Goal: Task Accomplishment & Management: Manage account settings

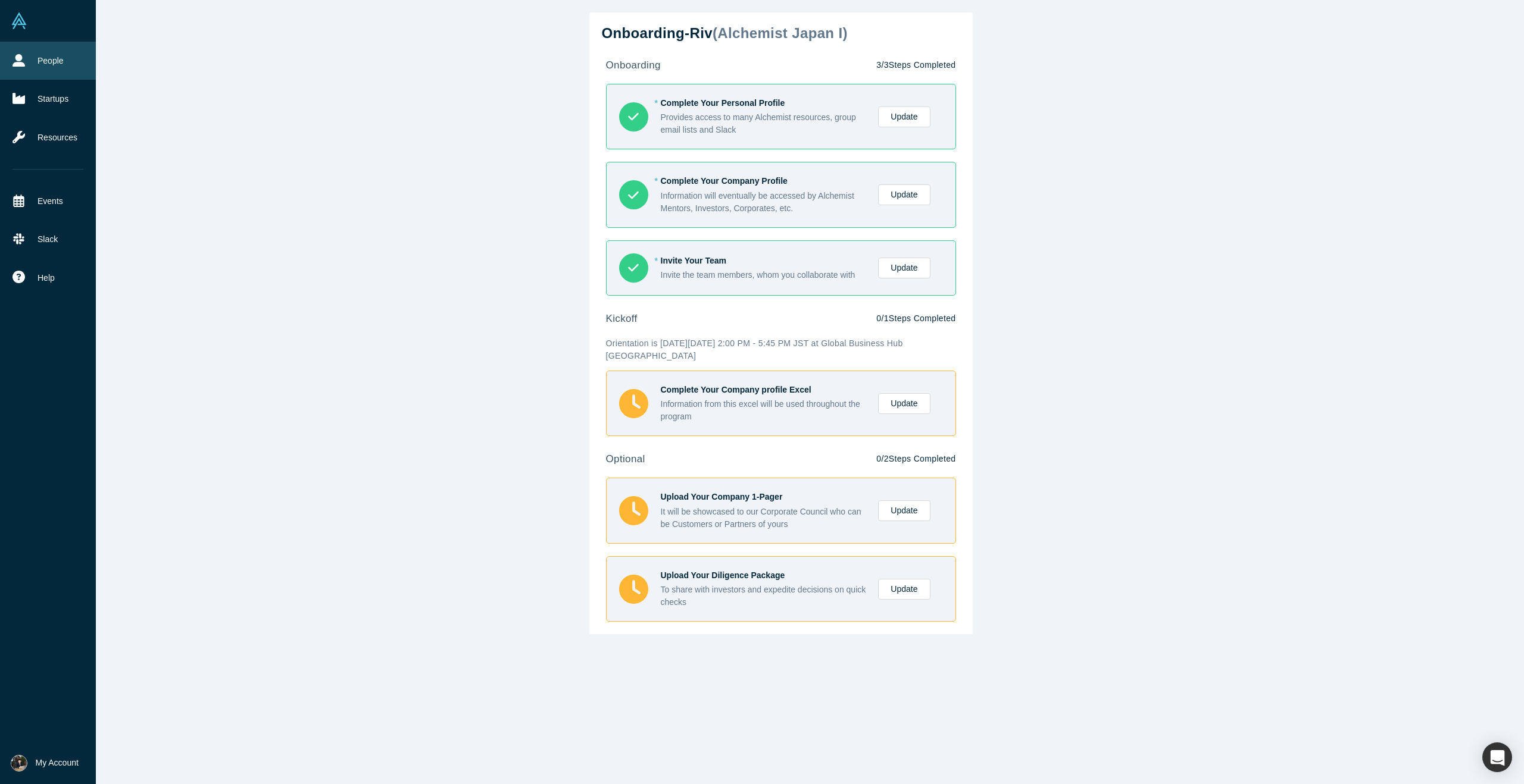
click at [15, 58] on icon at bounding box center [19, 60] width 13 height 13
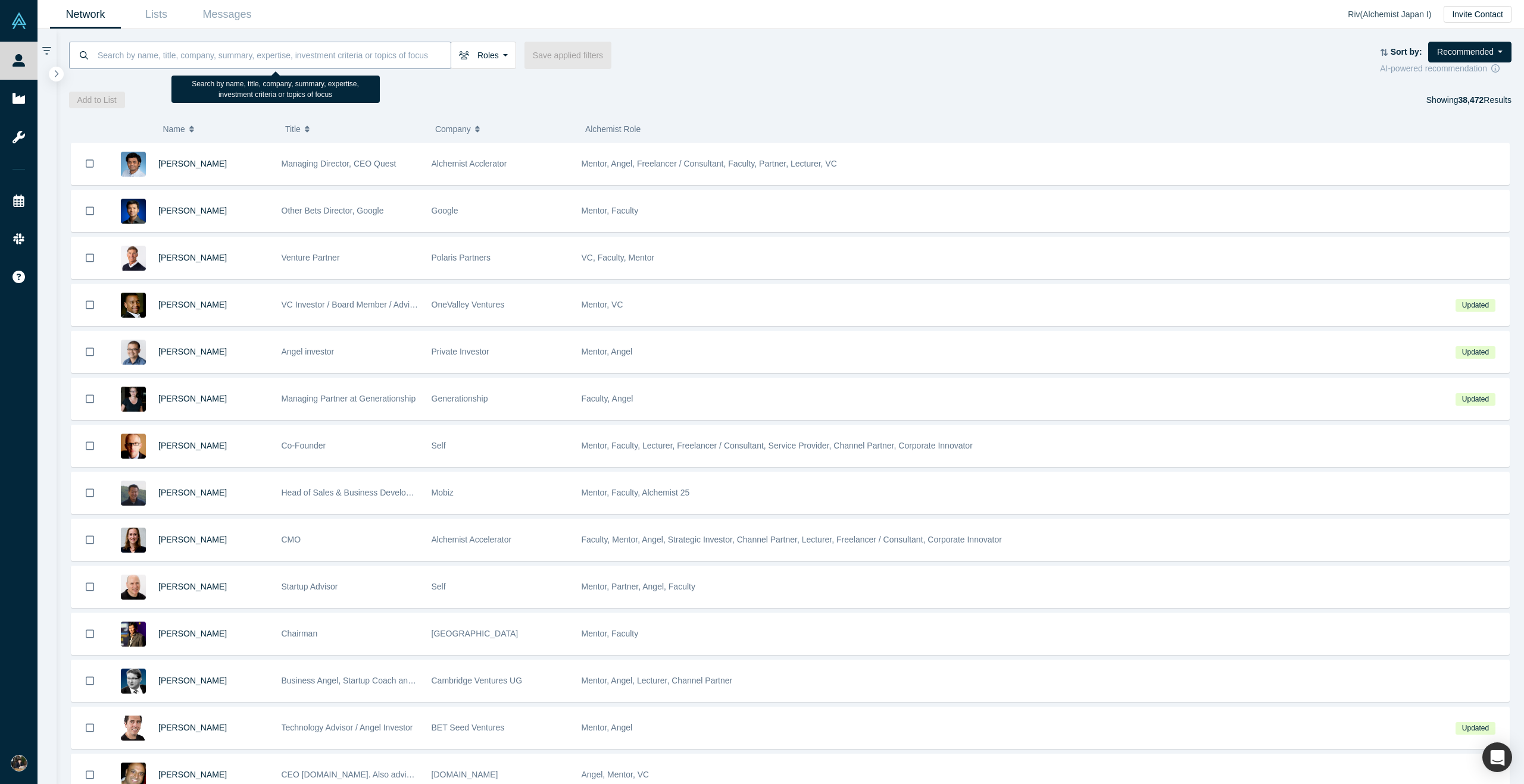
click at [230, 62] on input at bounding box center [273, 55] width 354 height 28
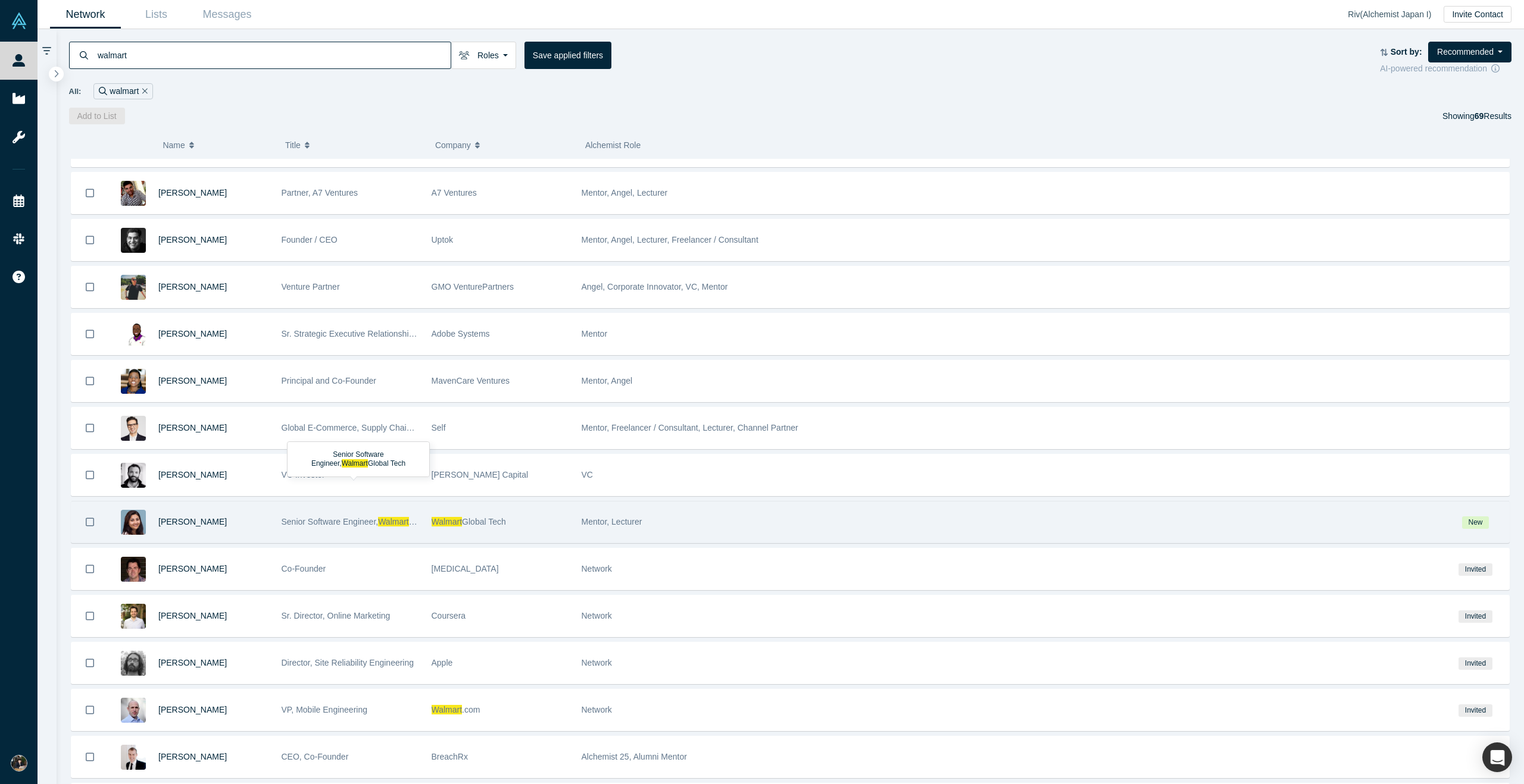
scroll to position [490, 0]
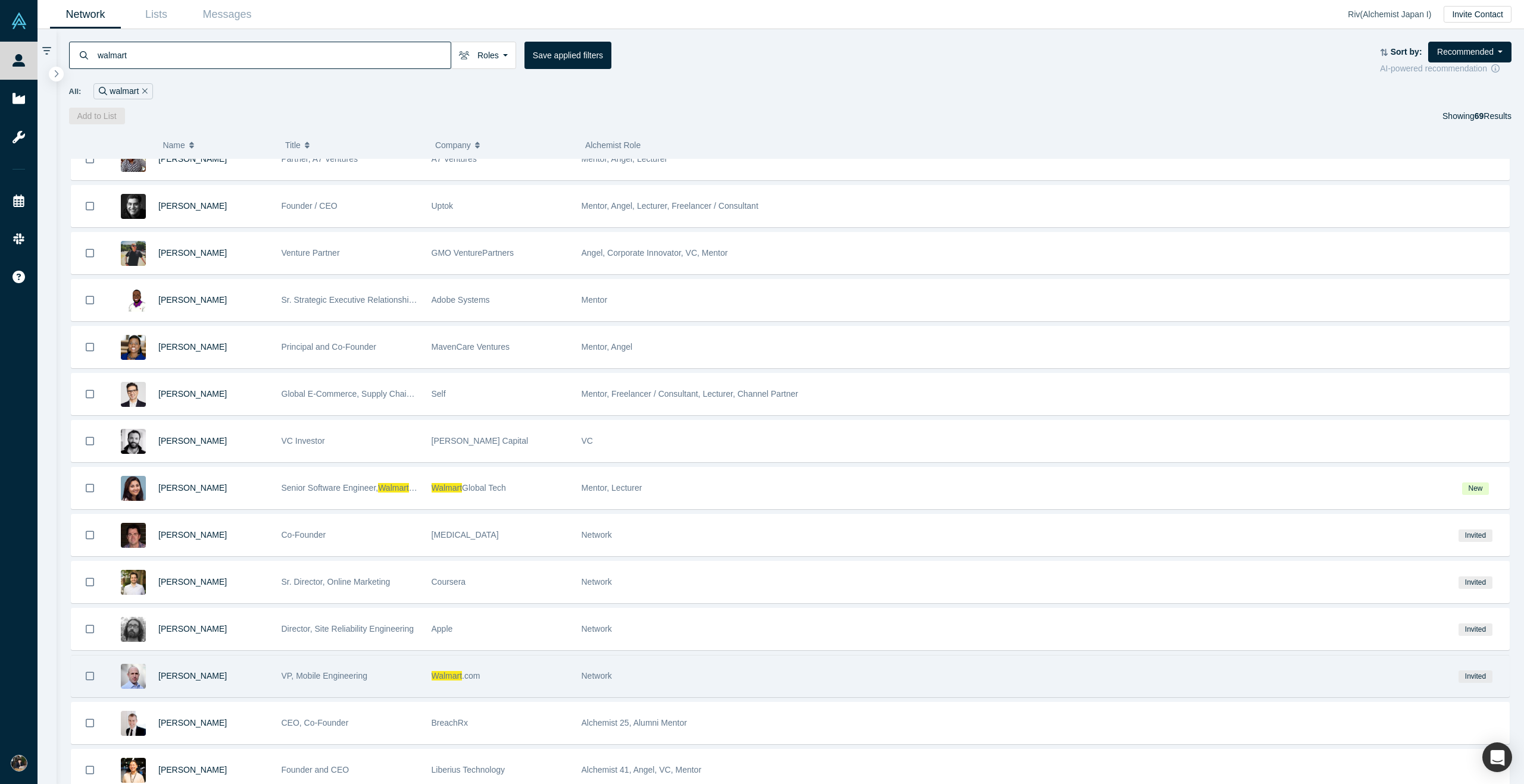
type input "walmart"
click at [325, 687] on div "VP, Mobile Engineering" at bounding box center [350, 676] width 137 height 41
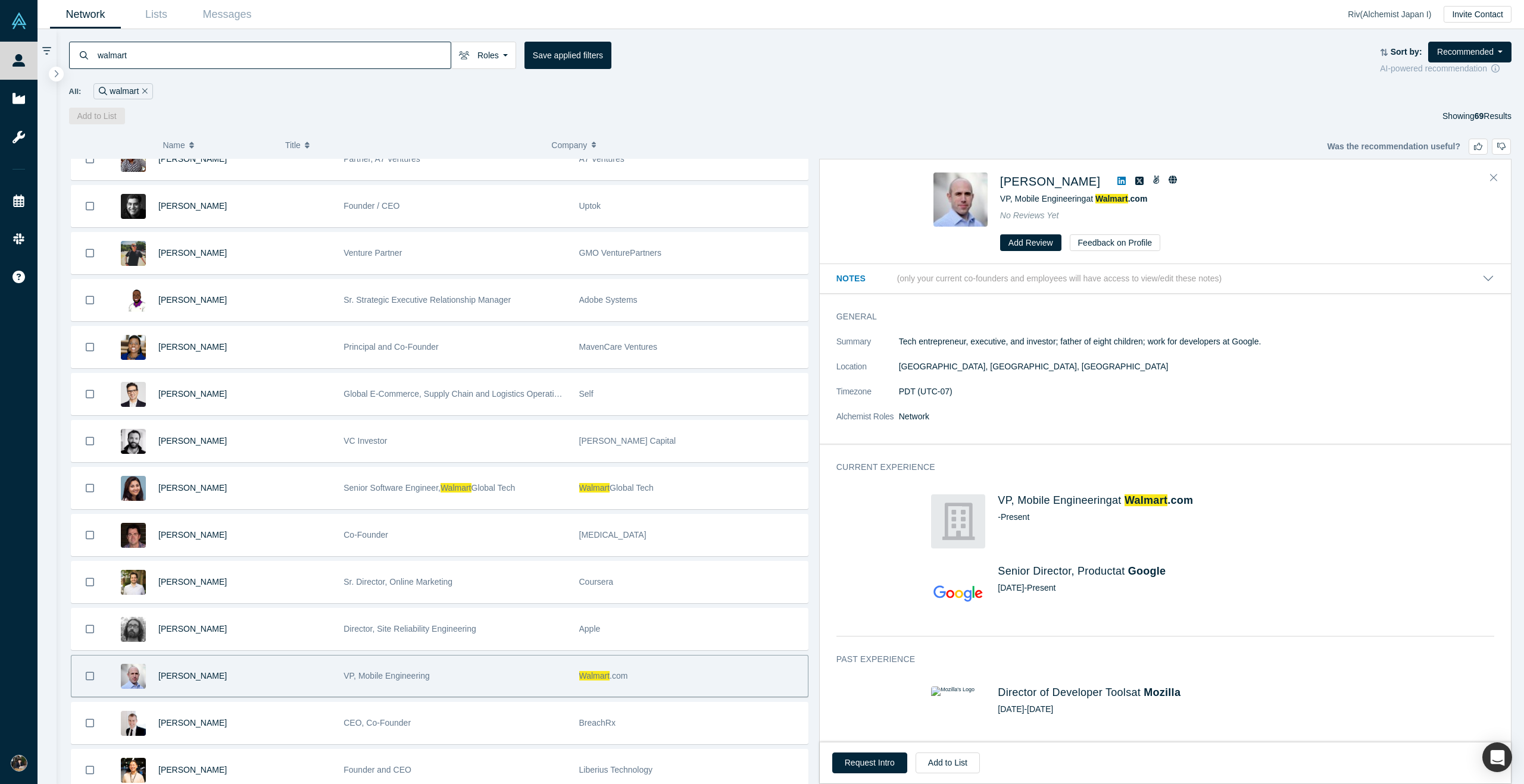
scroll to position [0, 0]
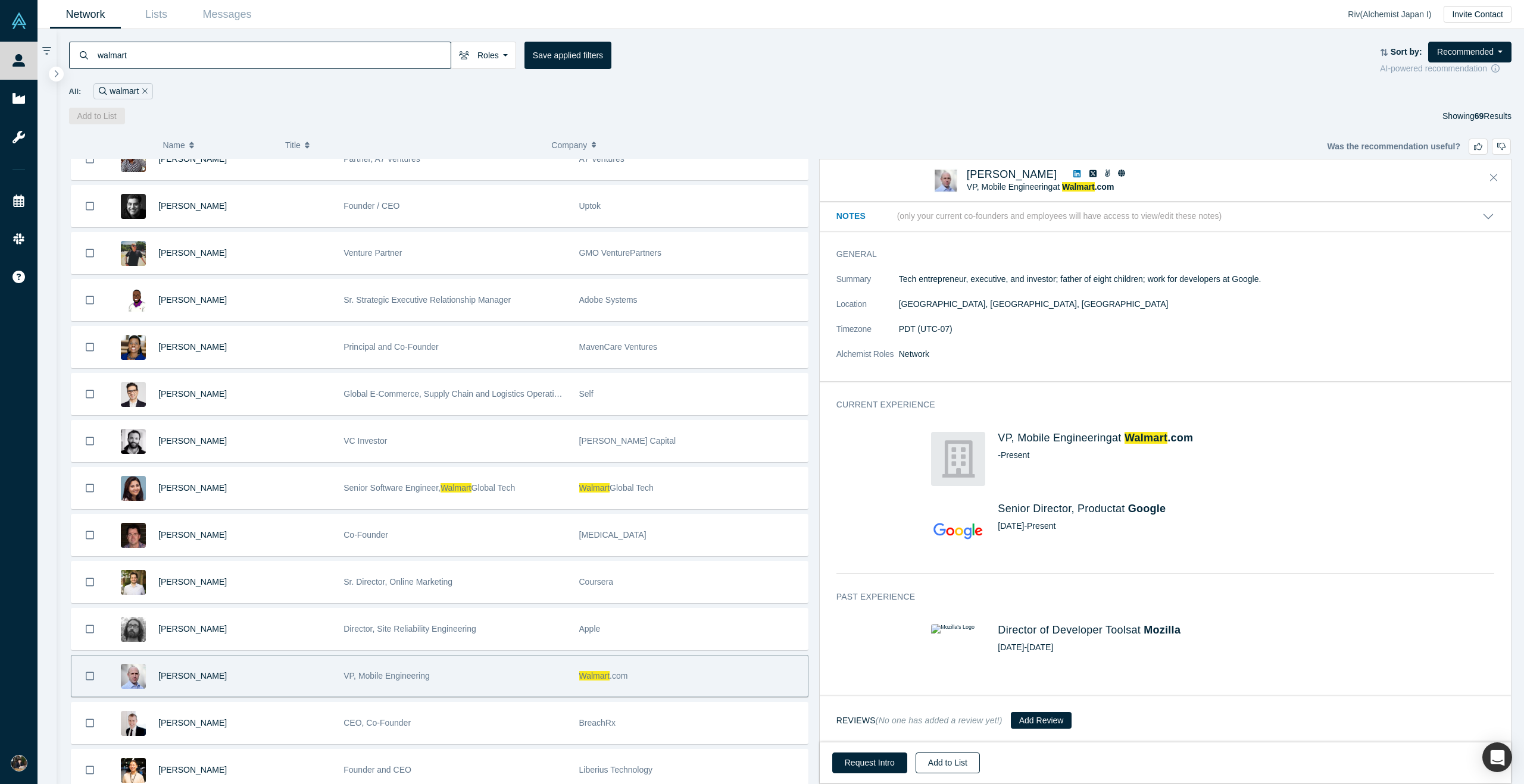
click at [939, 760] on button "Add to List" at bounding box center [948, 763] width 64 height 21
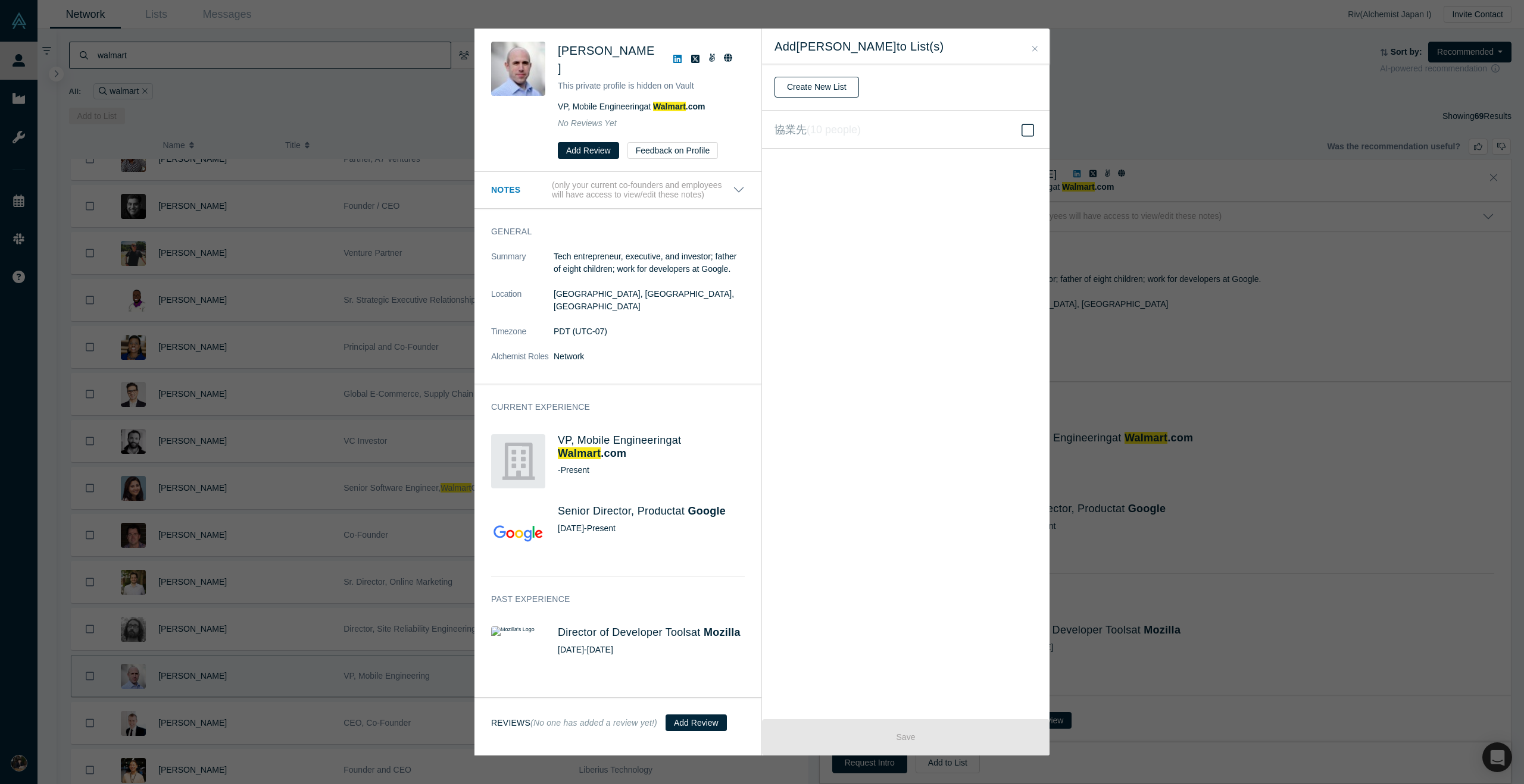
click at [826, 94] on button "Create New List" at bounding box center [817, 87] width 85 height 21
click at [828, 93] on input "text" at bounding box center [905, 88] width 262 height 25
type input "Walmart"
click at [799, 117] on button "Create" at bounding box center [799, 119] width 50 height 21
click at [1030, 132] on icon at bounding box center [1028, 130] width 13 height 14
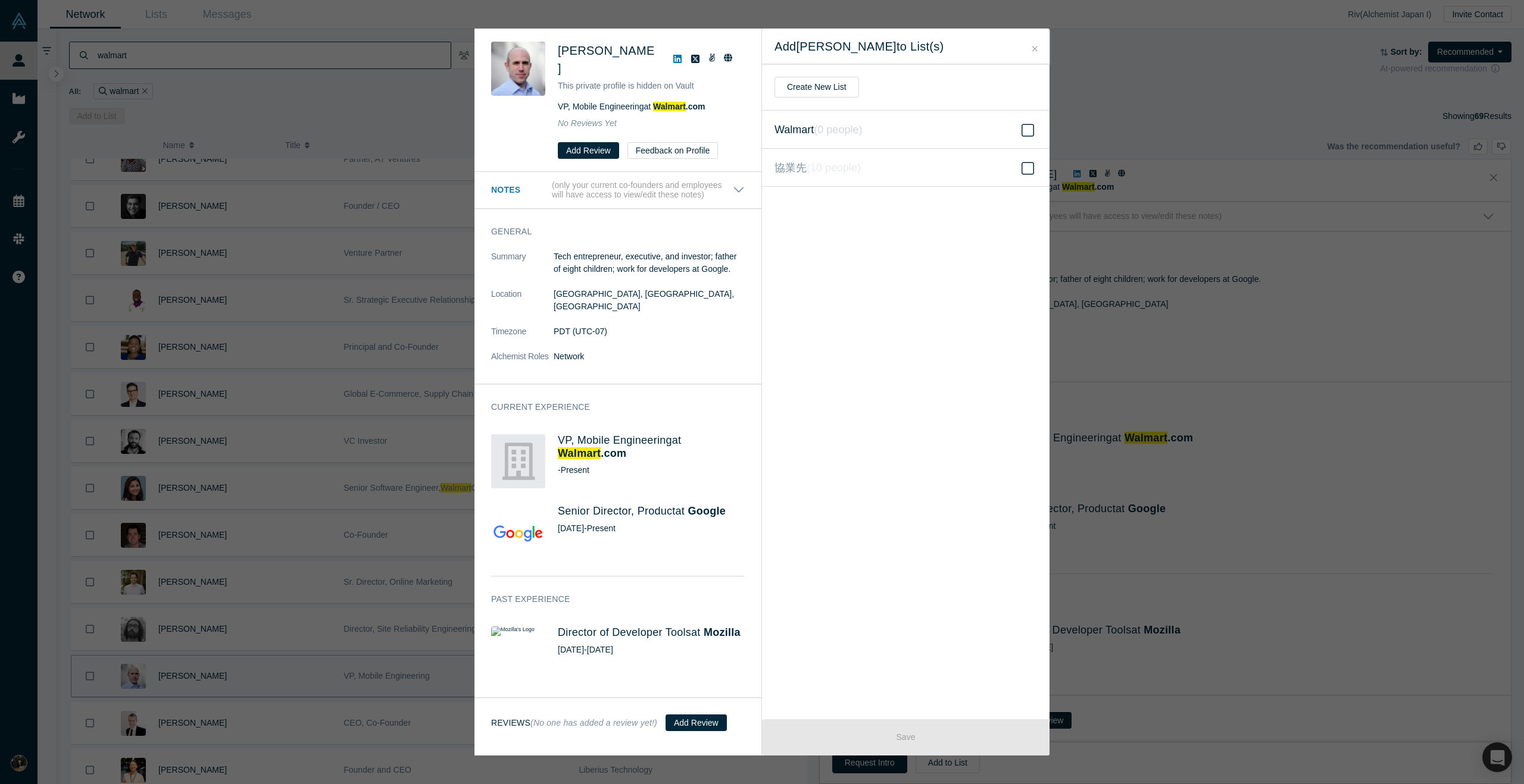
click at [0, 0] on input "Walmart ( 0 people )" at bounding box center [0, 0] width 0 height 0
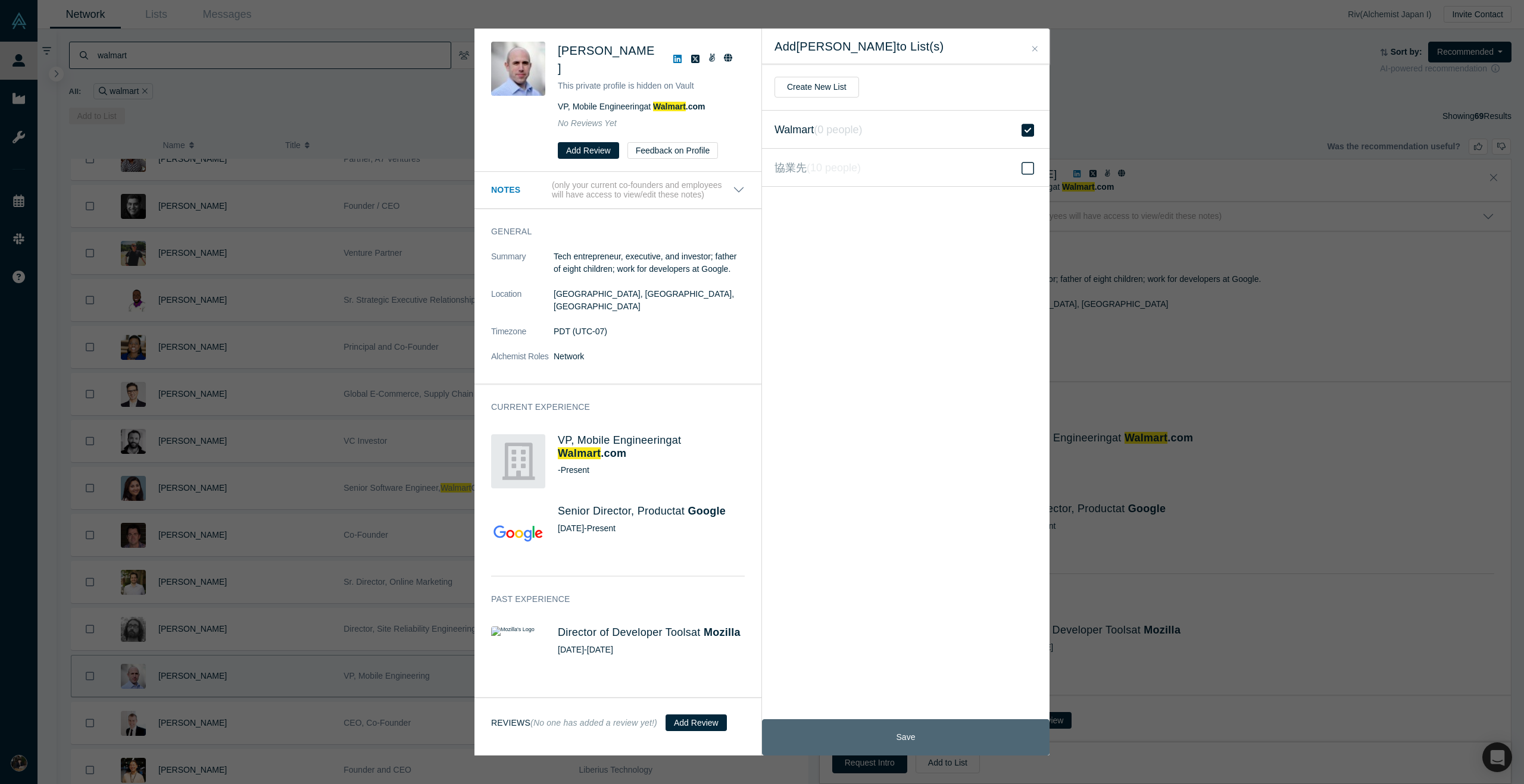
click at [926, 739] on button "Save" at bounding box center [905, 738] width 287 height 36
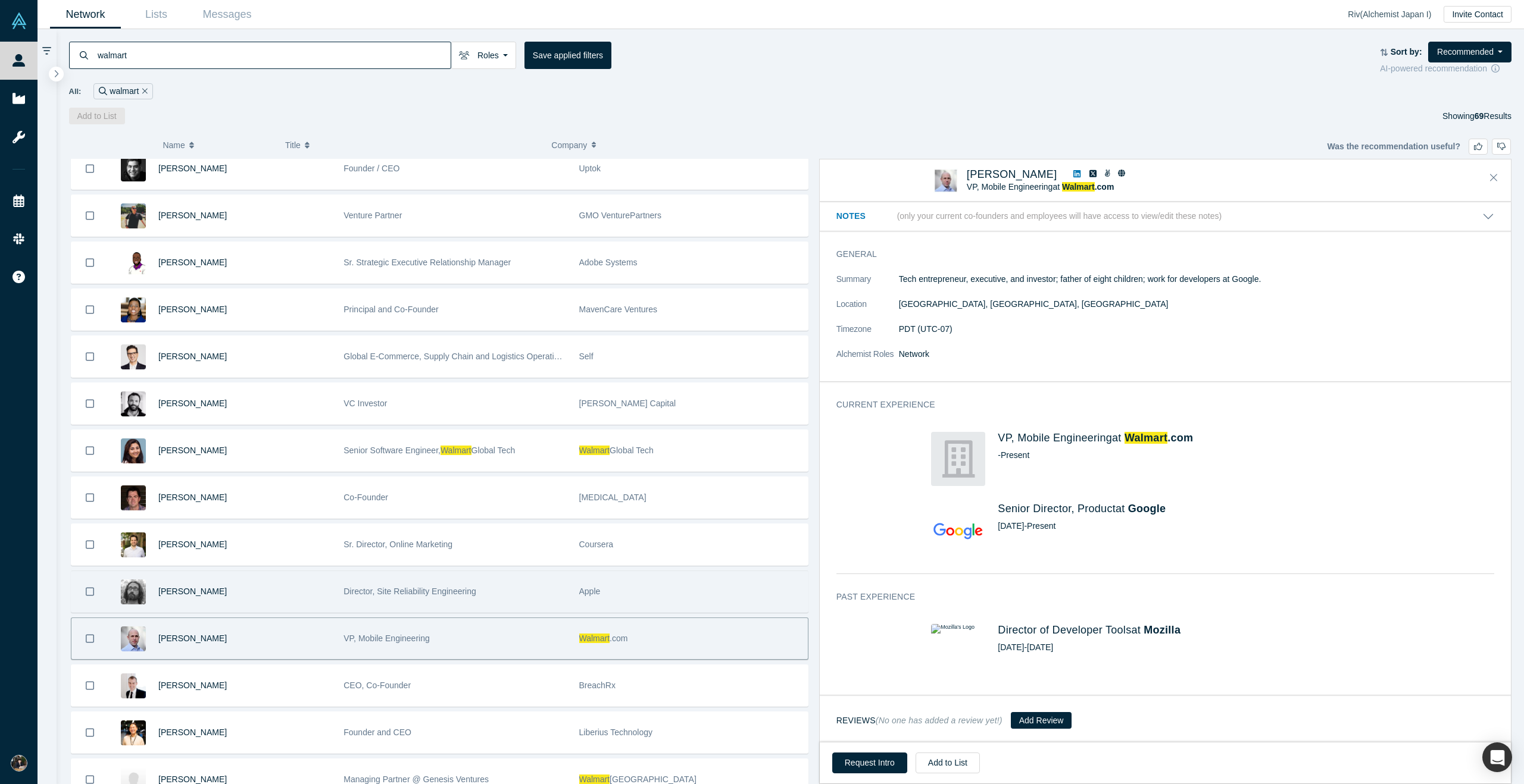
scroll to position [538, 0]
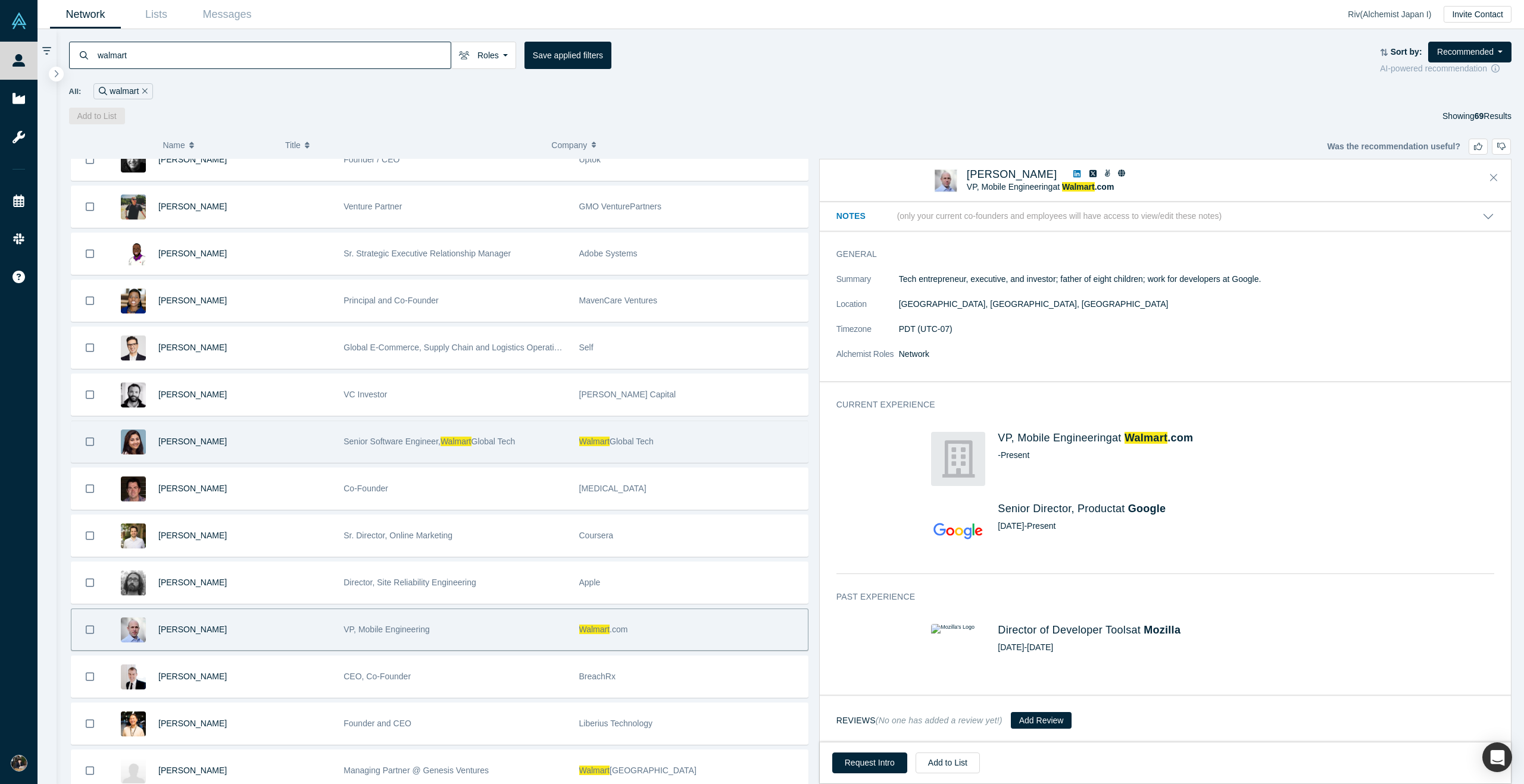
click at [467, 447] on div "Senior Software Engineer, Walmart Global Tech" at bounding box center [455, 442] width 223 height 41
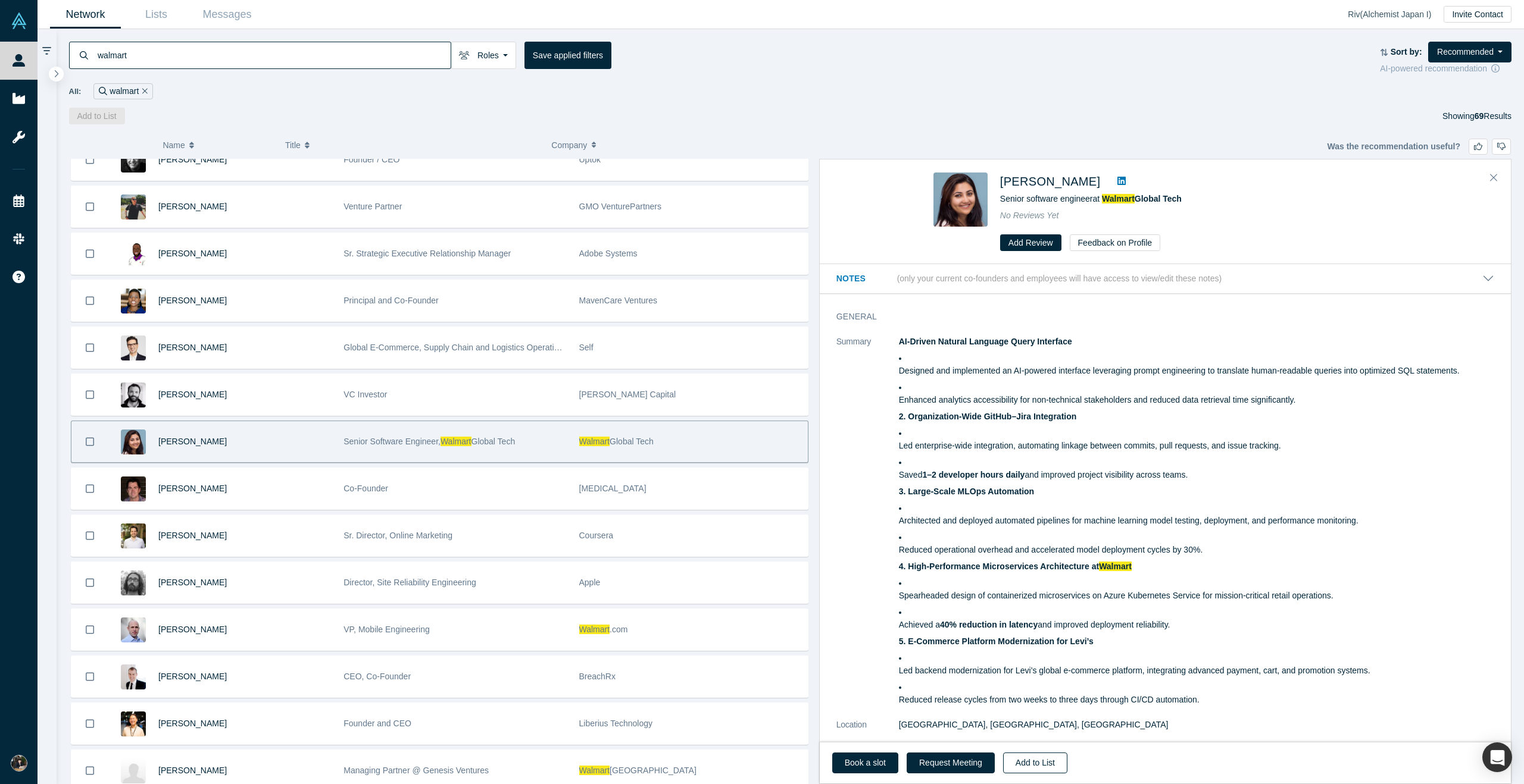
click at [1033, 768] on button "Add to List" at bounding box center [1036, 763] width 64 height 21
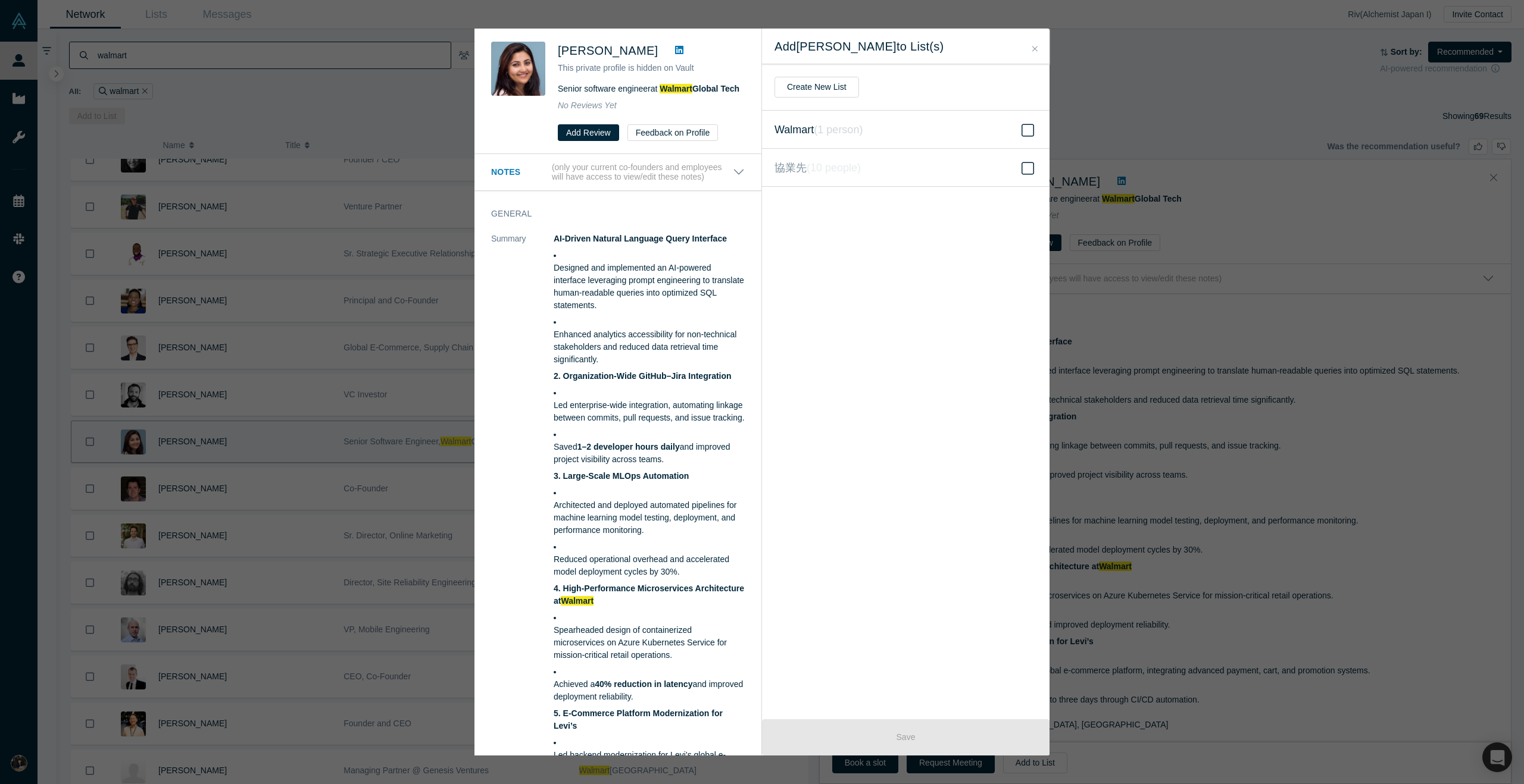
click at [1026, 126] on icon at bounding box center [1028, 130] width 13 height 14
click at [0, 0] on input "Walmart ( 1 person )" at bounding box center [0, 0] width 0 height 0
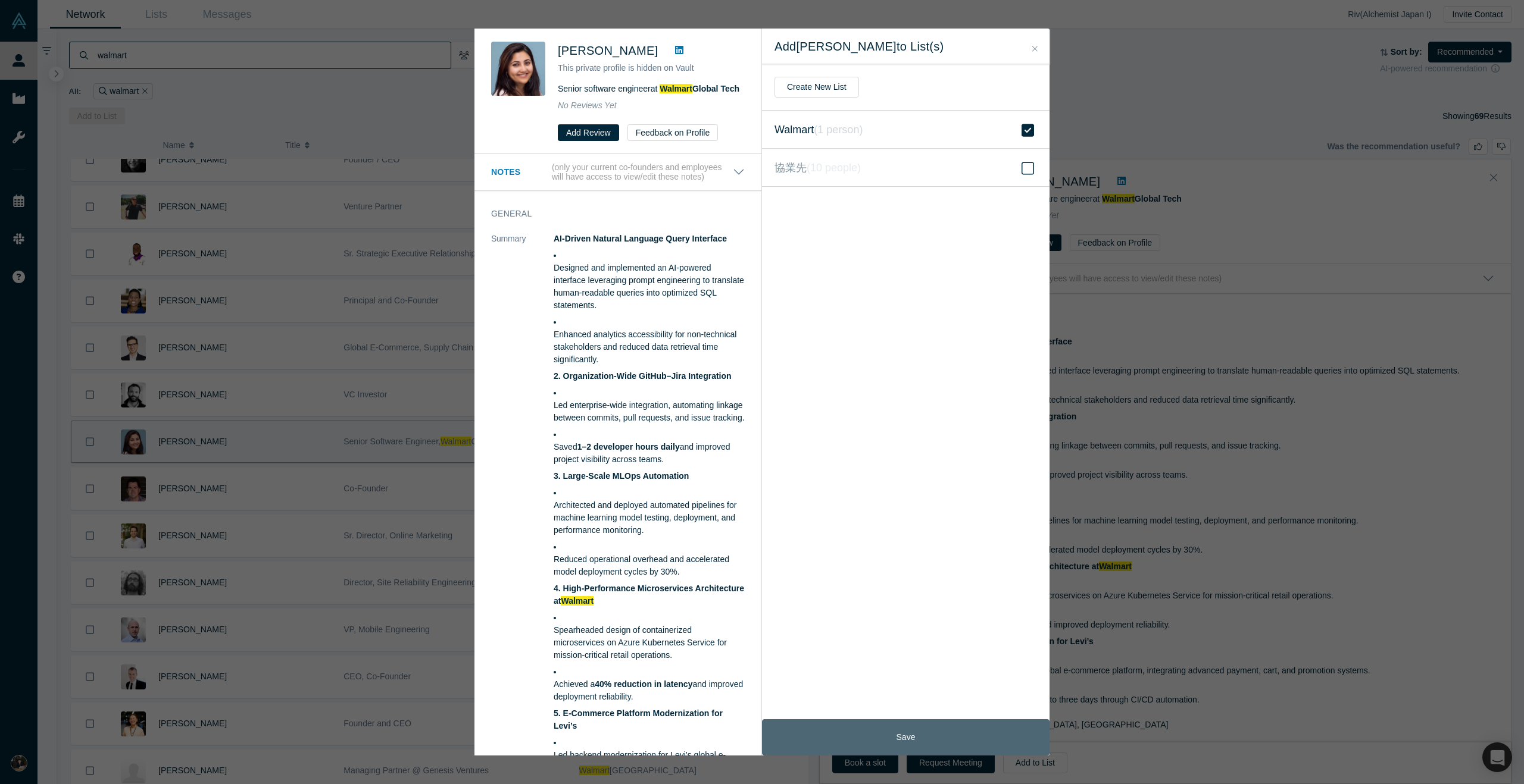
click at [879, 734] on button "Save" at bounding box center [905, 738] width 287 height 36
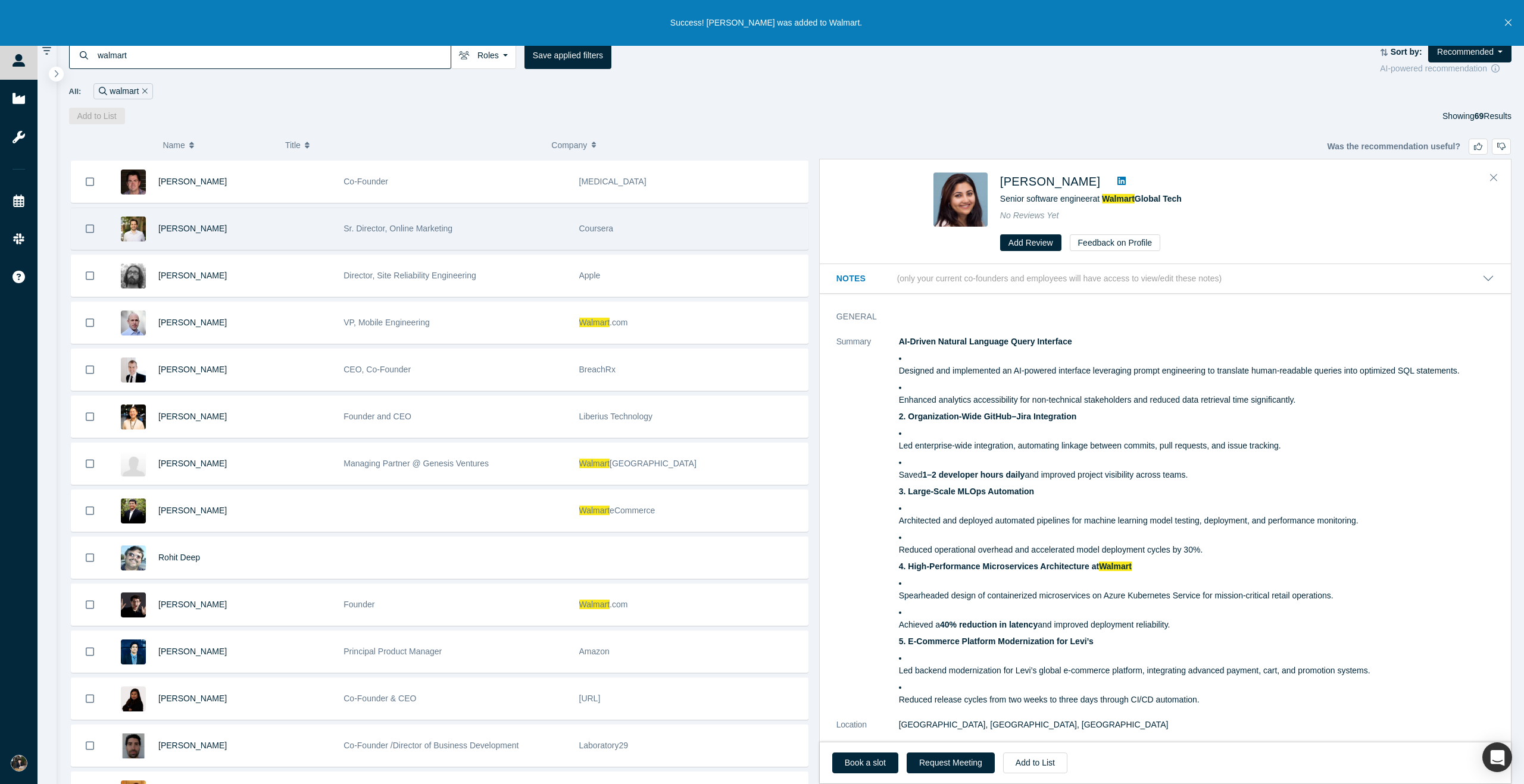
scroll to position [843, 0]
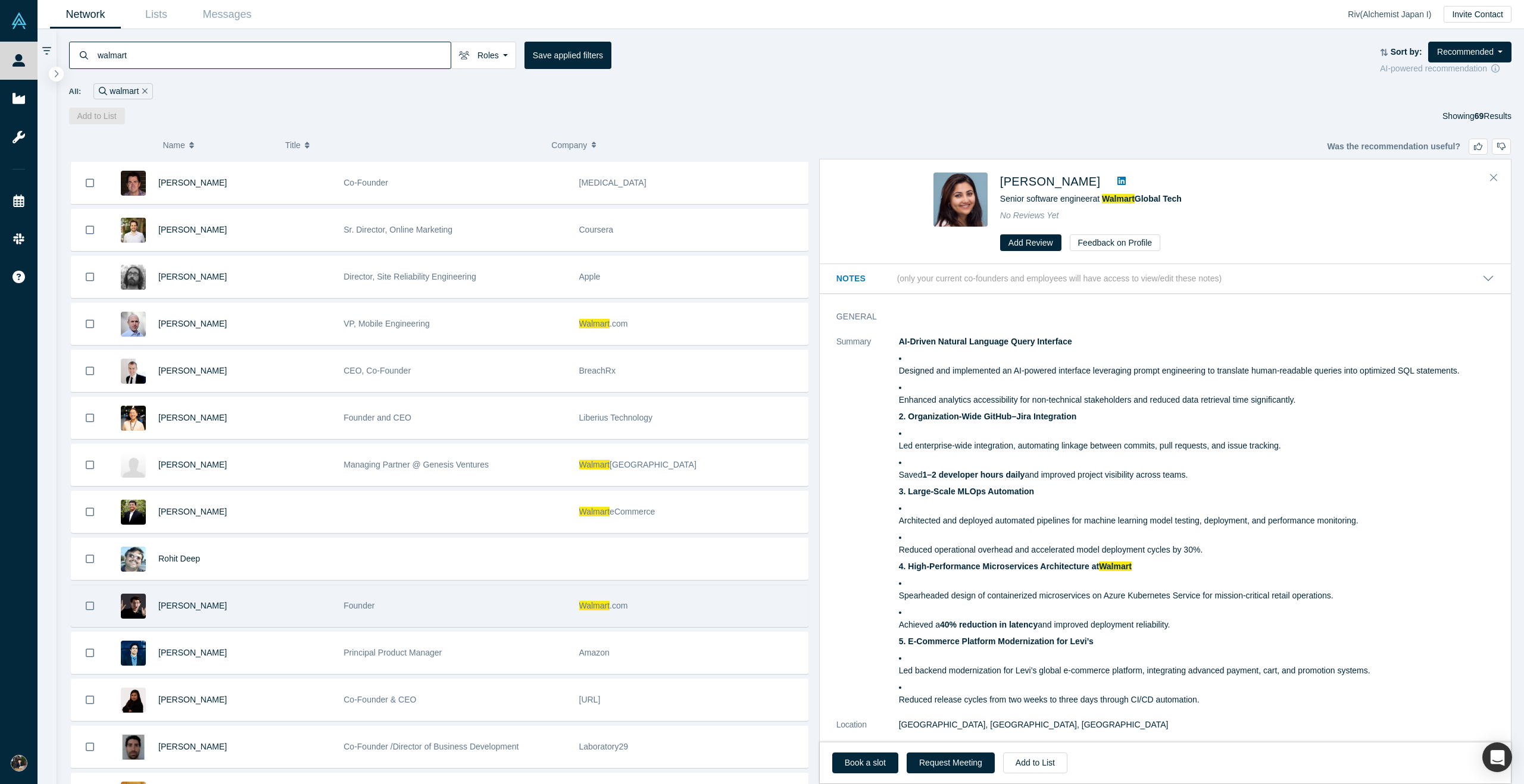
click at [543, 597] on div "Founder" at bounding box center [455, 606] width 223 height 41
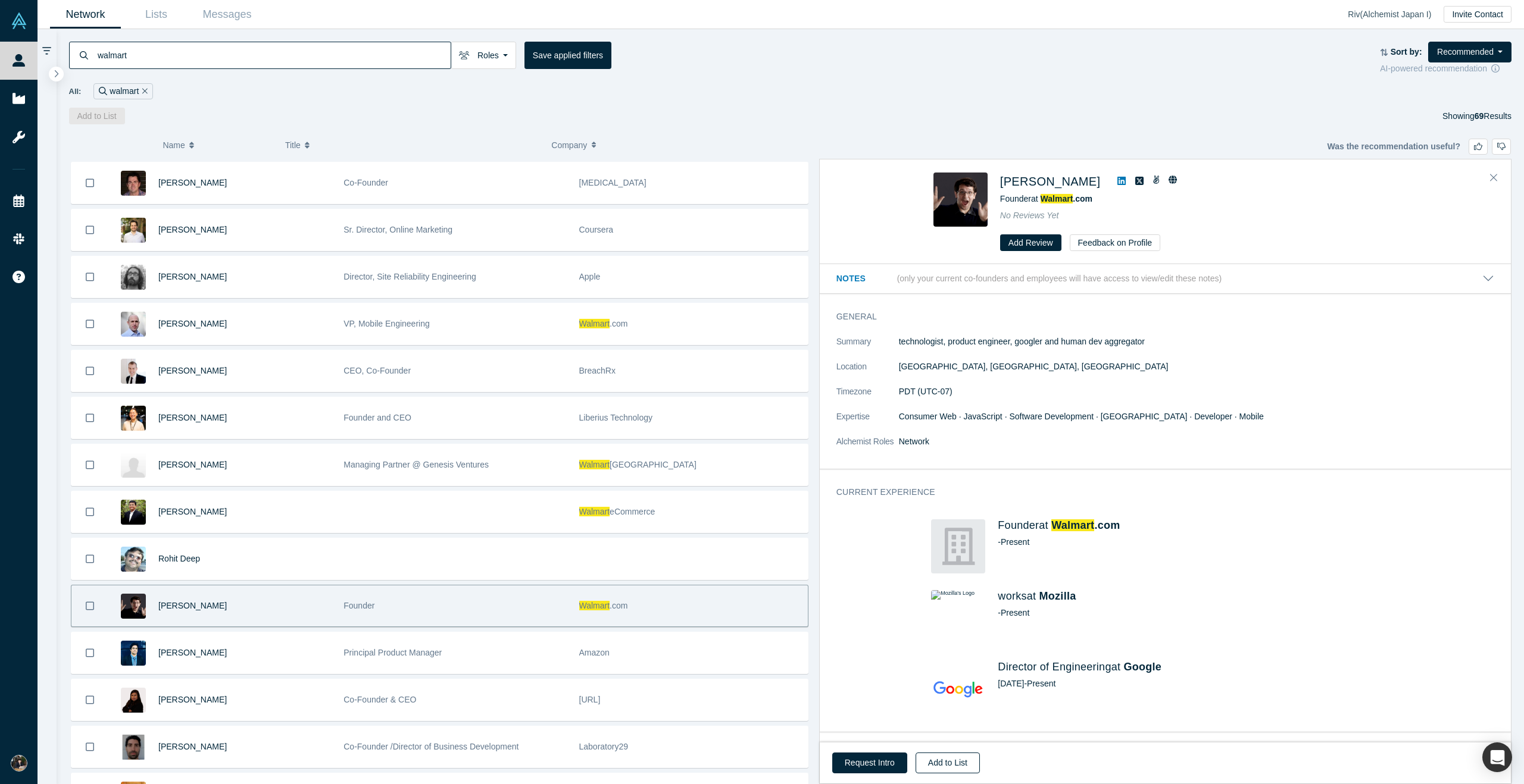
click at [952, 754] on button "Add to List" at bounding box center [948, 763] width 64 height 21
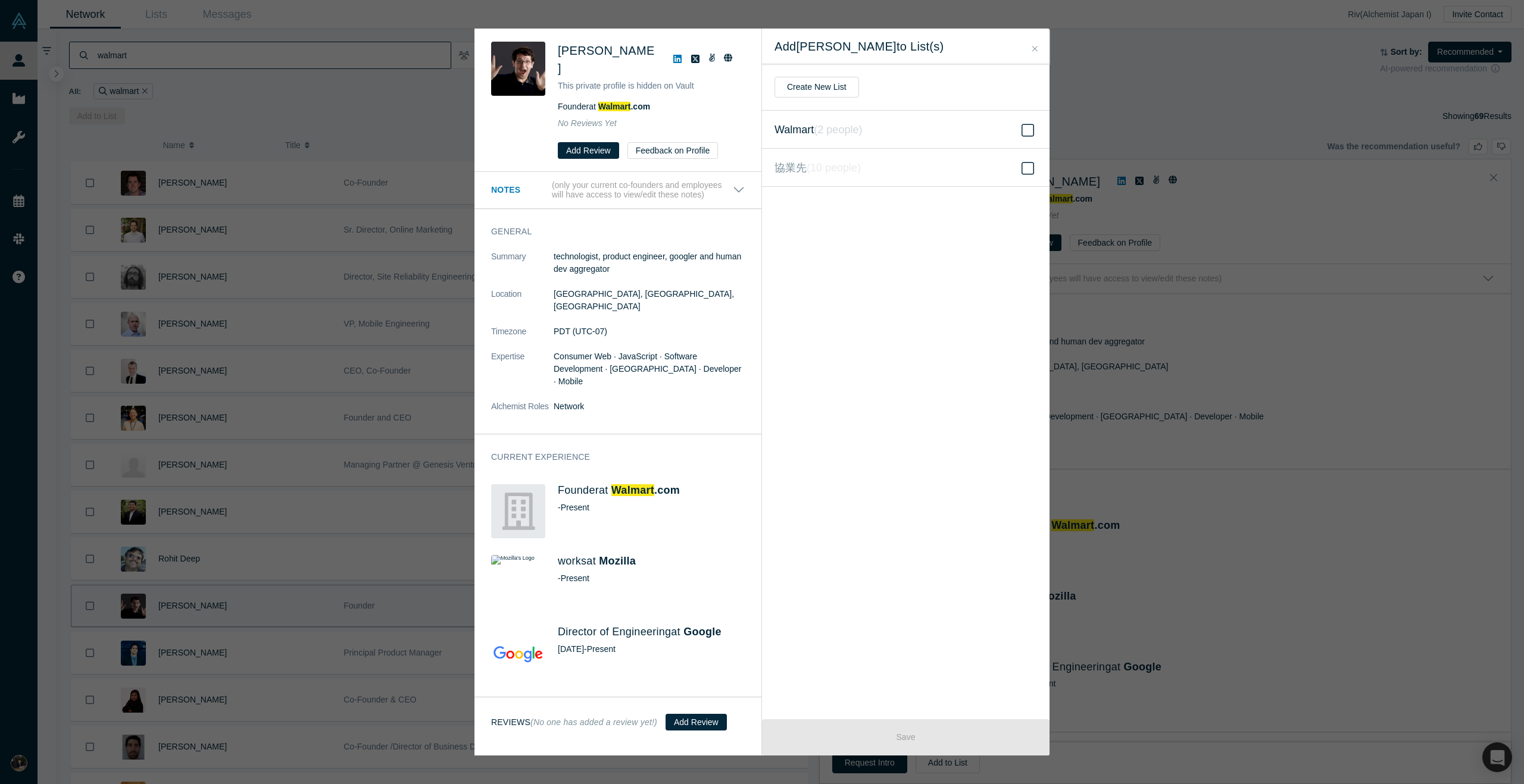
click at [1021, 129] on icon at bounding box center [1028, 130] width 13 height 13
click at [0, 0] on input "Walmart ( 2 people )" at bounding box center [0, 0] width 0 height 0
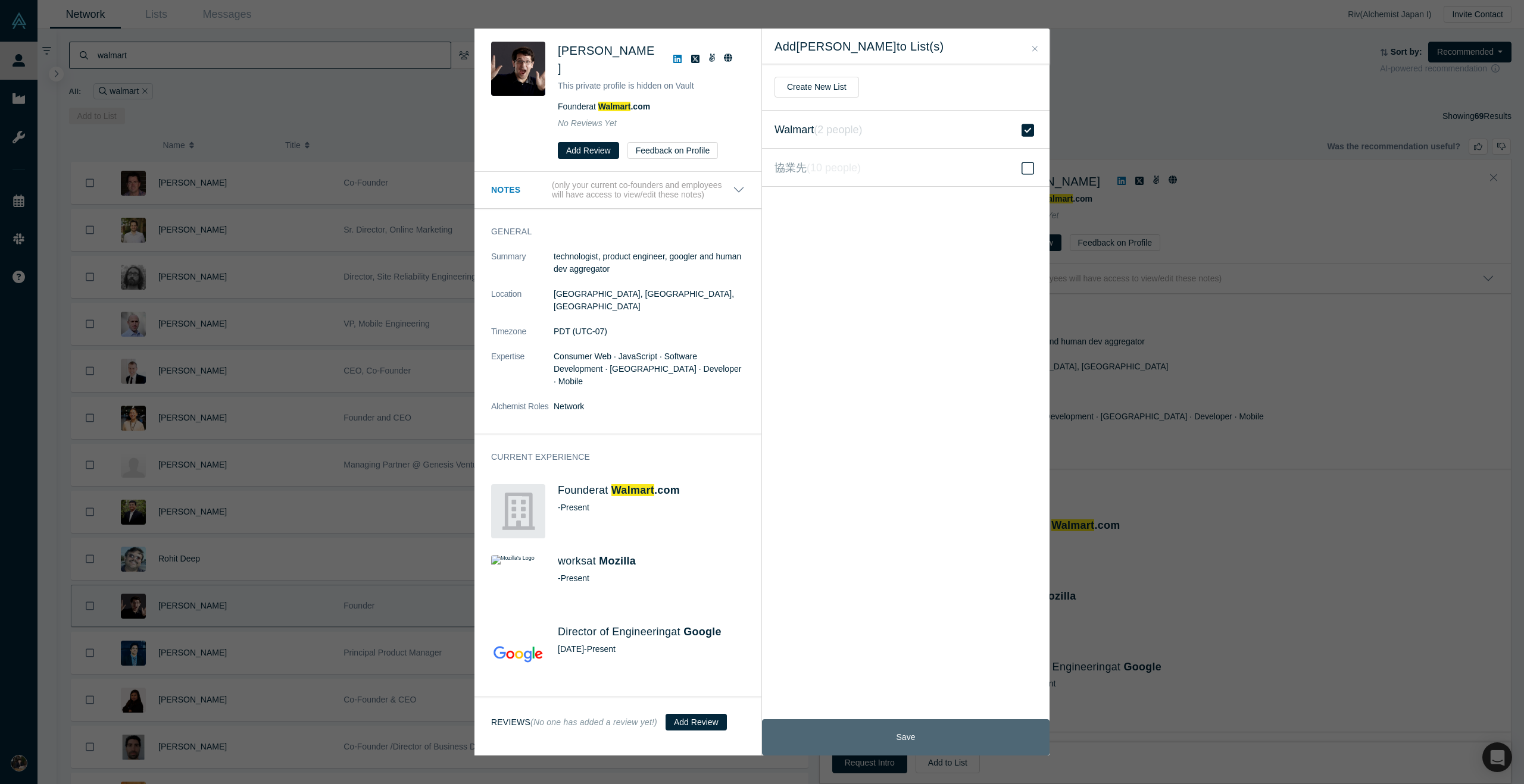
click at [944, 739] on button "Save" at bounding box center [905, 738] width 287 height 36
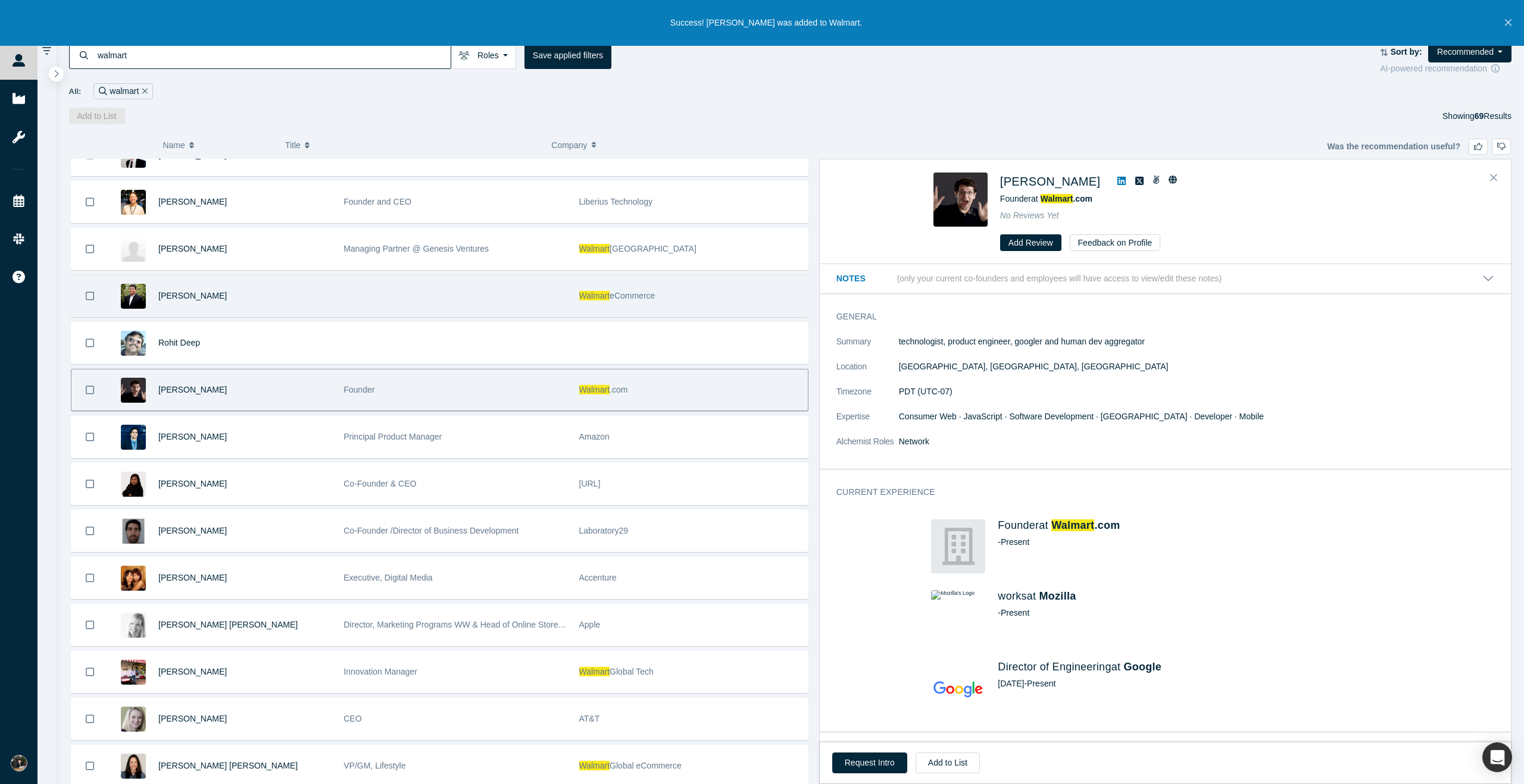
scroll to position [1275, 0]
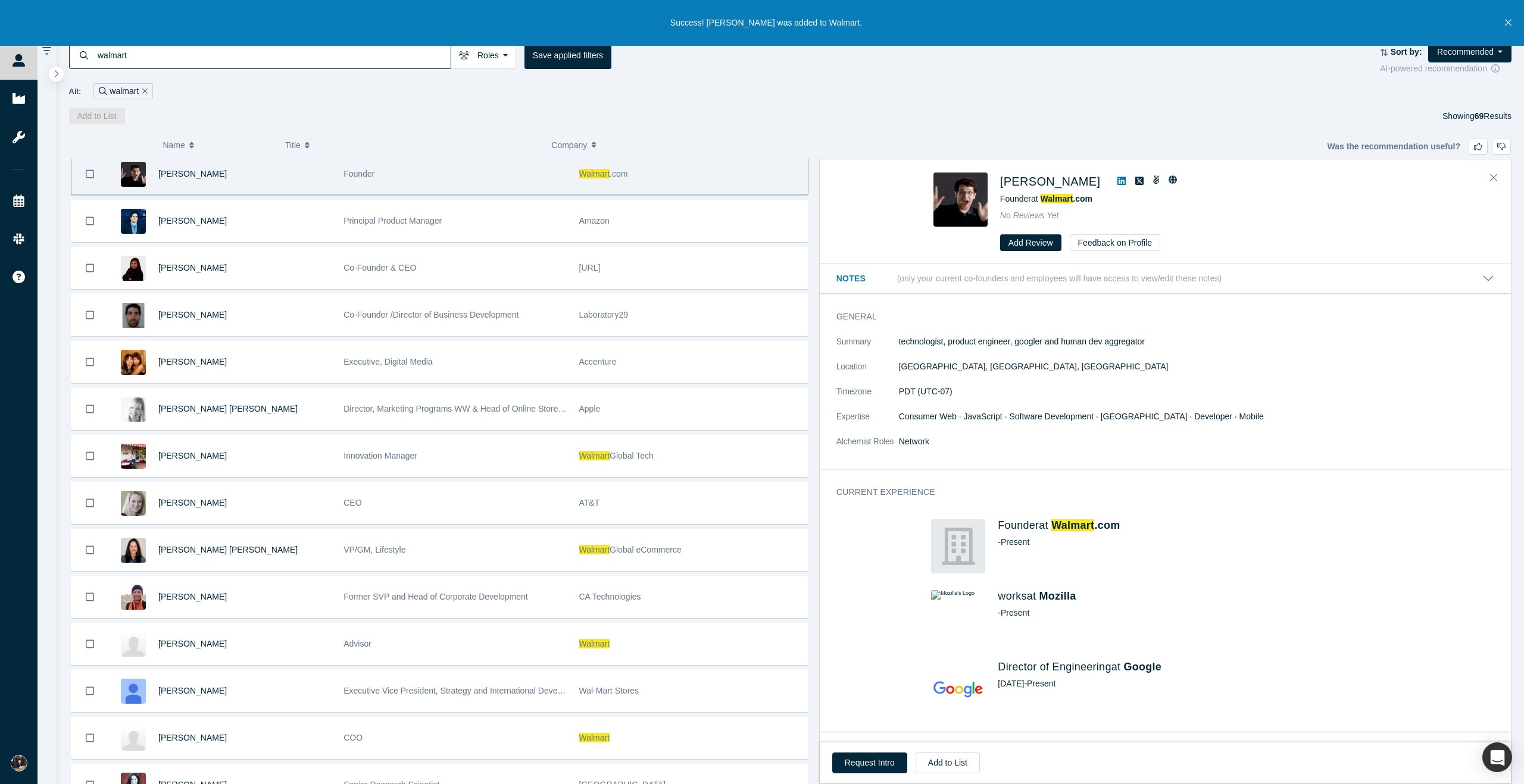
click at [653, 456] on span "Global Tech" at bounding box center [631, 456] width 44 height 9
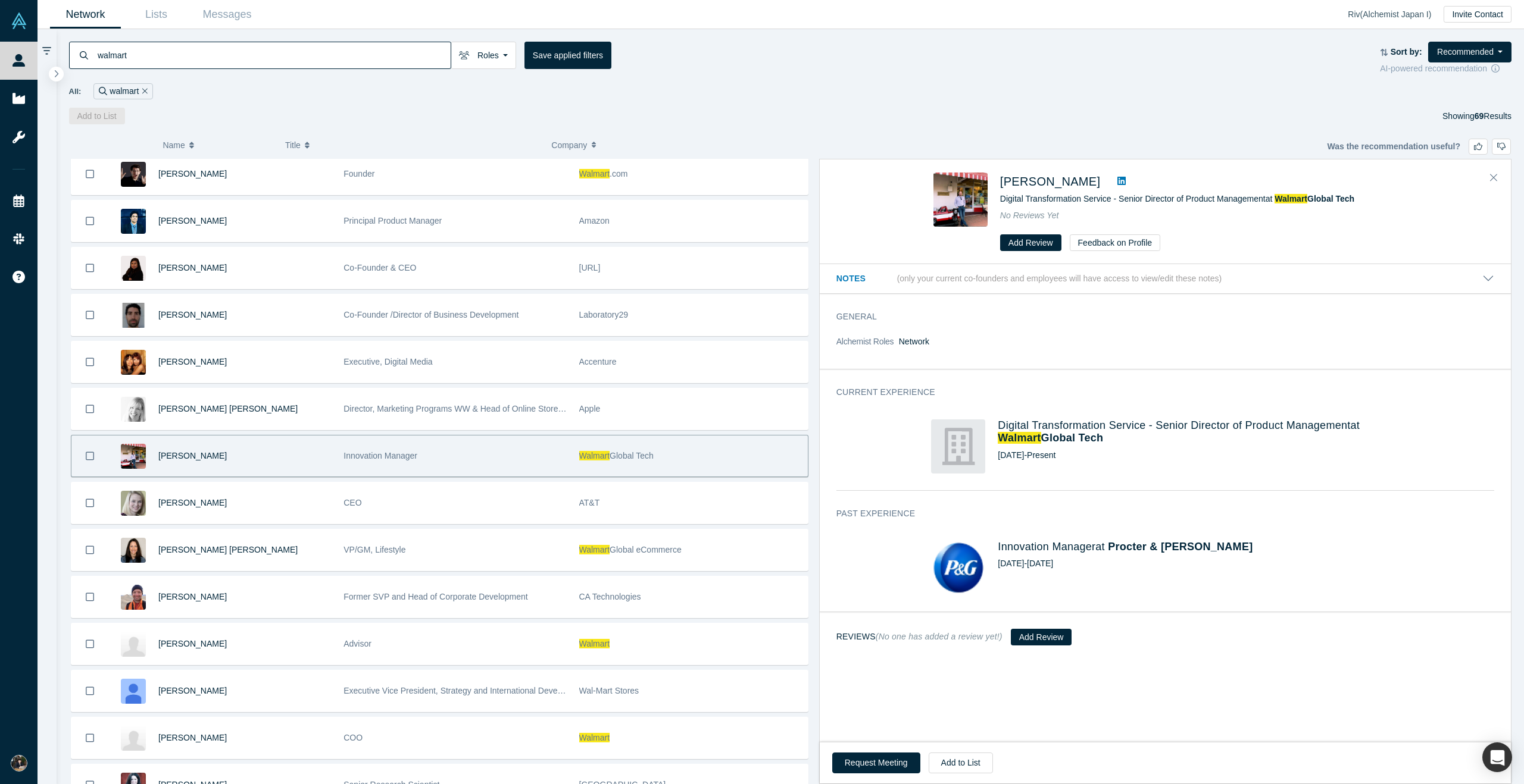
click at [90, 454] on icon "Bookmark" at bounding box center [90, 456] width 9 height 11
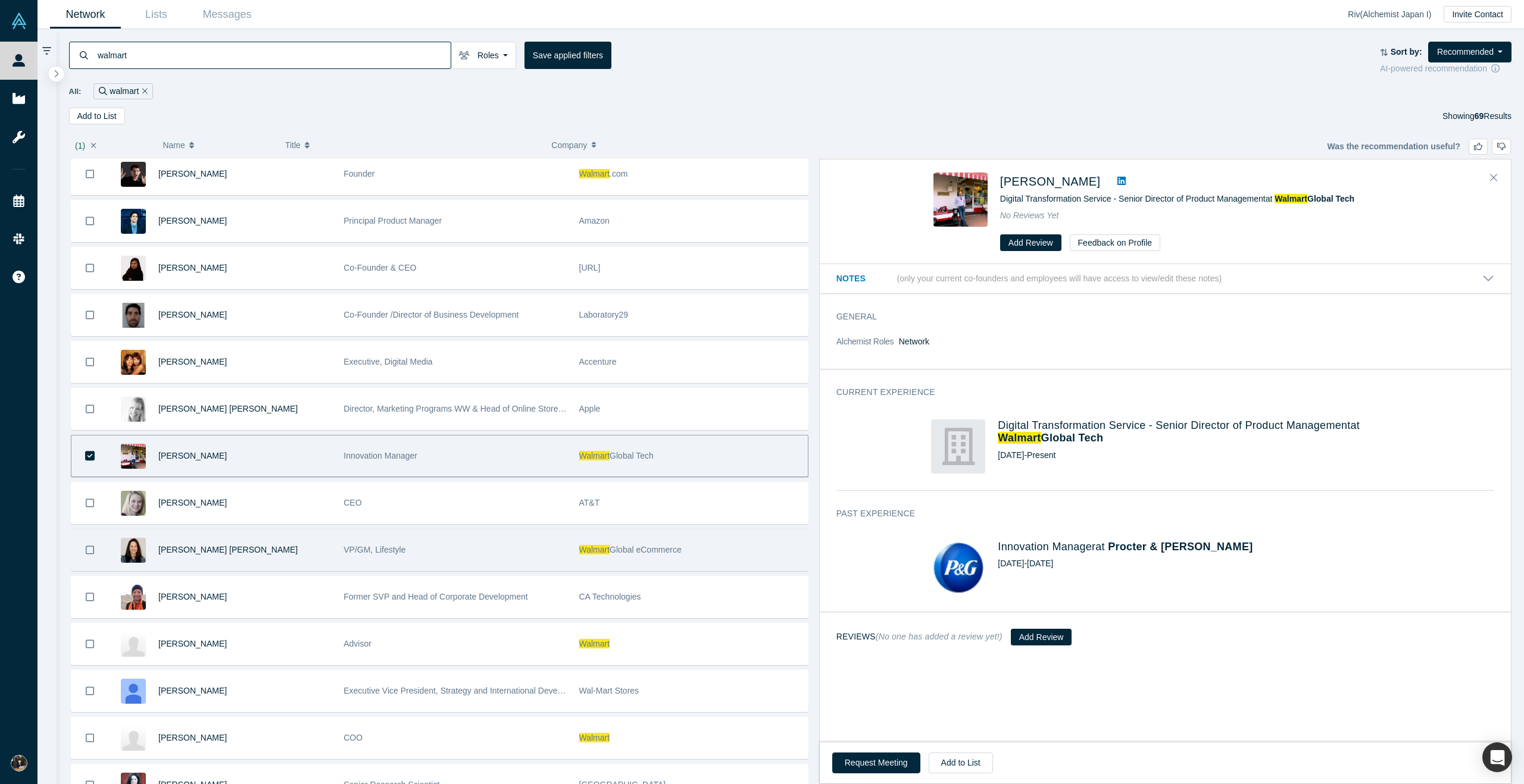
click at [86, 548] on icon "Bookmark" at bounding box center [90, 550] width 9 height 11
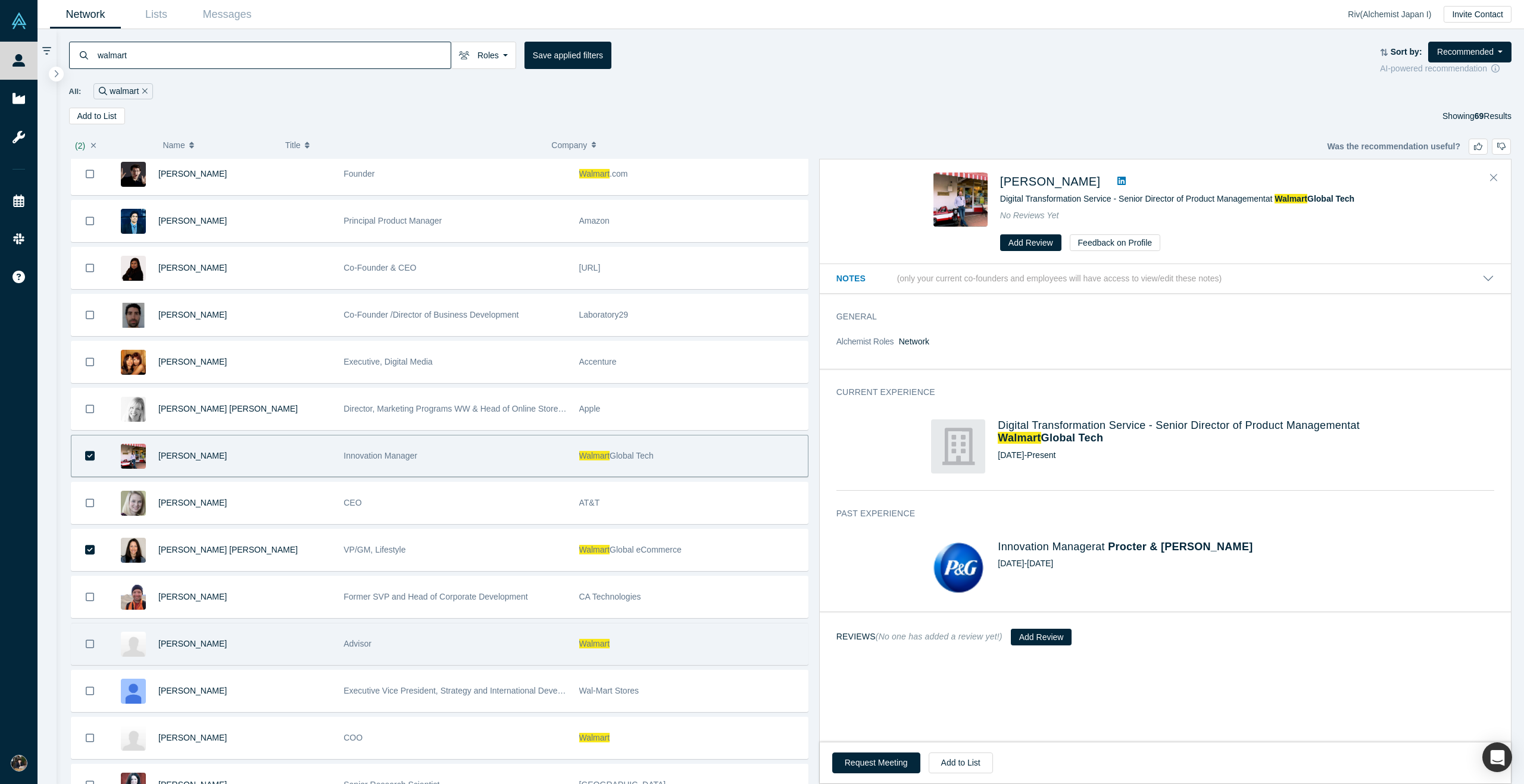
click at [87, 638] on button "Bookmark" at bounding box center [90, 644] width 37 height 41
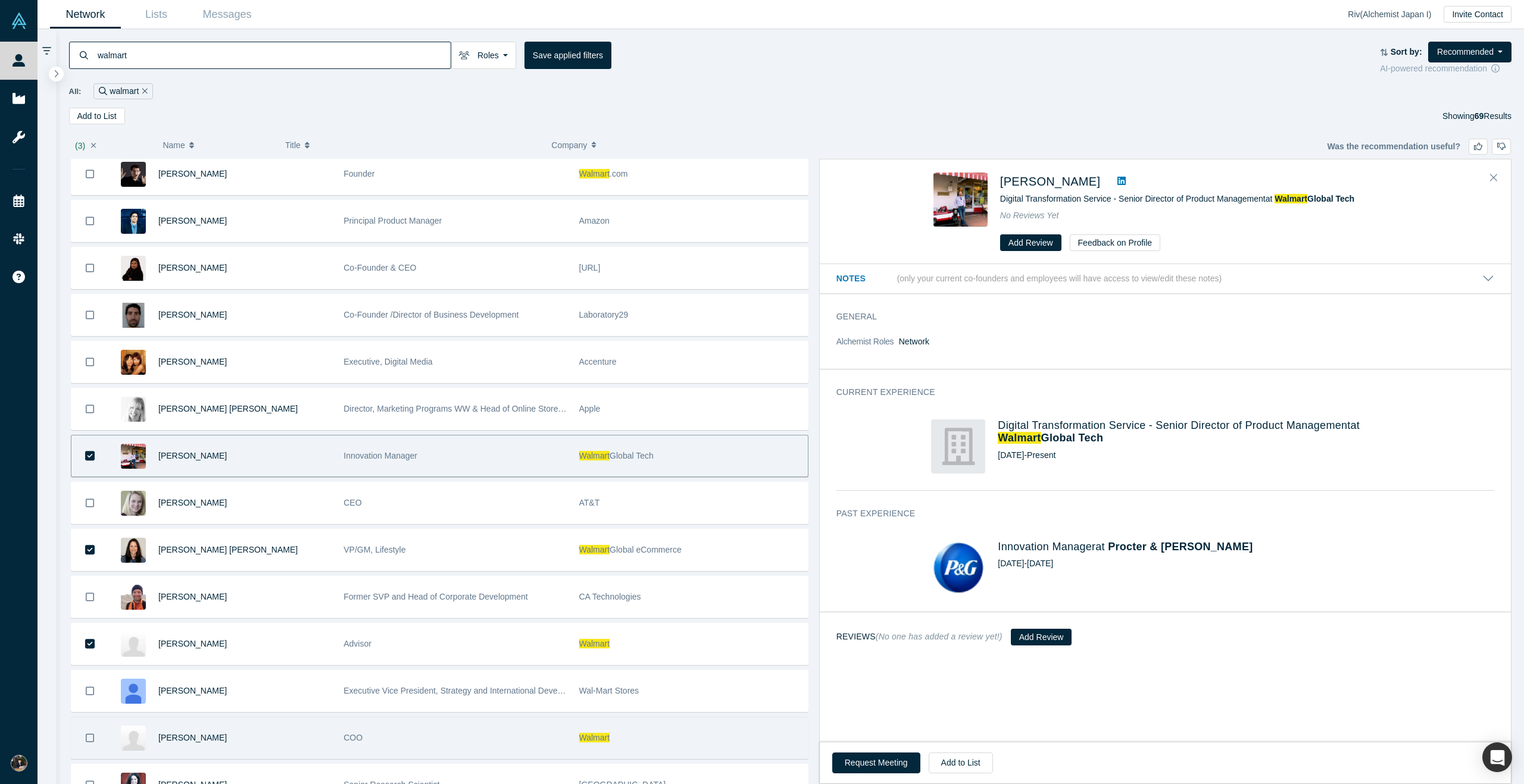
click at [89, 738] on icon "Bookmark" at bounding box center [90, 738] width 9 height 11
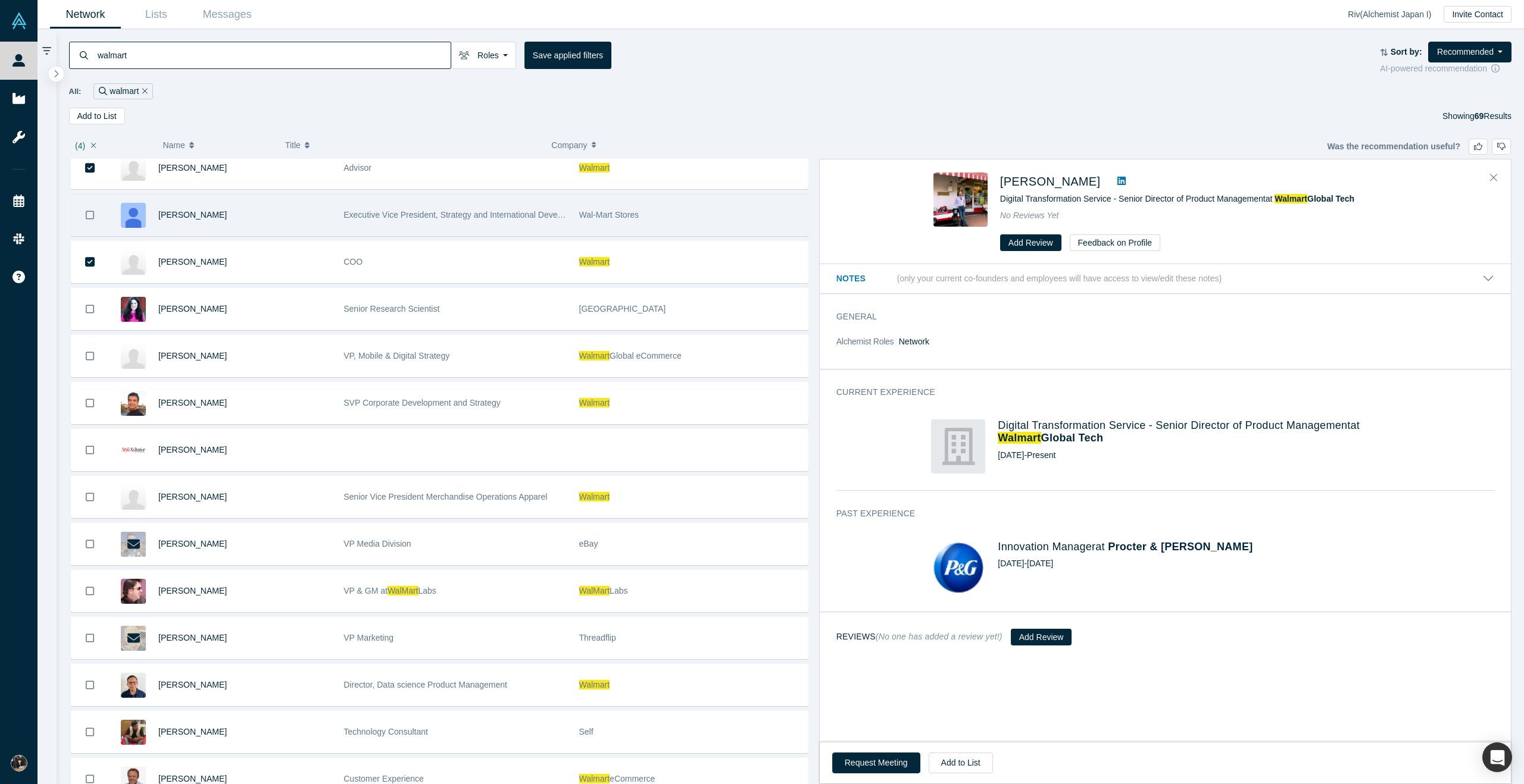
scroll to position [1753, 0]
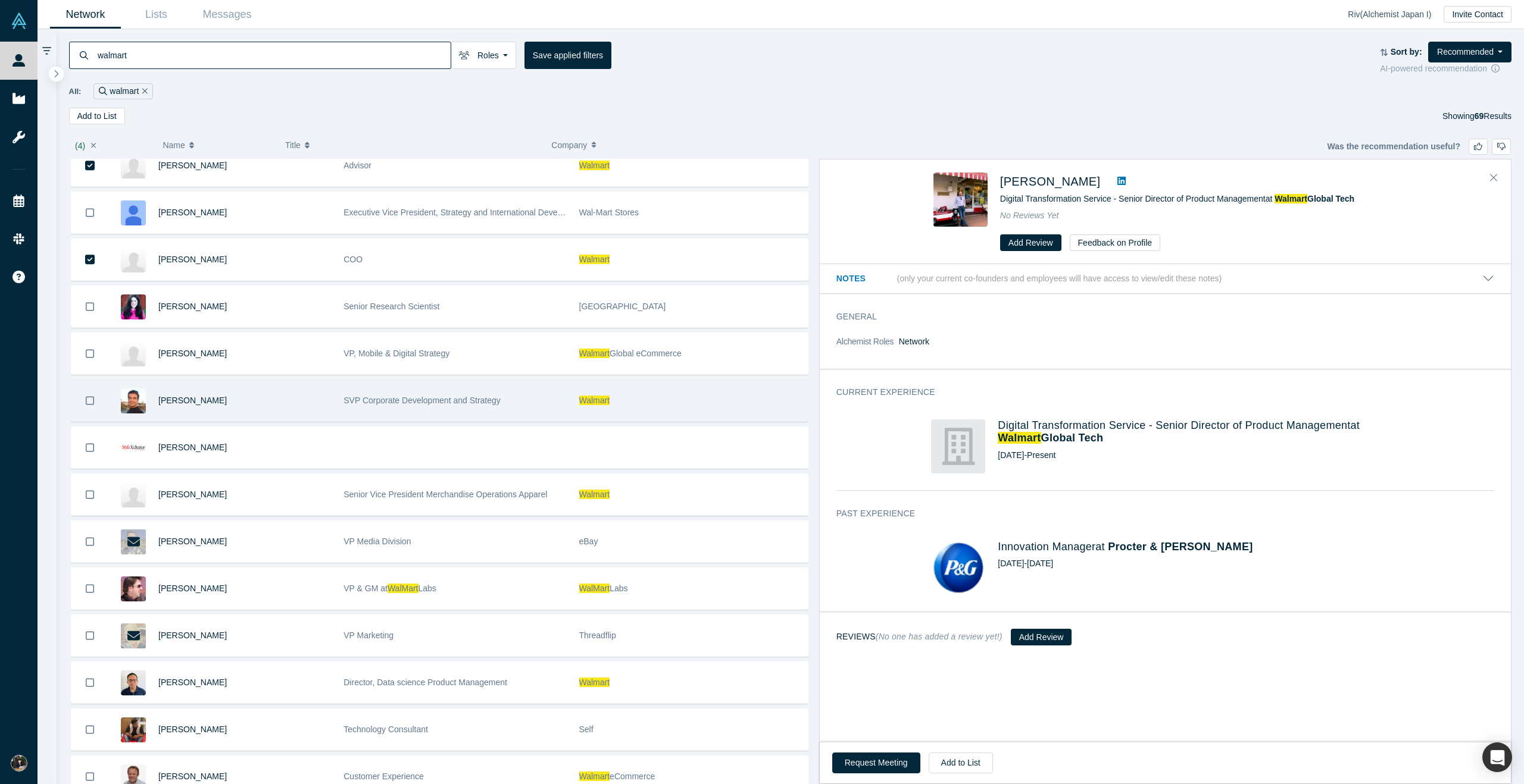
click at [90, 399] on icon "Bookmark" at bounding box center [90, 400] width 9 height 11
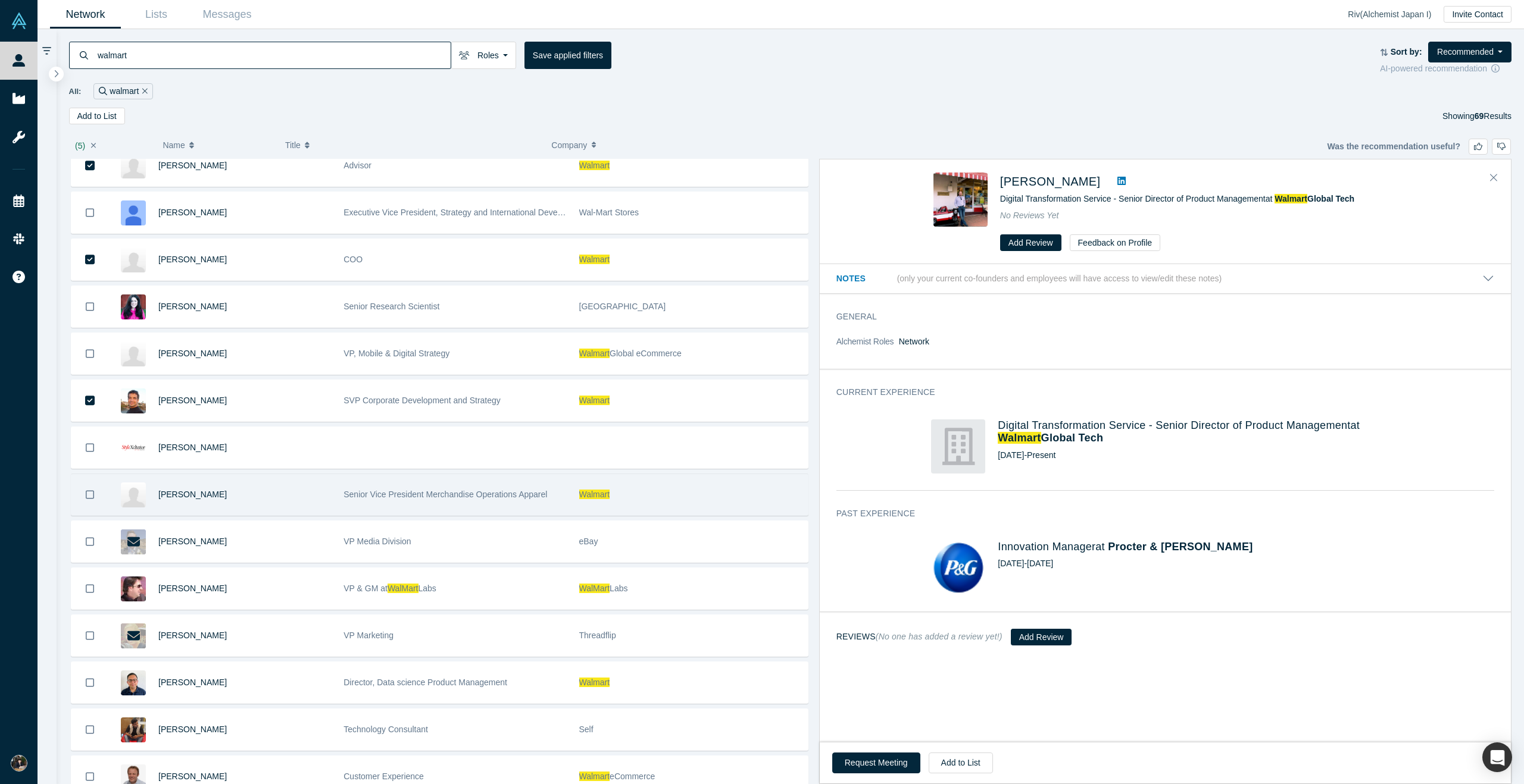
click at [94, 492] on button "Bookmark" at bounding box center [90, 494] width 37 height 41
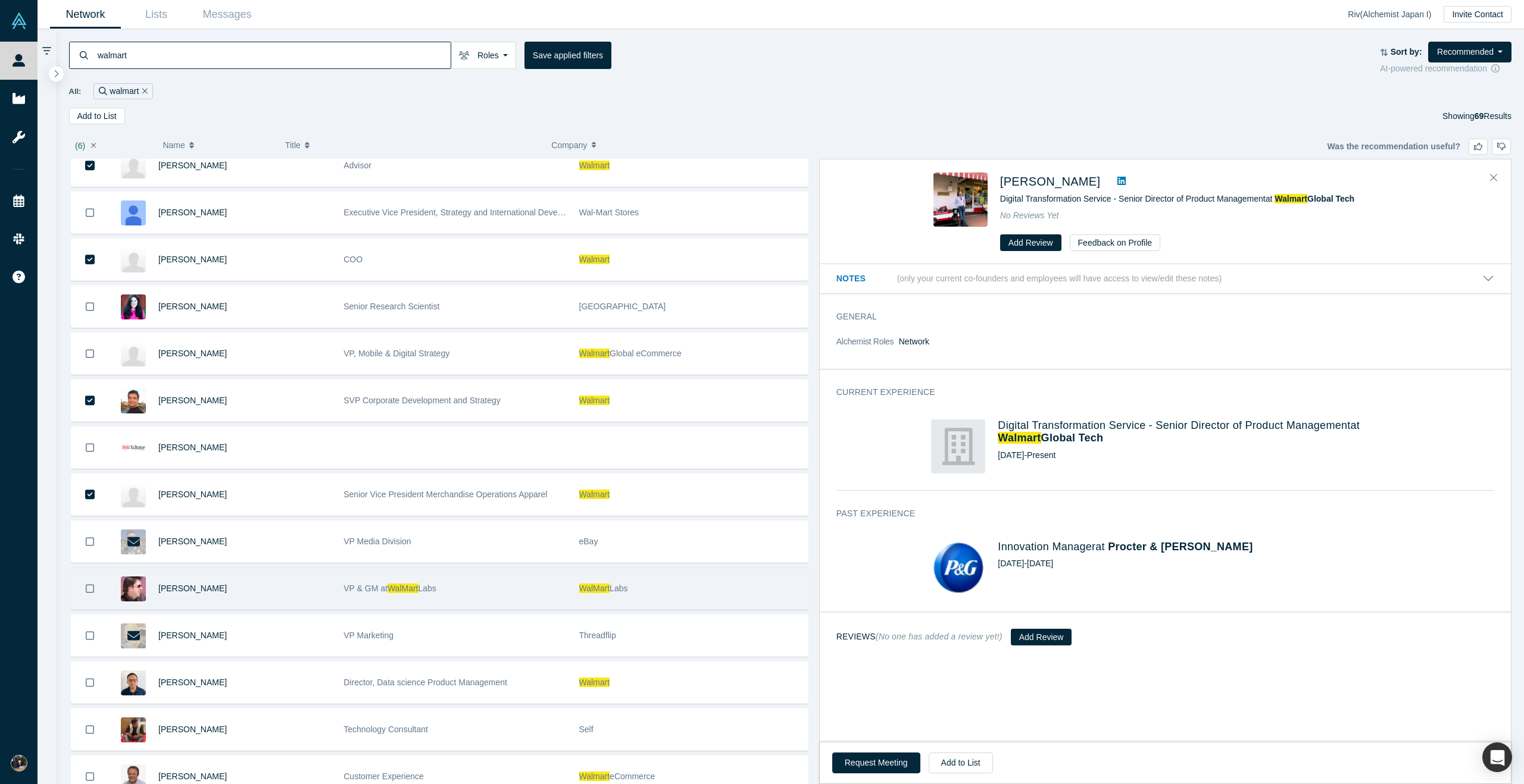
click at [90, 589] on icon "Bookmark" at bounding box center [90, 589] width 9 height 11
click at [93, 589] on icon "Bookmark" at bounding box center [90, 589] width 10 height 10
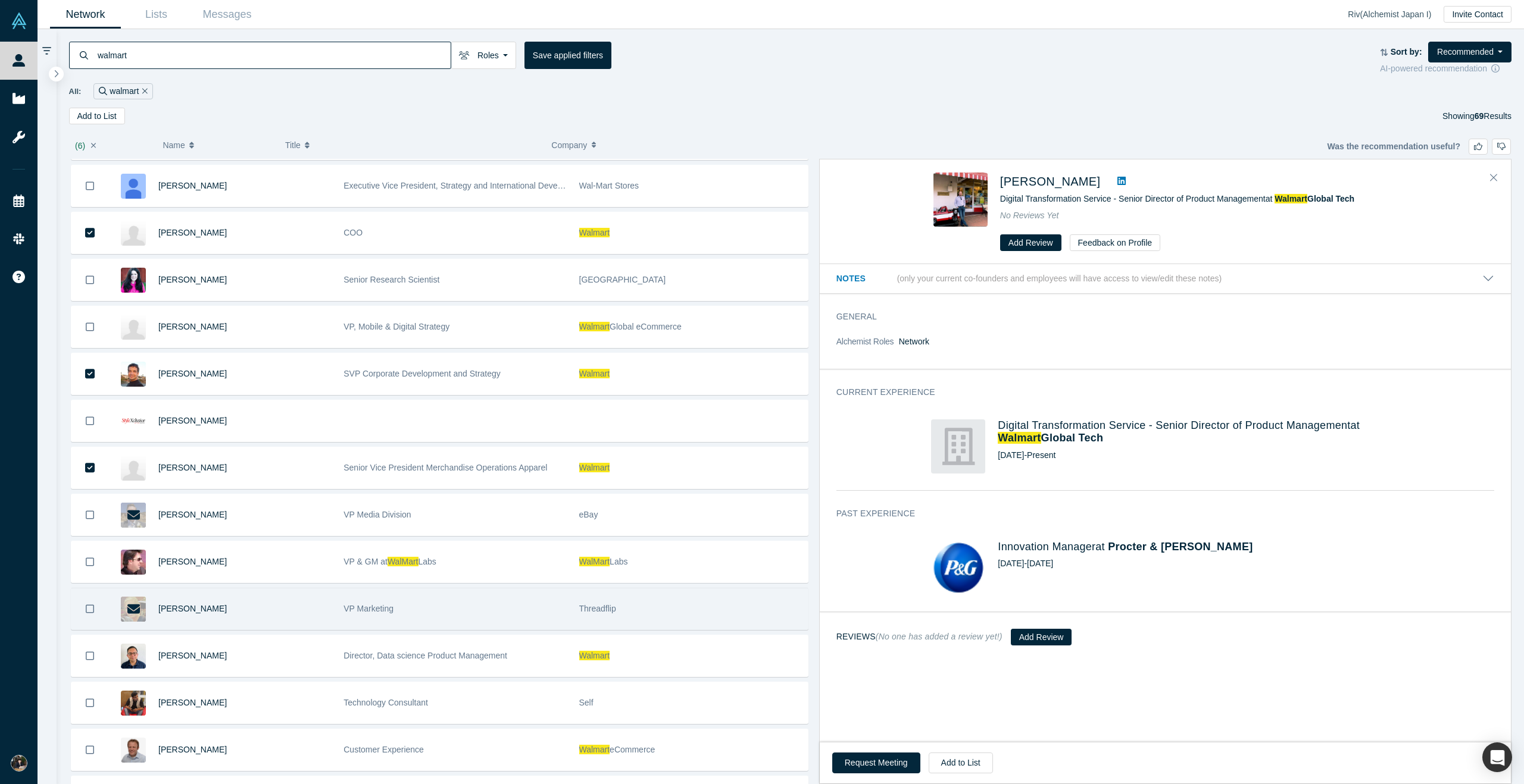
scroll to position [1792, 0]
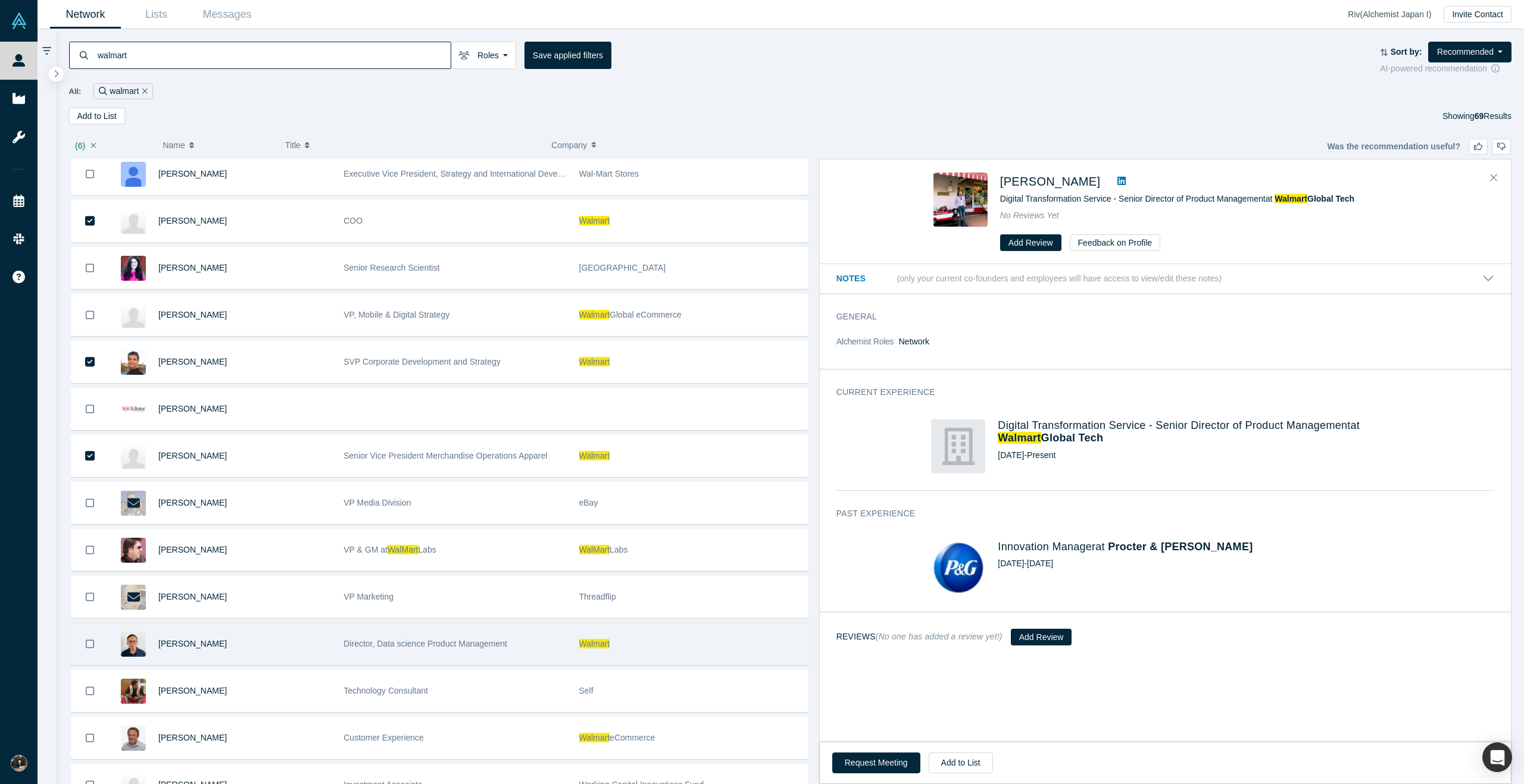
click at [93, 643] on icon "Bookmark" at bounding box center [90, 644] width 9 height 11
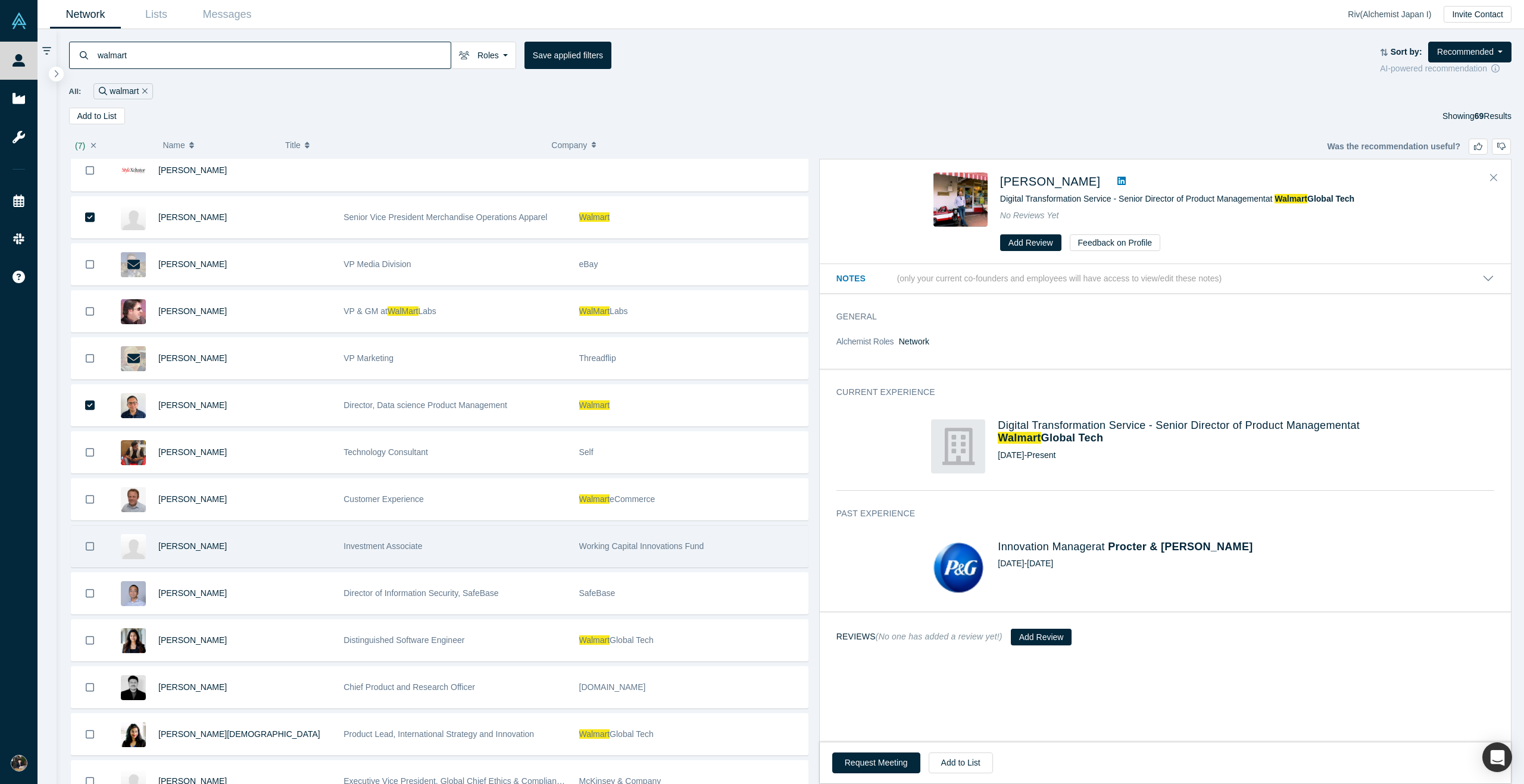
scroll to position [2085, 0]
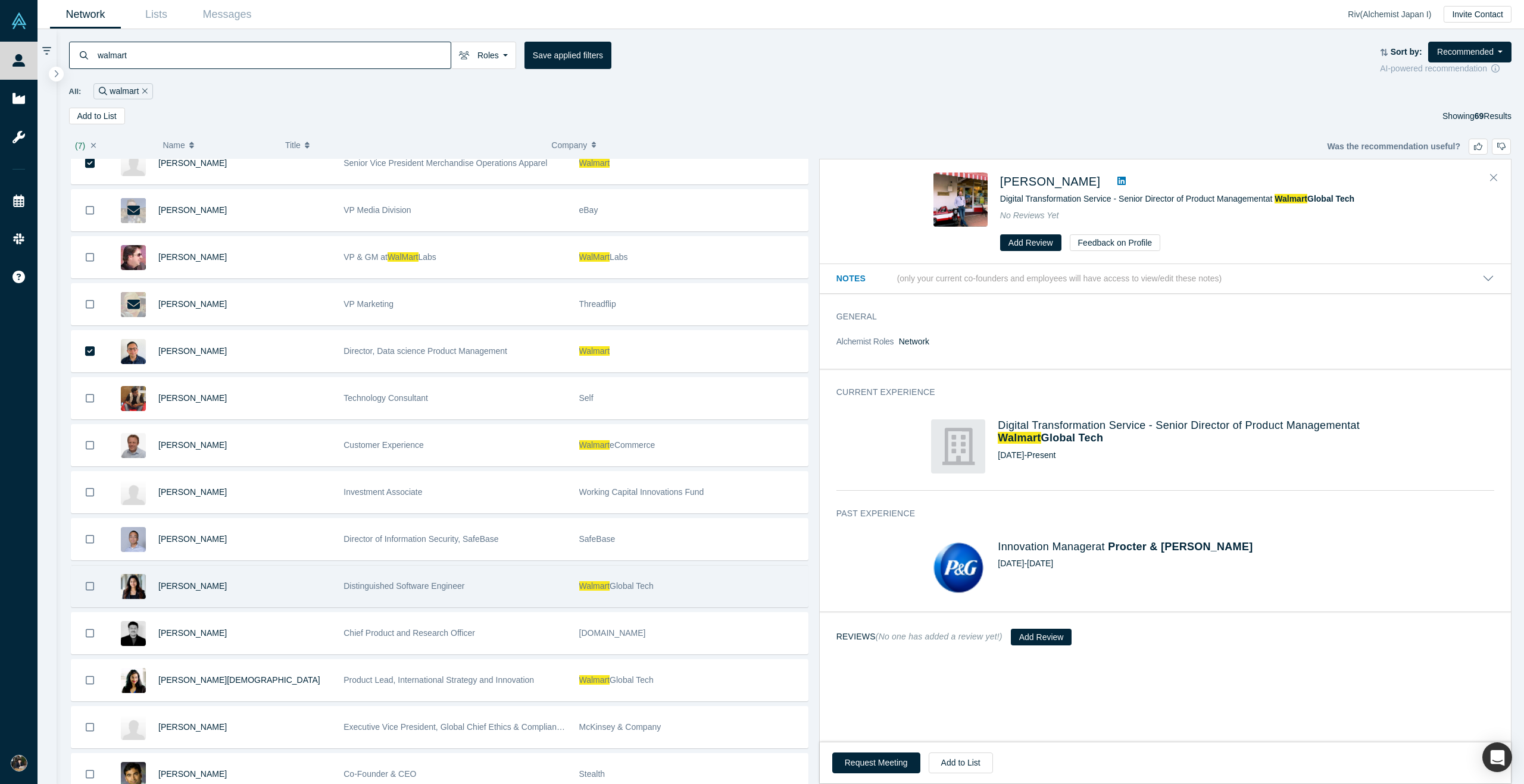
click at [87, 584] on icon "Bookmark" at bounding box center [90, 586] width 9 height 11
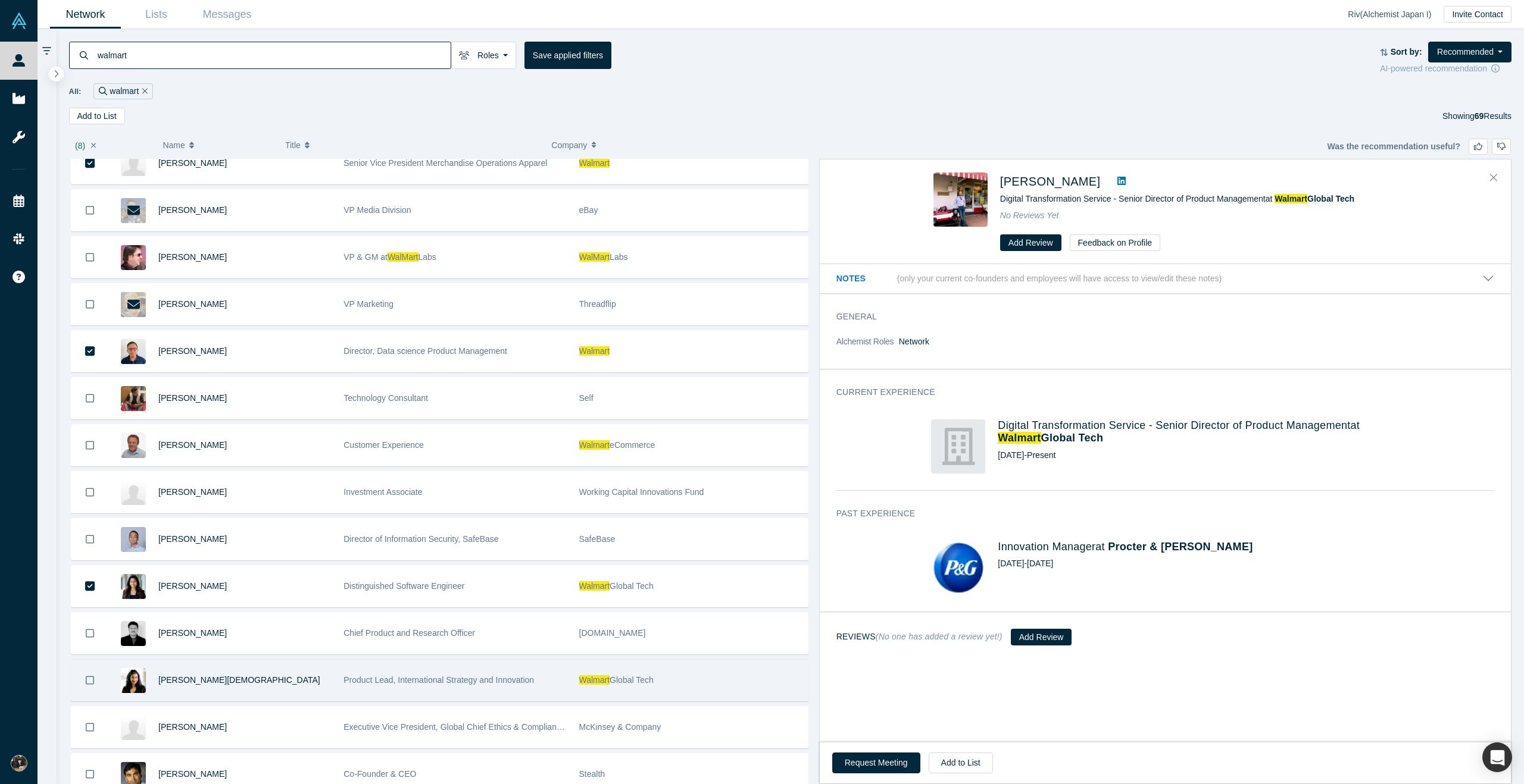
click at [95, 685] on button "Bookmark" at bounding box center [90, 680] width 37 height 41
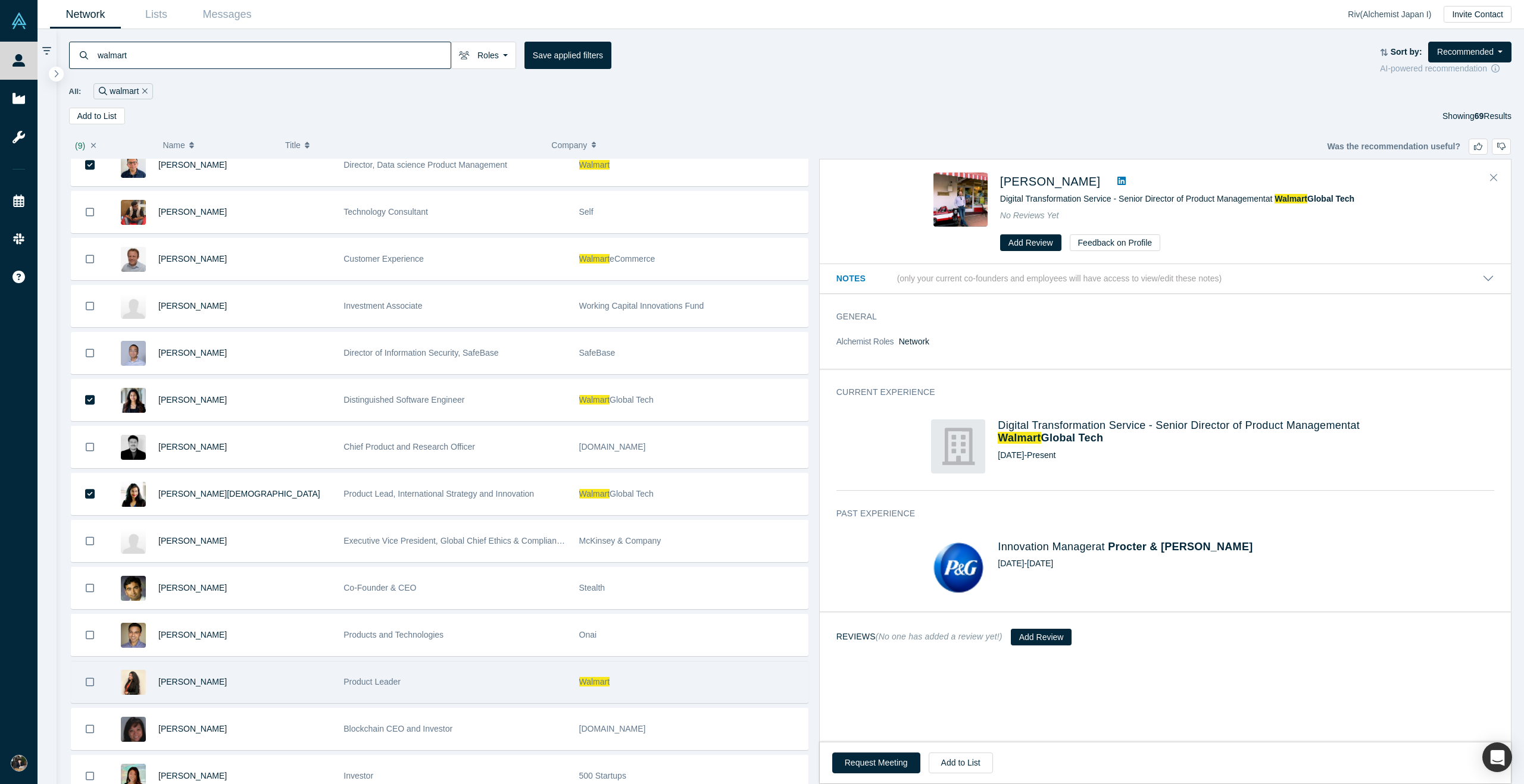
click at [88, 676] on icon "Bookmark" at bounding box center [90, 682] width 9 height 11
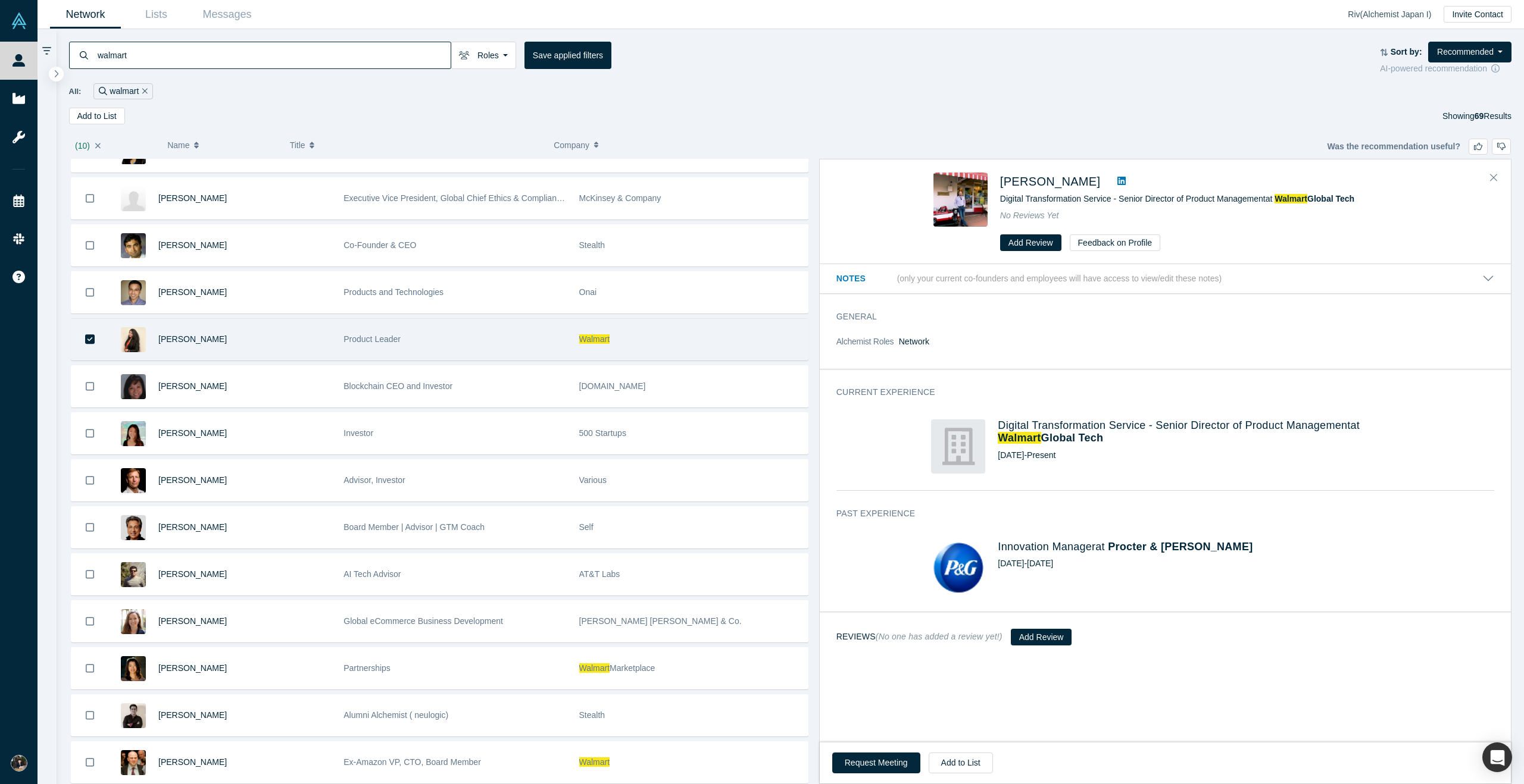
scroll to position [2646, 0]
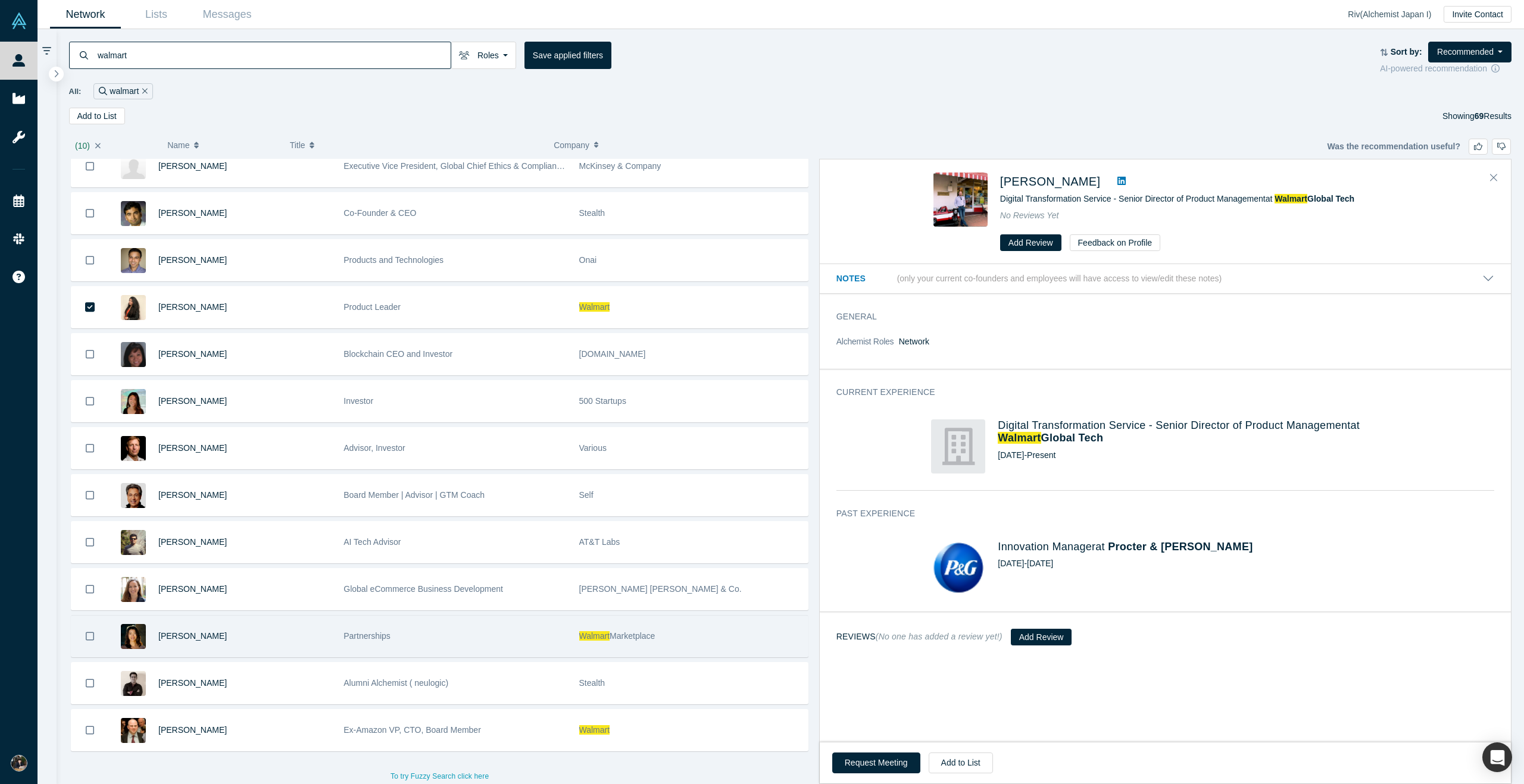
click at [93, 636] on icon "Bookmark" at bounding box center [90, 636] width 9 height 11
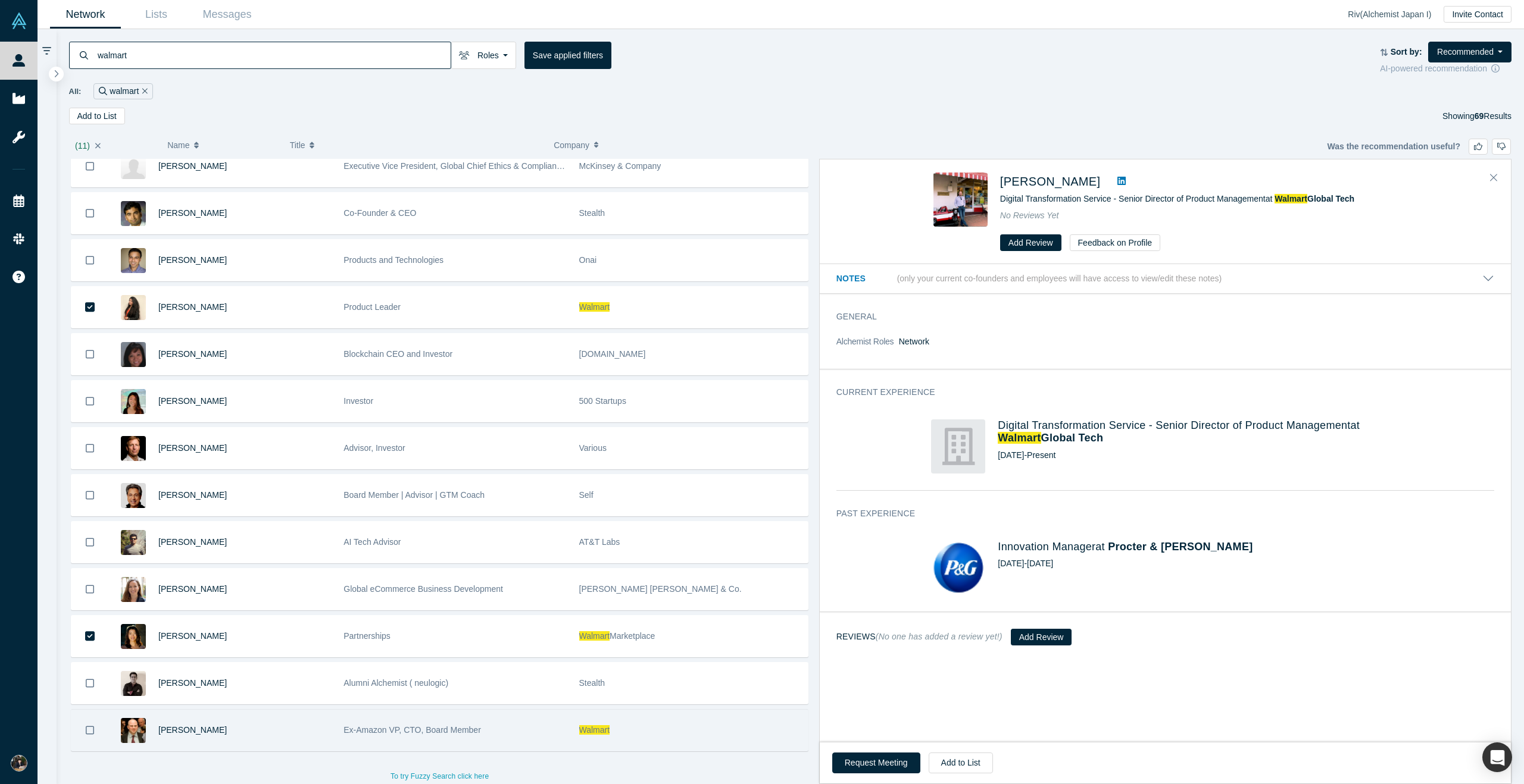
click at [94, 734] on button "Bookmark" at bounding box center [90, 731] width 37 height 41
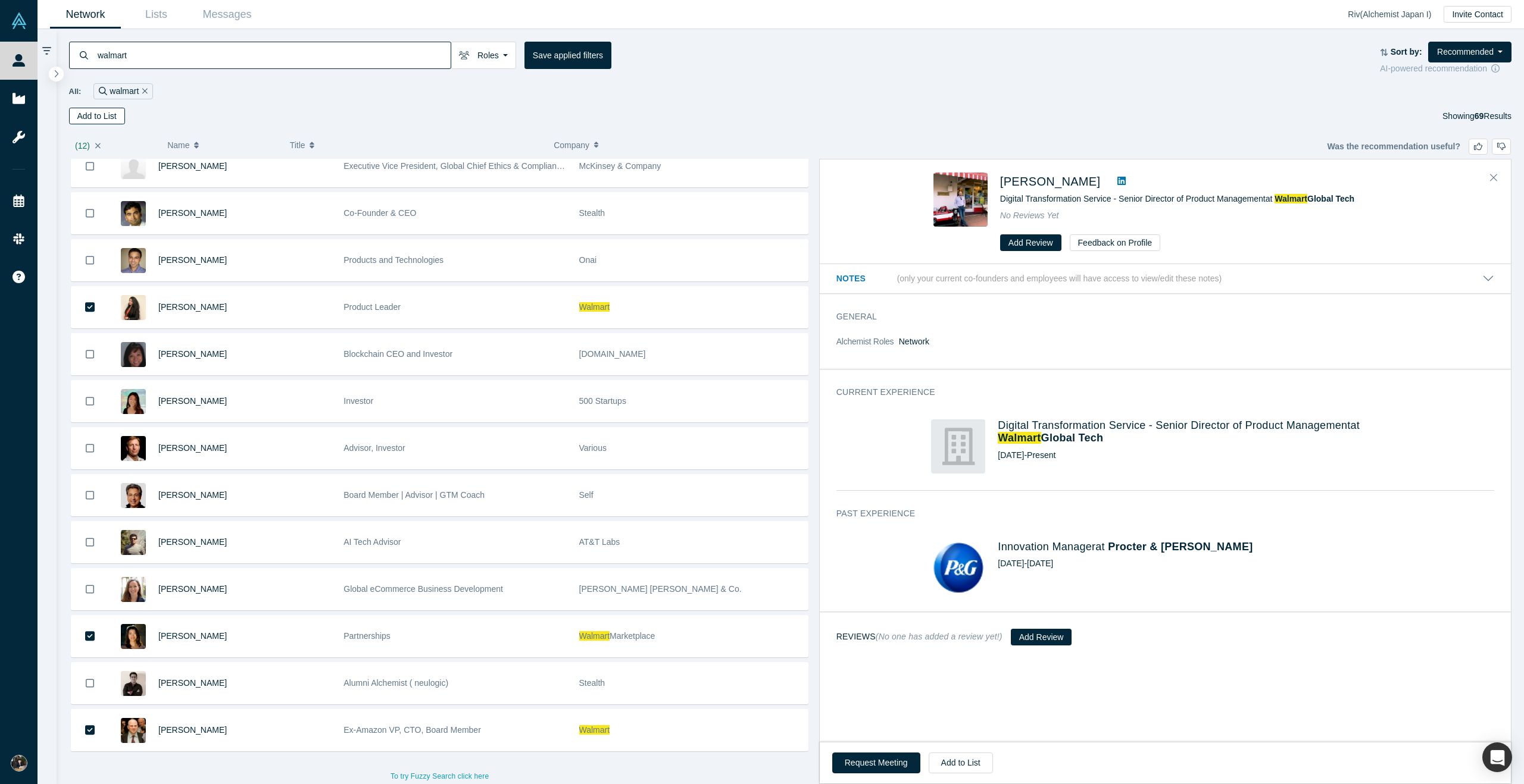
click at [109, 110] on button "Add to List" at bounding box center [97, 115] width 56 height 16
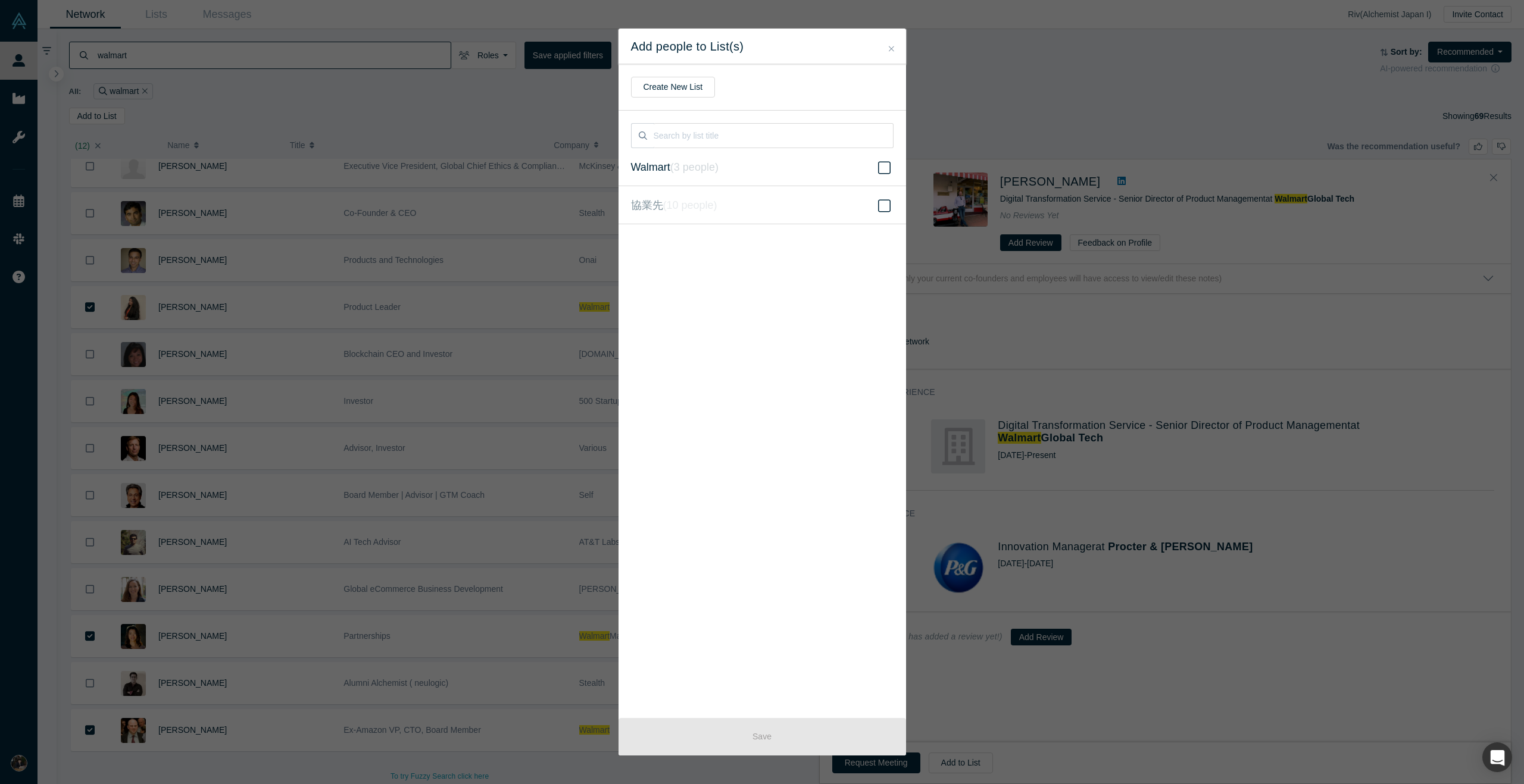
click at [745, 165] on label "Walmart ( 3 people )" at bounding box center [762, 167] width 287 height 38
click at [0, 0] on input "Walmart ( 3 people )" at bounding box center [0, 0] width 0 height 0
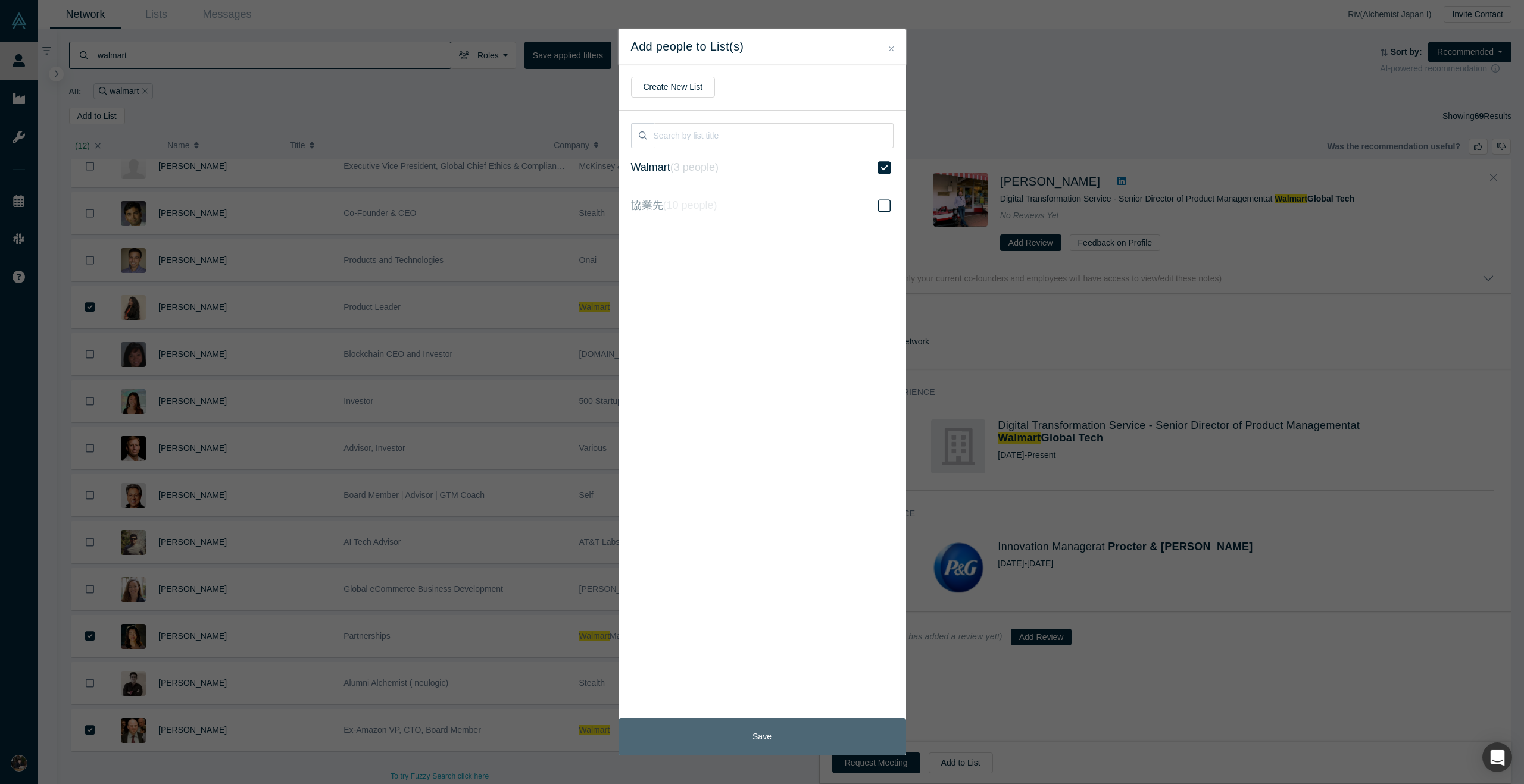
click at [787, 725] on button "Save" at bounding box center [762, 737] width 287 height 38
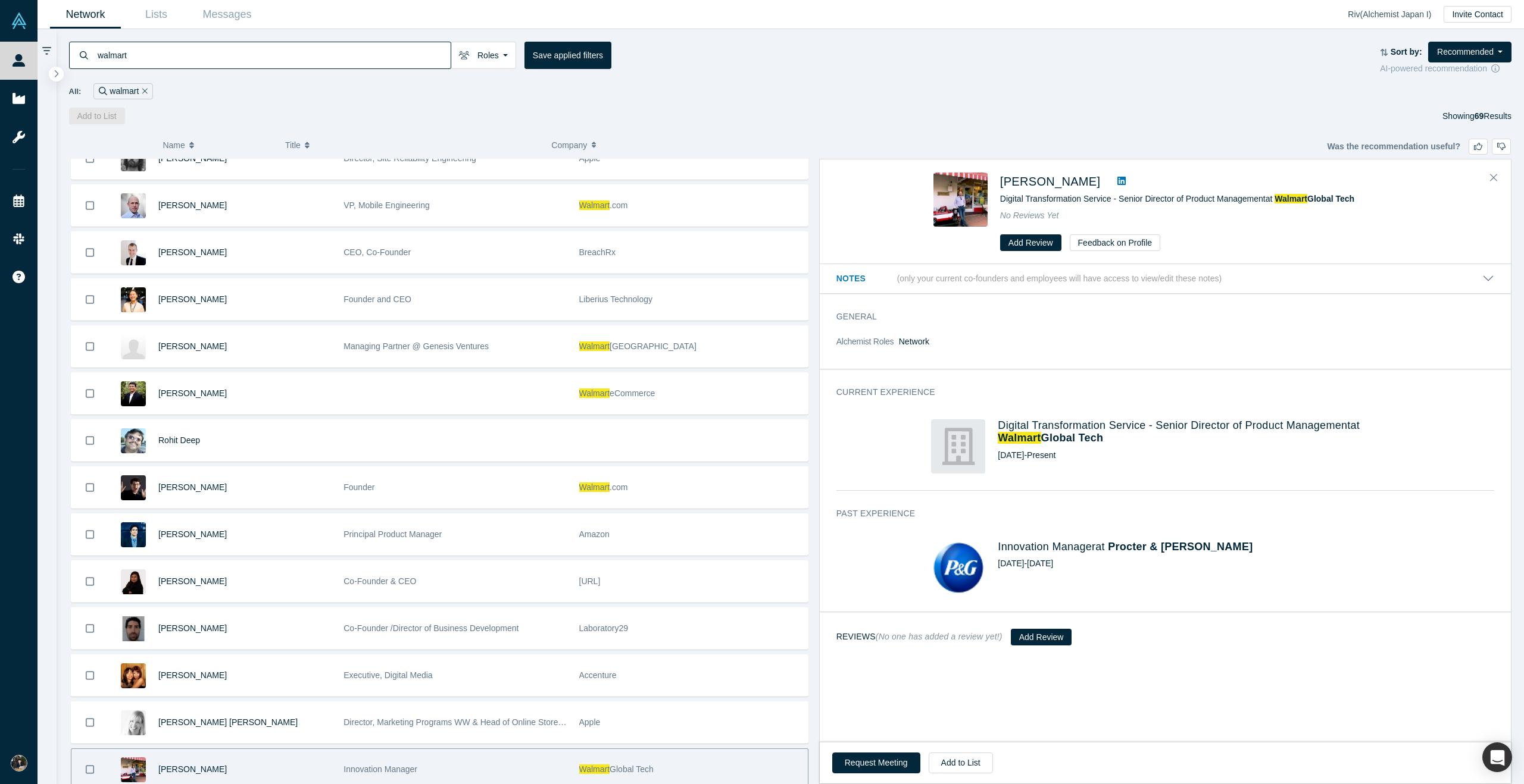
scroll to position [899, 0]
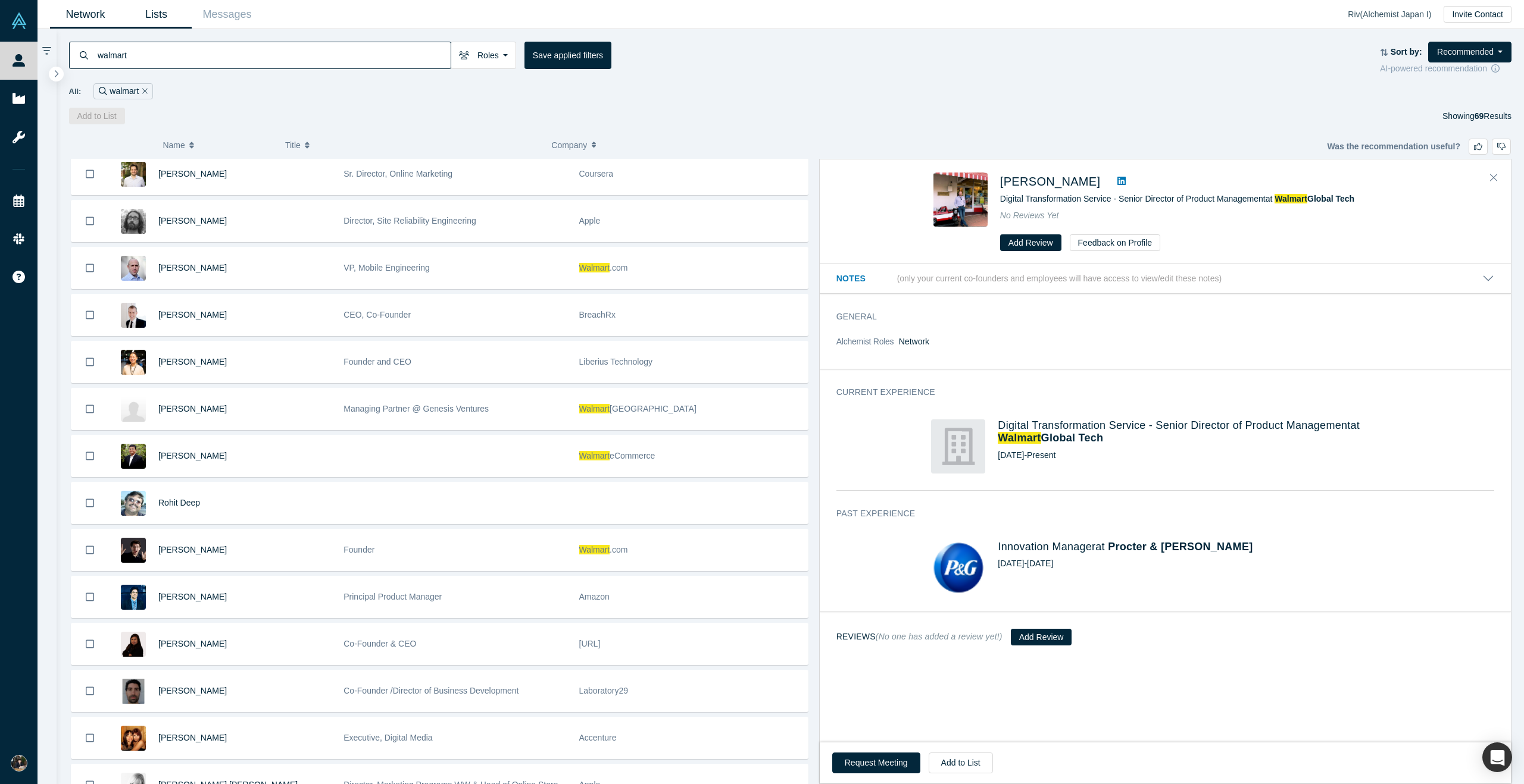
click at [145, 16] on link "Lists" at bounding box center [156, 15] width 71 height 28
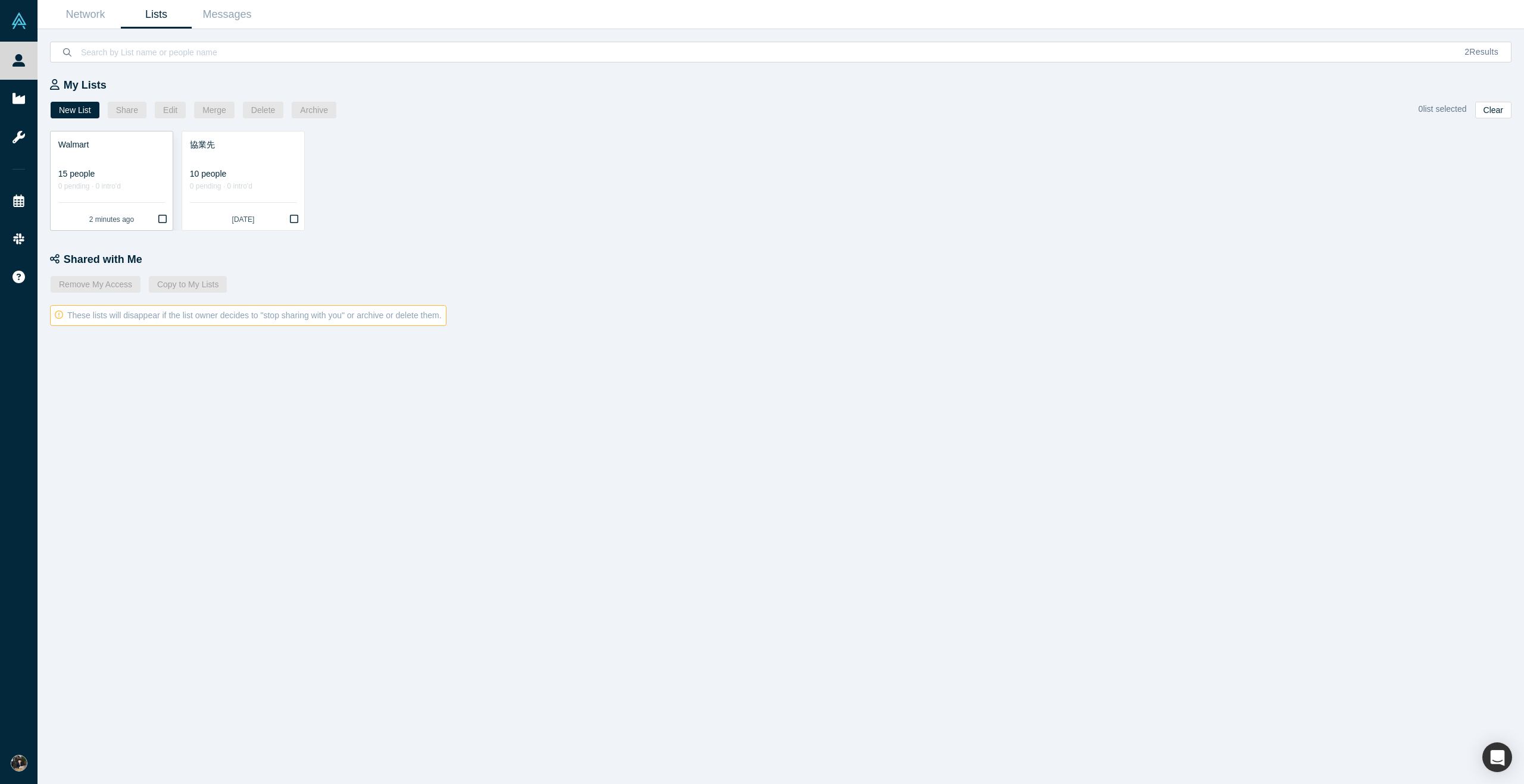
click at [117, 187] on div "0 pending · 0 intro'd" at bounding box center [111, 187] width 107 height 13
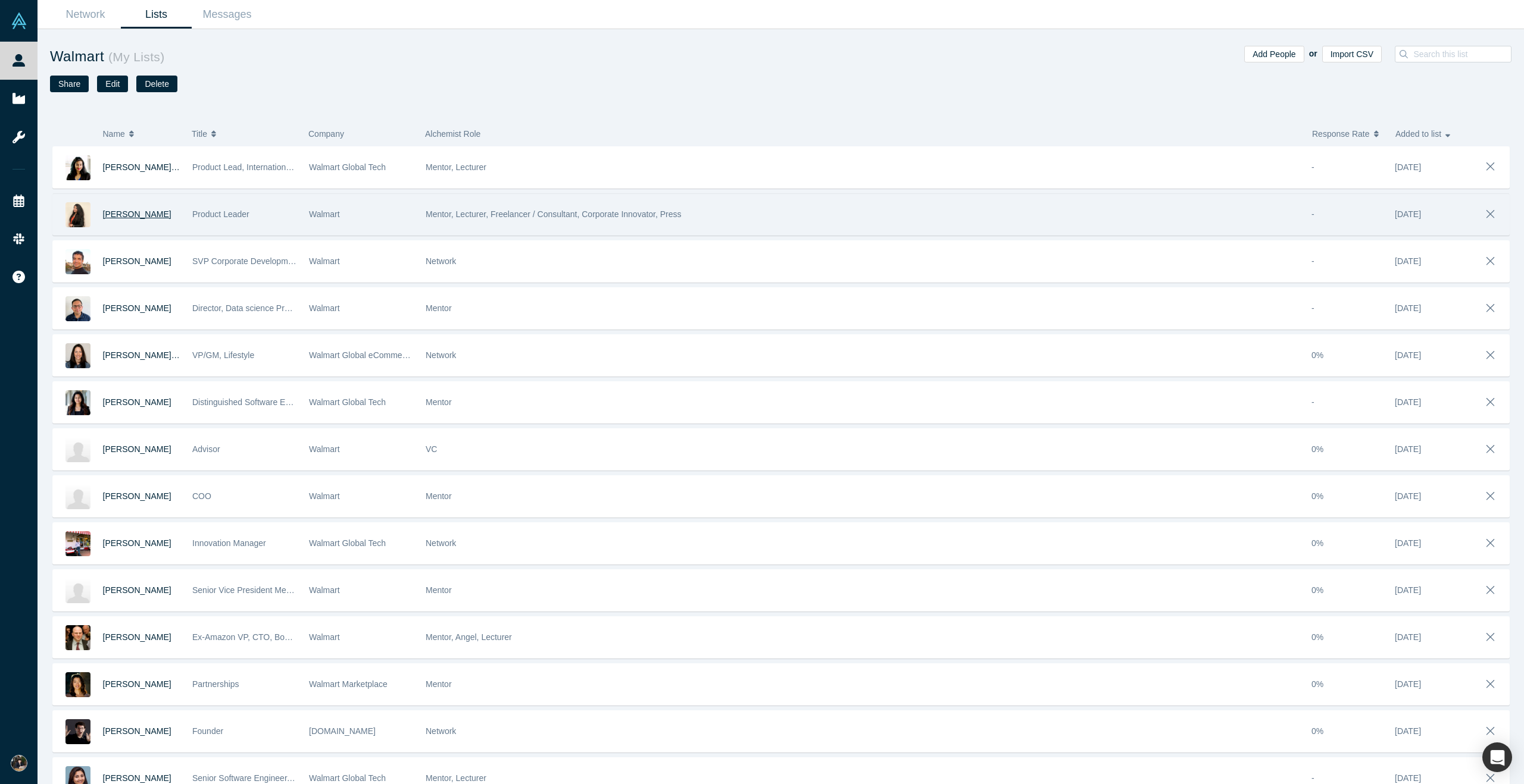
click at [134, 217] on span "[PERSON_NAME]" at bounding box center [137, 214] width 68 height 9
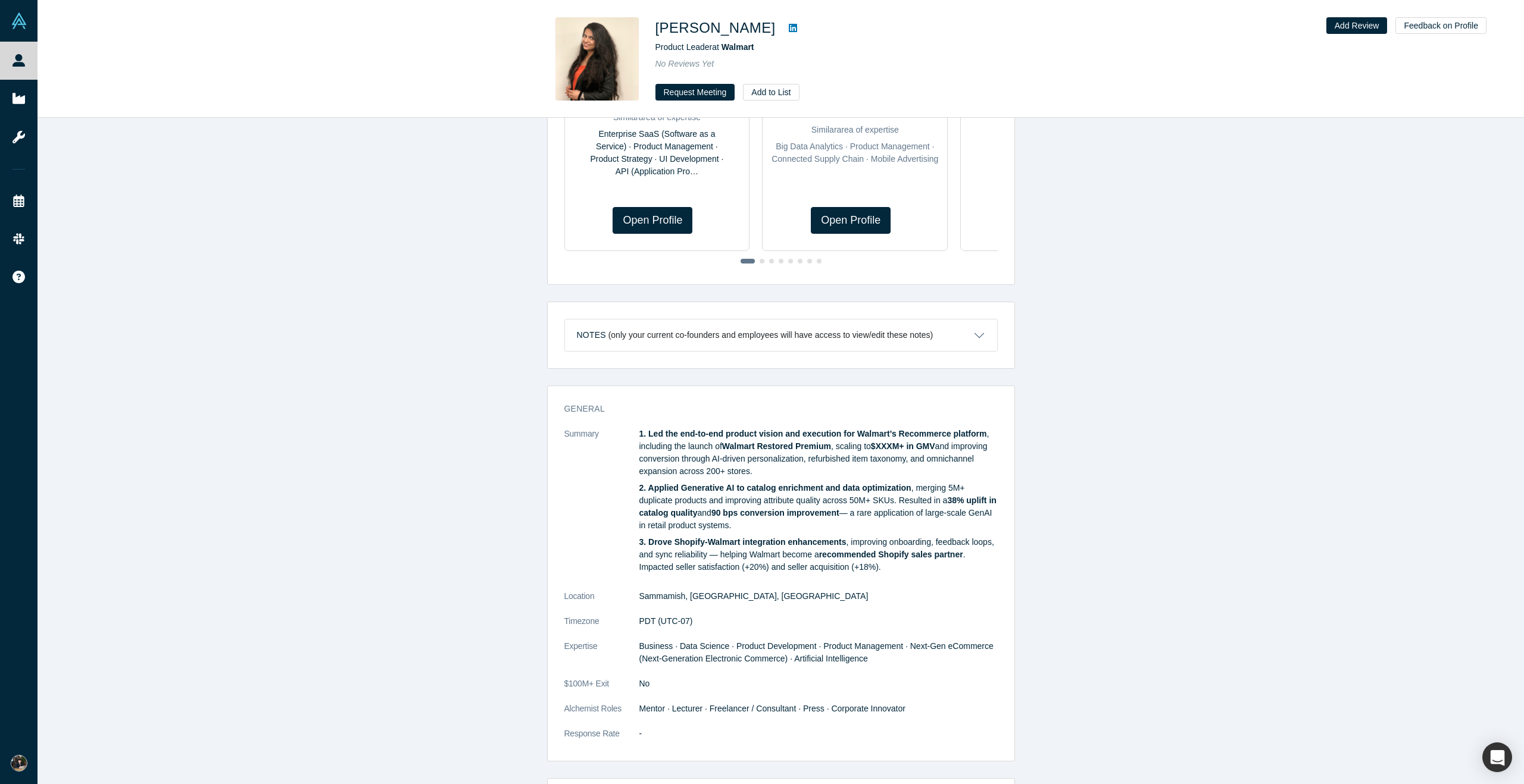
scroll to position [368, 0]
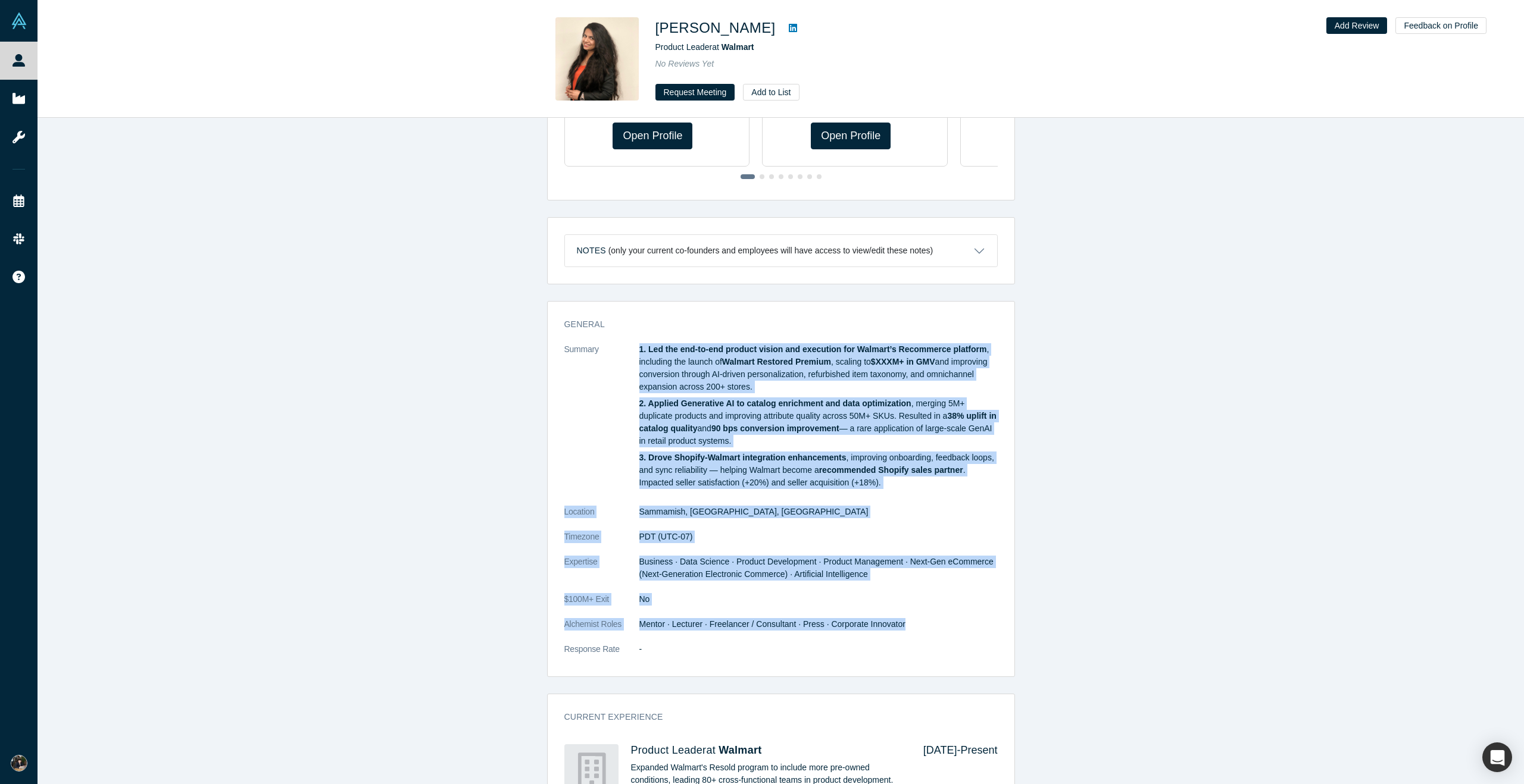
drag, startPoint x: 634, startPoint y: 345, endPoint x: 772, endPoint y: 637, distance: 323.0
click at [772, 637] on dl "Summary 1. Led the end-to-end product vision and execution for Walmart’s Recomm…" at bounding box center [781, 505] width 433 height 325
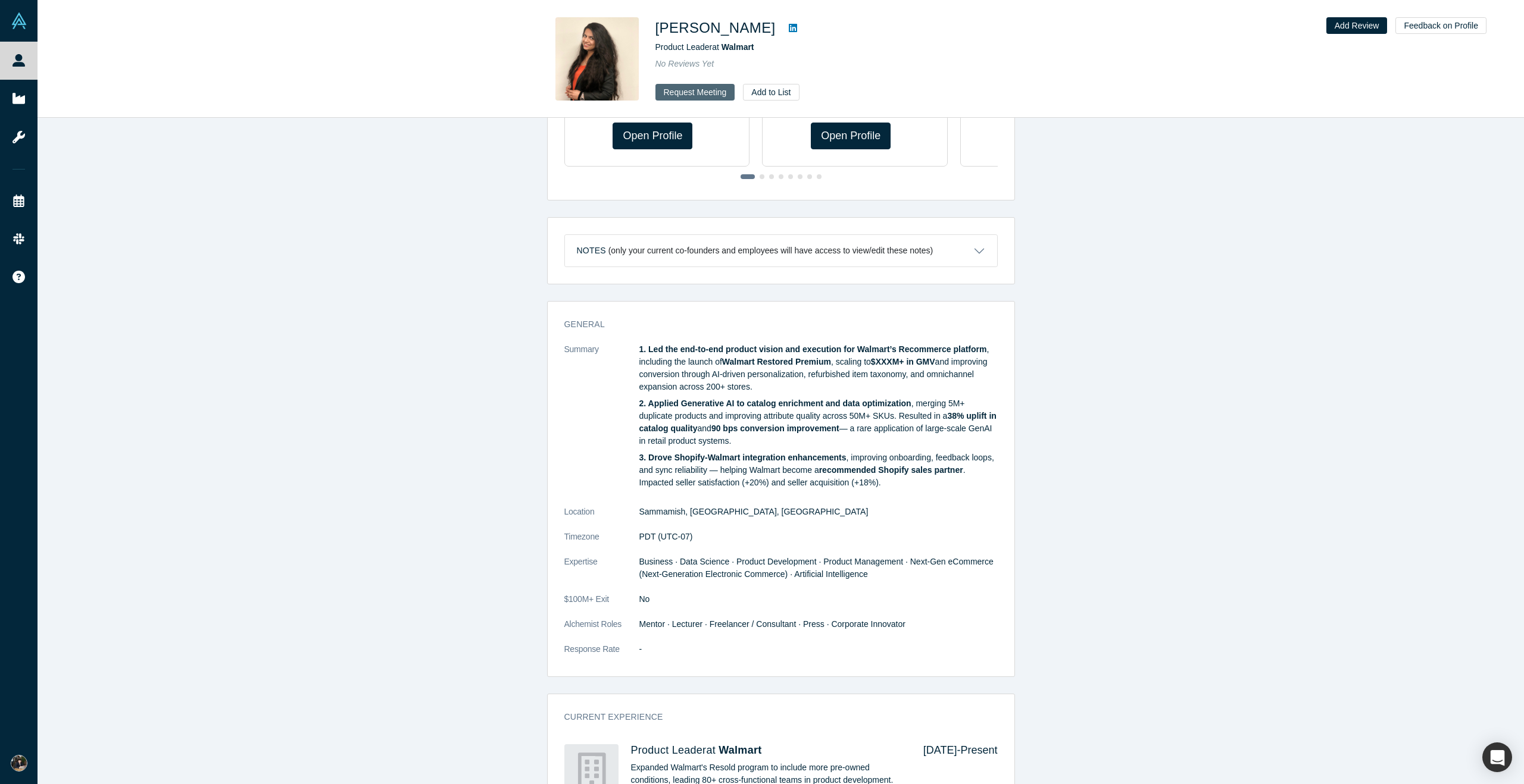
click at [704, 93] on button "Request Meeting" at bounding box center [696, 92] width 80 height 16
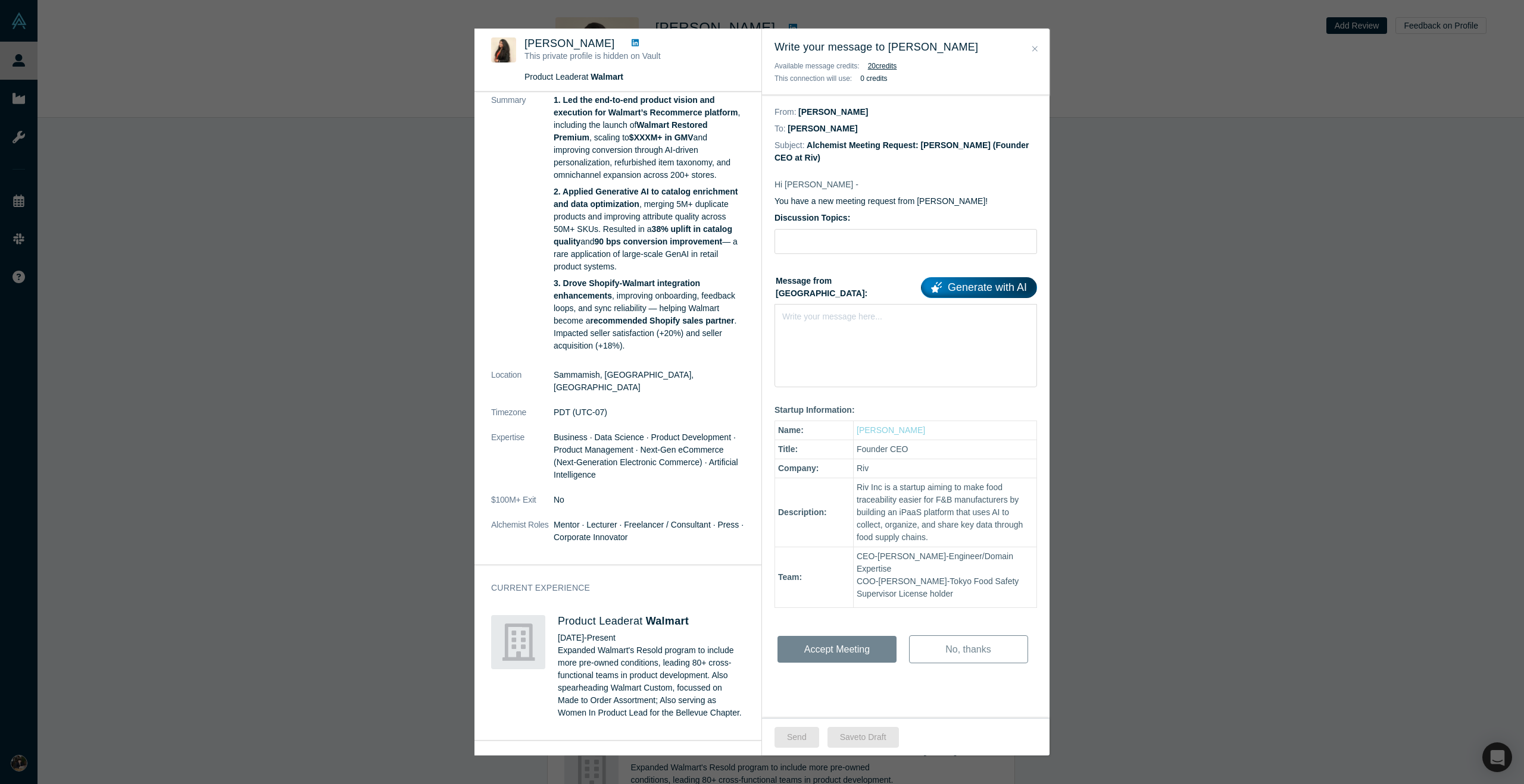
scroll to position [0, 0]
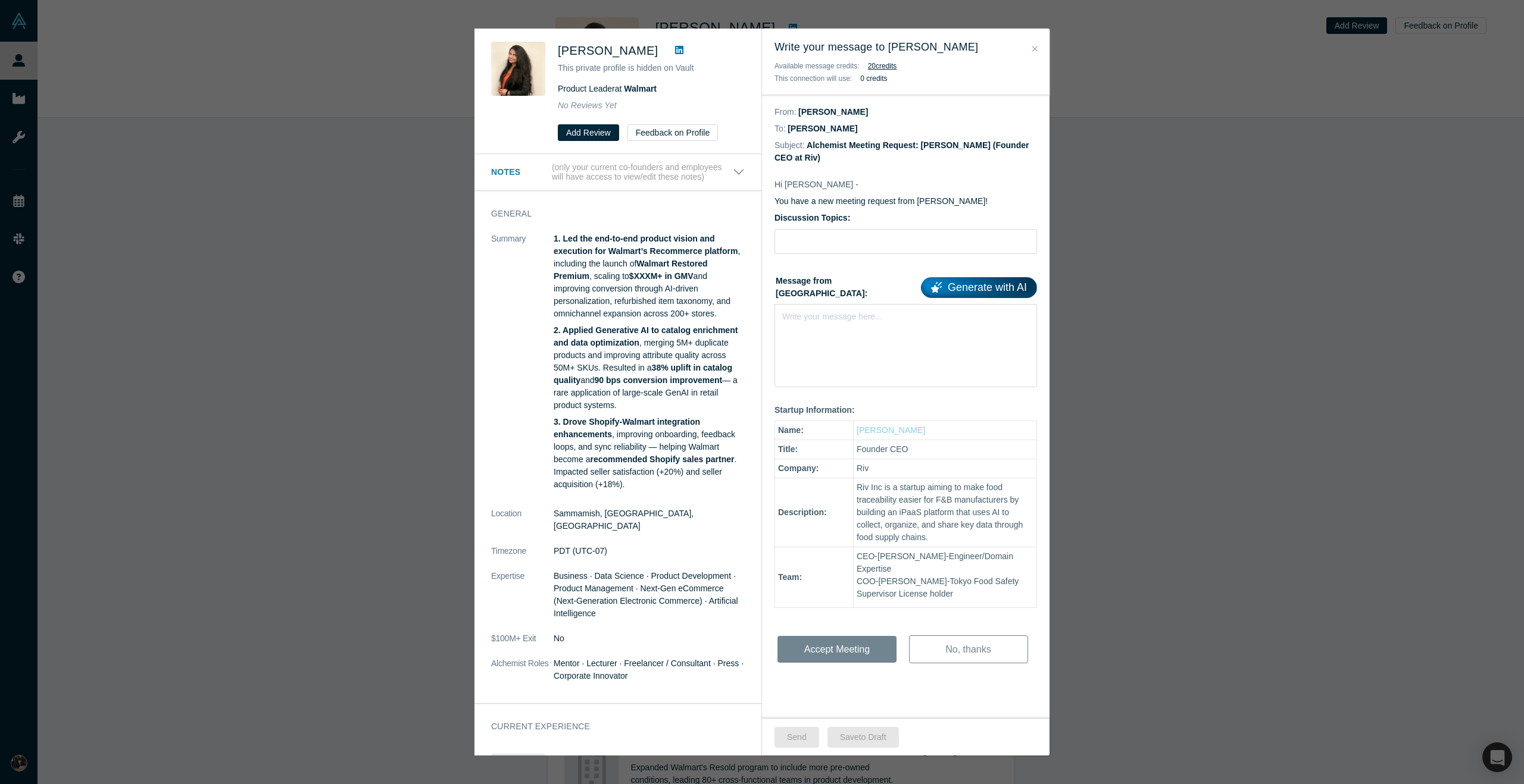
click at [1032, 46] on icon "Close" at bounding box center [1035, 48] width 5 height 5
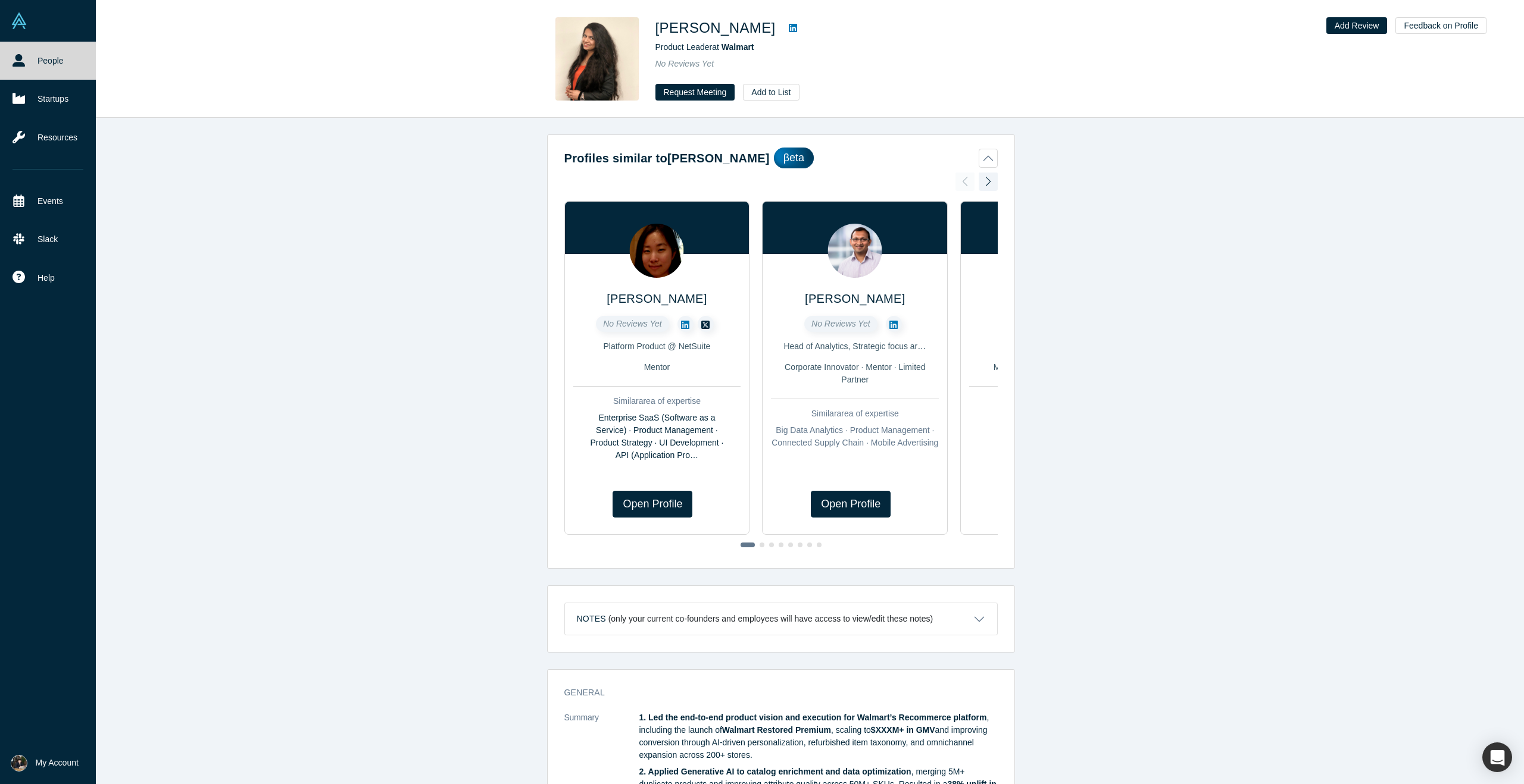
click at [33, 764] on button "My Account" at bounding box center [45, 763] width 68 height 16
click at [93, 707] on link "My Company" at bounding box center [99, 707] width 99 height 29
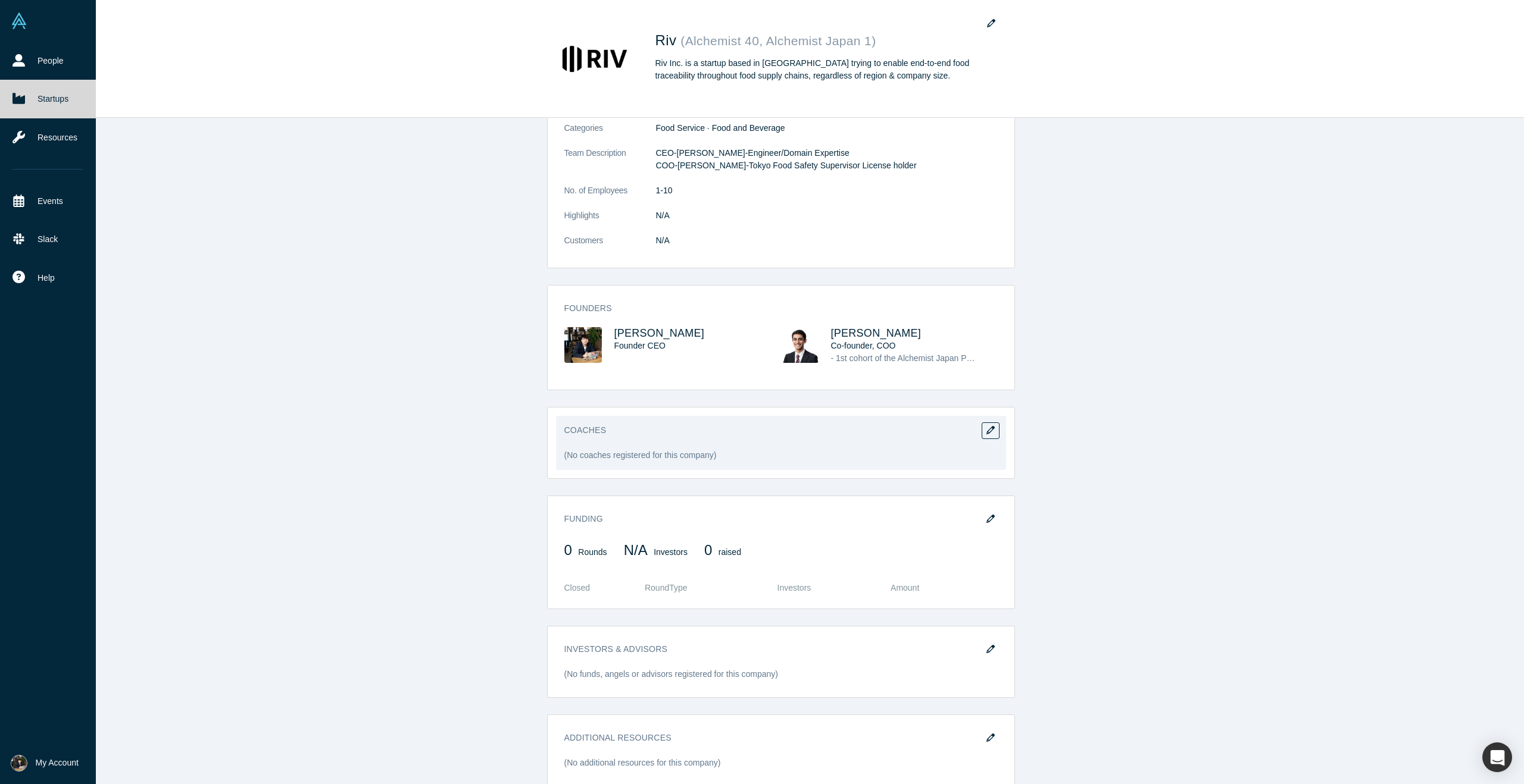
scroll to position [282, 0]
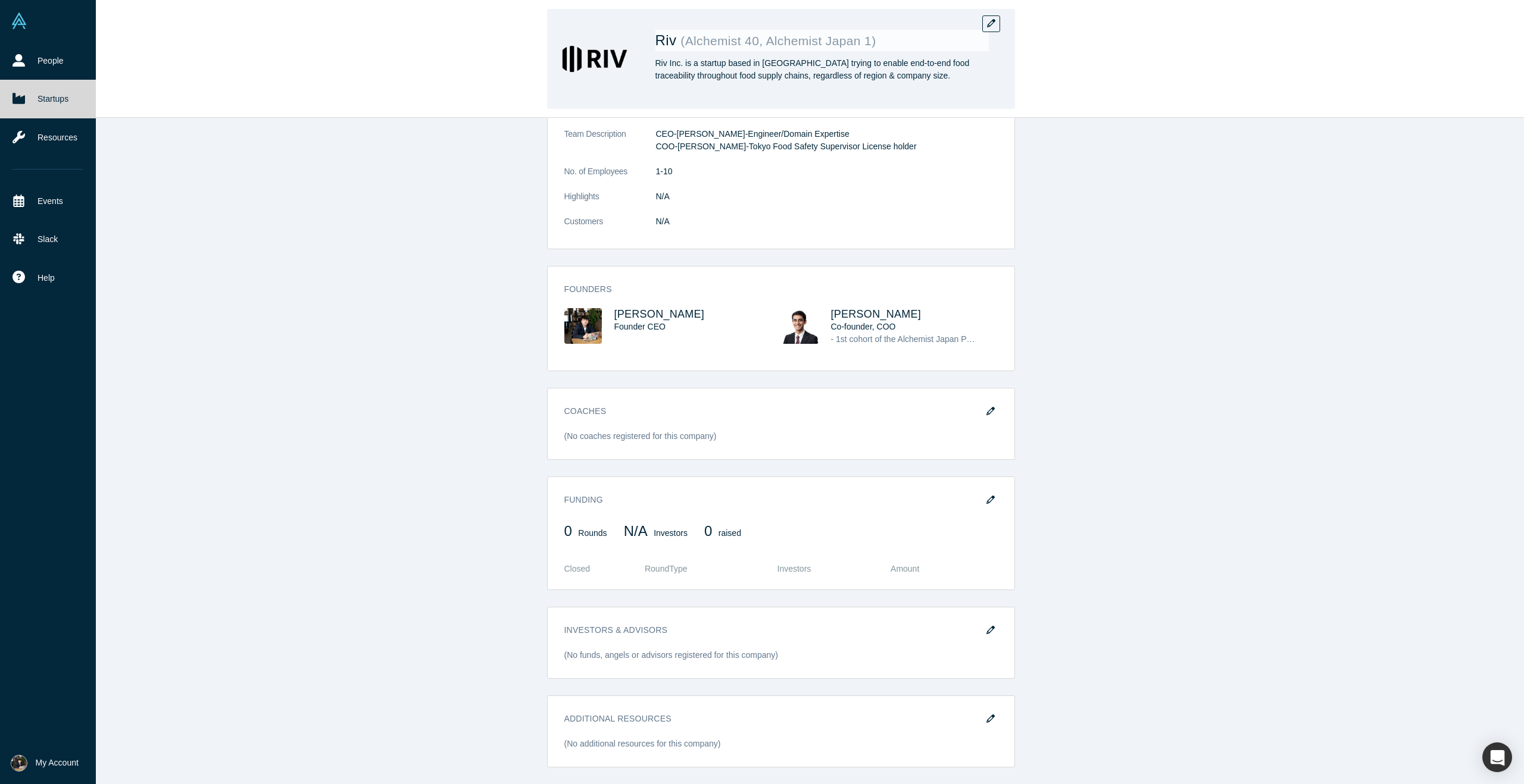
click at [777, 42] on small "( Alchemist 40, Alchemist Japan 1 )" at bounding box center [778, 40] width 196 height 13
click at [985, 27] on button "button" at bounding box center [991, 24] width 18 height 16
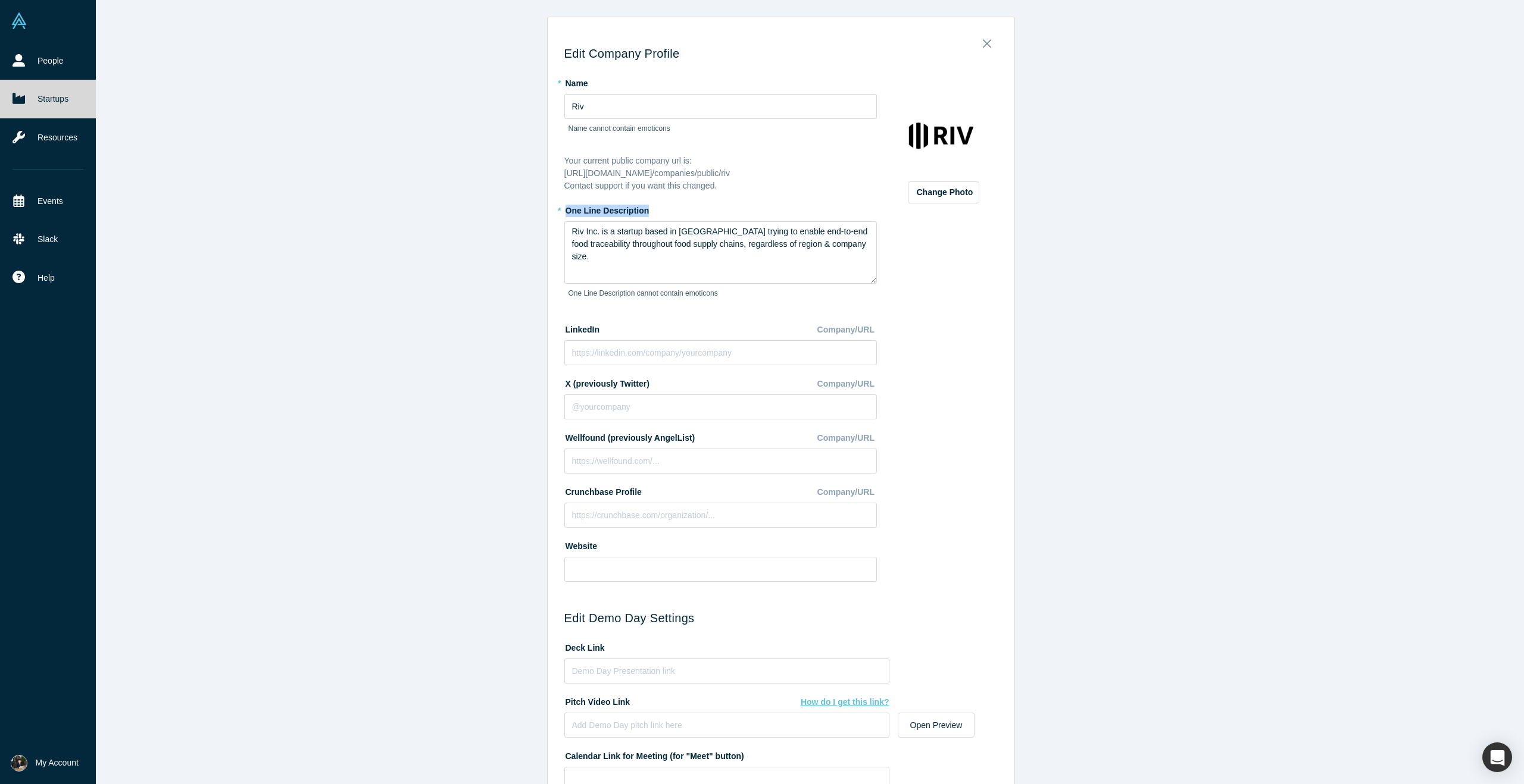
drag, startPoint x: 562, startPoint y: 210, endPoint x: 649, endPoint y: 216, distance: 87.2
click at [649, 216] on div "Edit Company Profile * Name Riv Name cannot contain emoticons Your current publ…" at bounding box center [781, 515] width 466 height 979
copy label "One Line Description"
drag, startPoint x: 568, startPoint y: 230, endPoint x: 636, endPoint y: 252, distance: 71.5
click at [636, 252] on textarea "Riv Inc. is a startup based in [GEOGRAPHIC_DATA] trying to enable end-to-end fo…" at bounding box center [721, 253] width 312 height 63
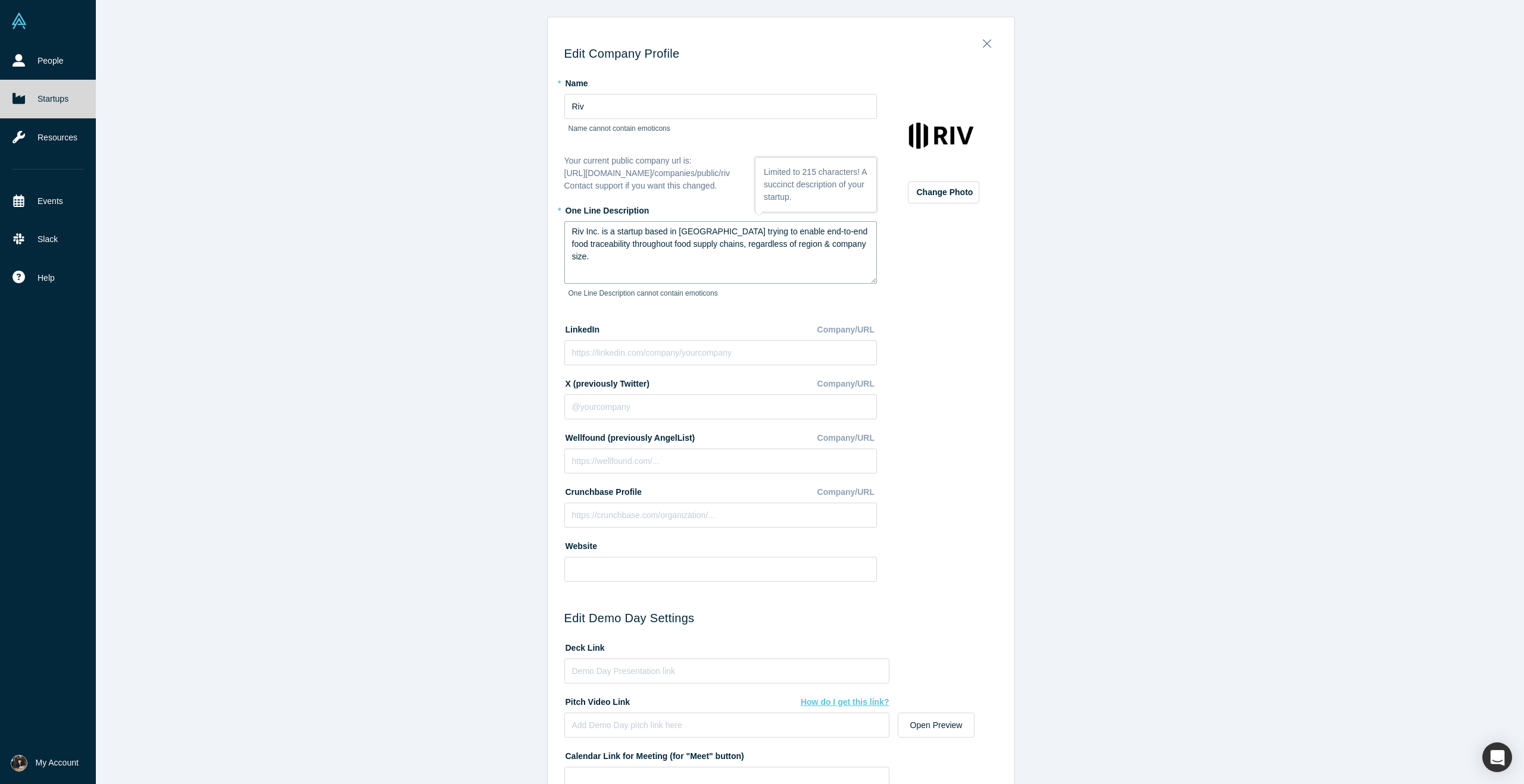
paste textarea "Cibus builds an AI-driven platform that unifies fragmented ERP/EDI data to auto…"
click at [592, 232] on textarea "Cibus builds an AI-driven platform that unifies fragmented ERP/EDI data to auto…" at bounding box center [721, 253] width 312 height 63
drag, startPoint x: 572, startPoint y: 230, endPoint x: 779, endPoint y: 262, distance: 209.5
click at [779, 262] on textarea "Riv inc. builds an AI-driven platform that unifies fragmented ERP/EDI data to a…" at bounding box center [721, 253] width 312 height 63
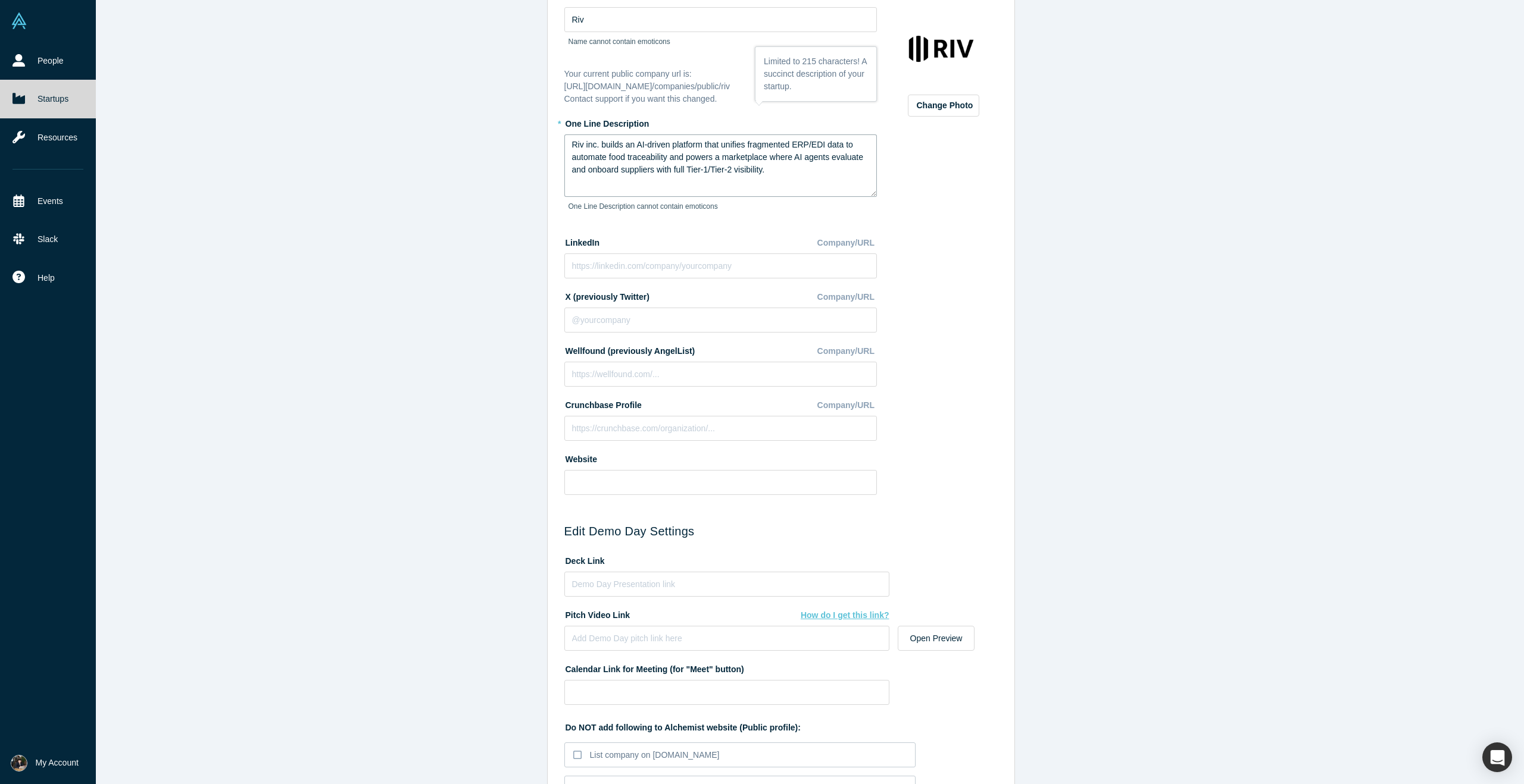
scroll to position [0, 0]
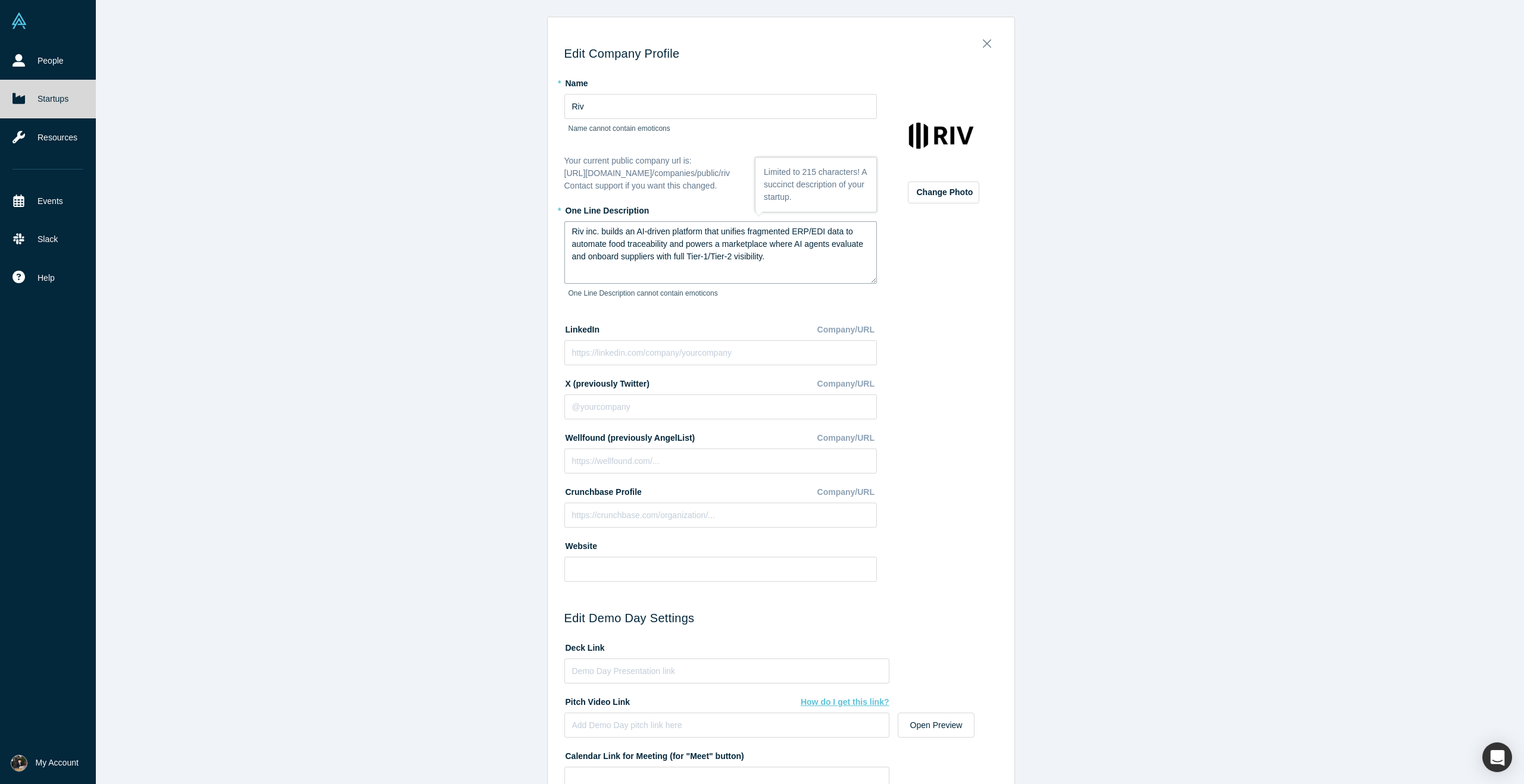
drag, startPoint x: 773, startPoint y: 261, endPoint x: 566, endPoint y: 227, distance: 209.8
click at [566, 227] on textarea "Riv inc. builds an AI-driven platform that unifies fragmented ERP/EDI data to a…" at bounding box center [721, 253] width 312 height 63
drag, startPoint x: 777, startPoint y: 260, endPoint x: 579, endPoint y: 234, distance: 199.7
click at [579, 234] on textarea "Riv inc. builds an AI-driven platform that unifies fragmented ERP/EDI data to a…" at bounding box center [721, 253] width 312 height 63
drag, startPoint x: 577, startPoint y: 232, endPoint x: 779, endPoint y: 261, distance: 204.1
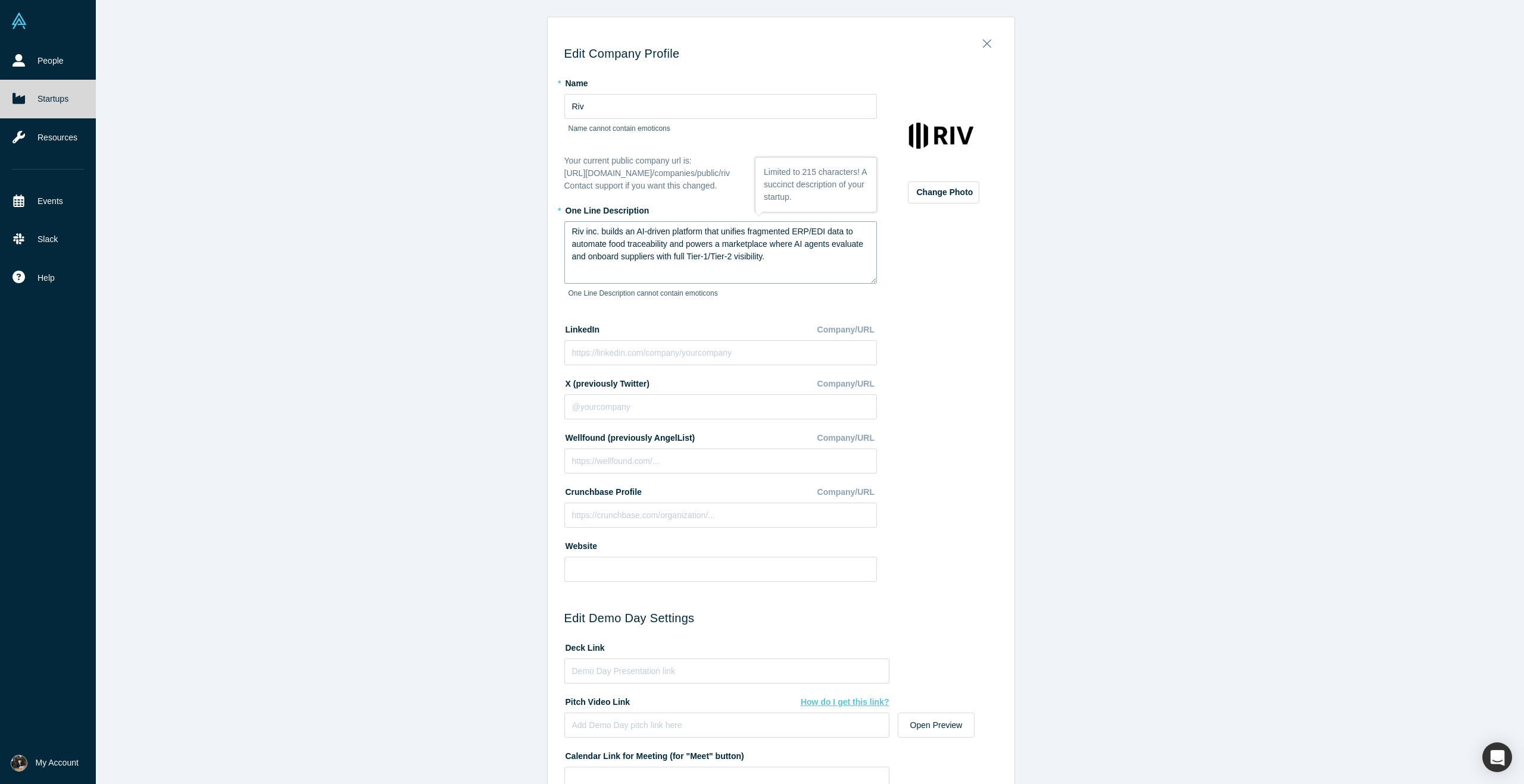
click at [779, 261] on textarea "Riv inc. builds an AI-driven platform that unifies fragmented ERP/EDI data to a…" at bounding box center [721, 253] width 312 height 63
drag, startPoint x: 779, startPoint y: 261, endPoint x: 565, endPoint y: 225, distance: 217.0
click at [565, 225] on textarea "Riv inc. builds an AI-driven platform that unifies fragmented ERP/EDI data to a…" at bounding box center [721, 253] width 312 height 63
paste textarea "Inc."
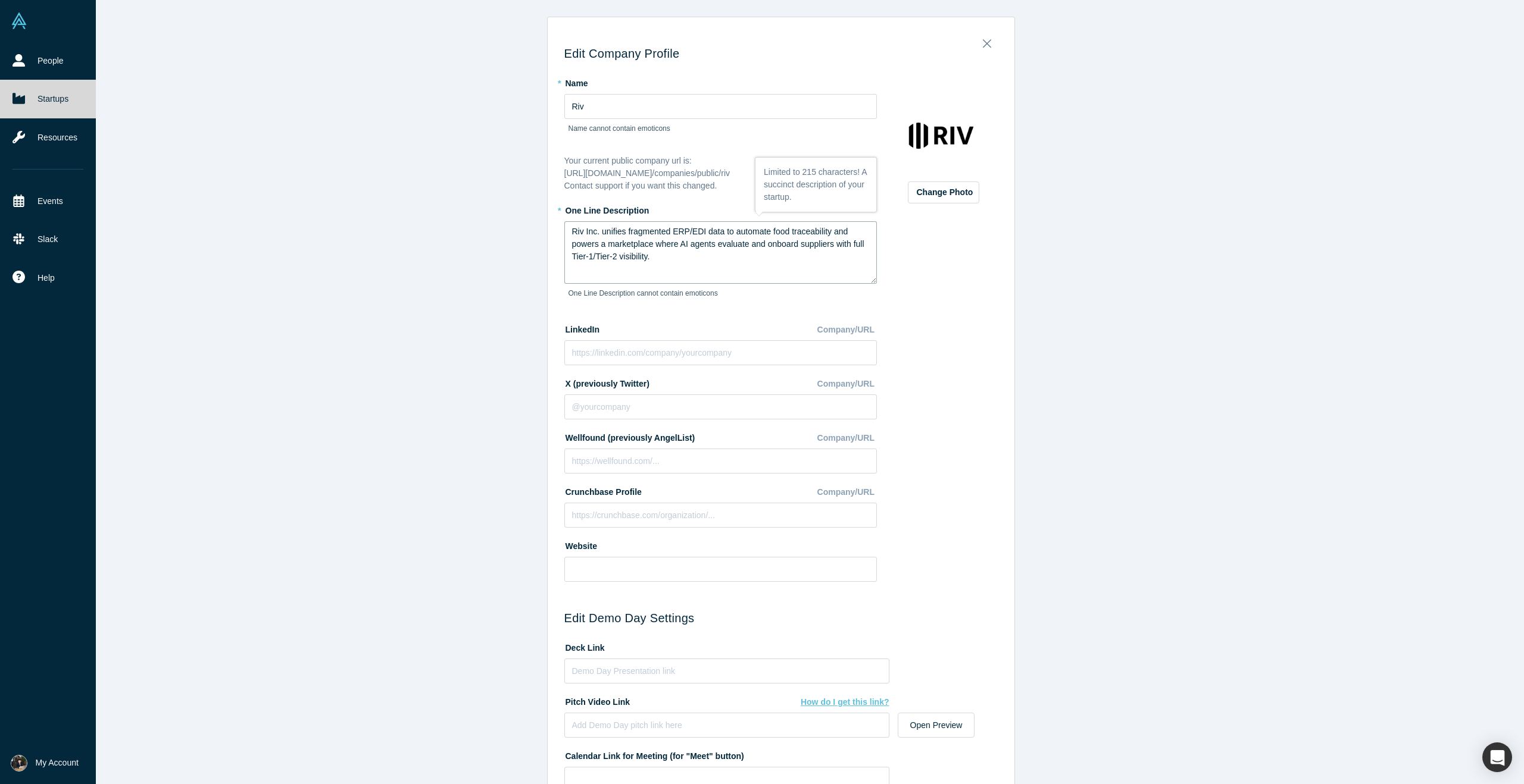
type textarea "Riv Inc. unifies fragmented ERP/EDI data to automate food traceability and powe…"
click at [941, 260] on div "Change Photo Zoom Save Remove Upload New" at bounding box center [944, 331] width 108 height 517
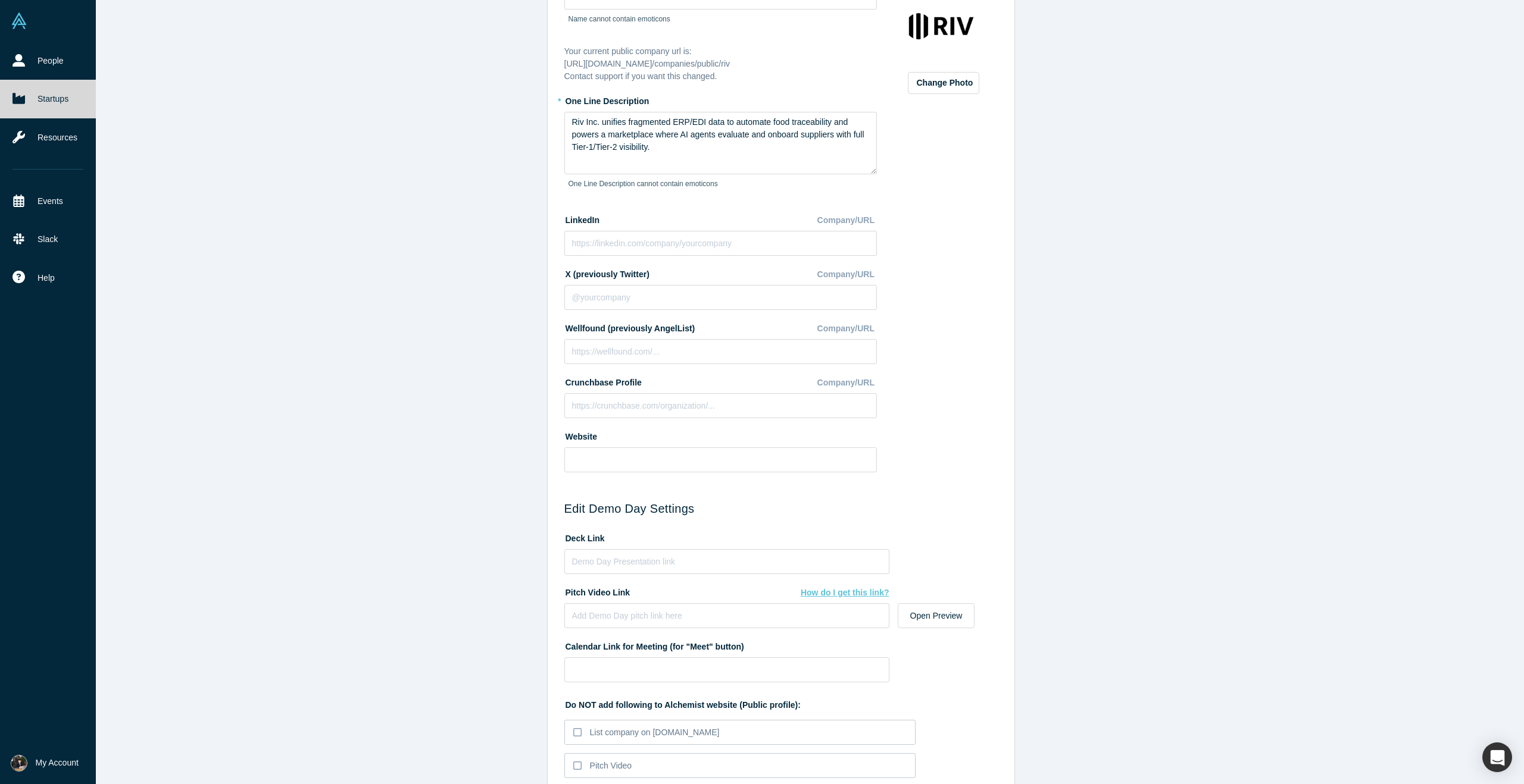
scroll to position [238, 0]
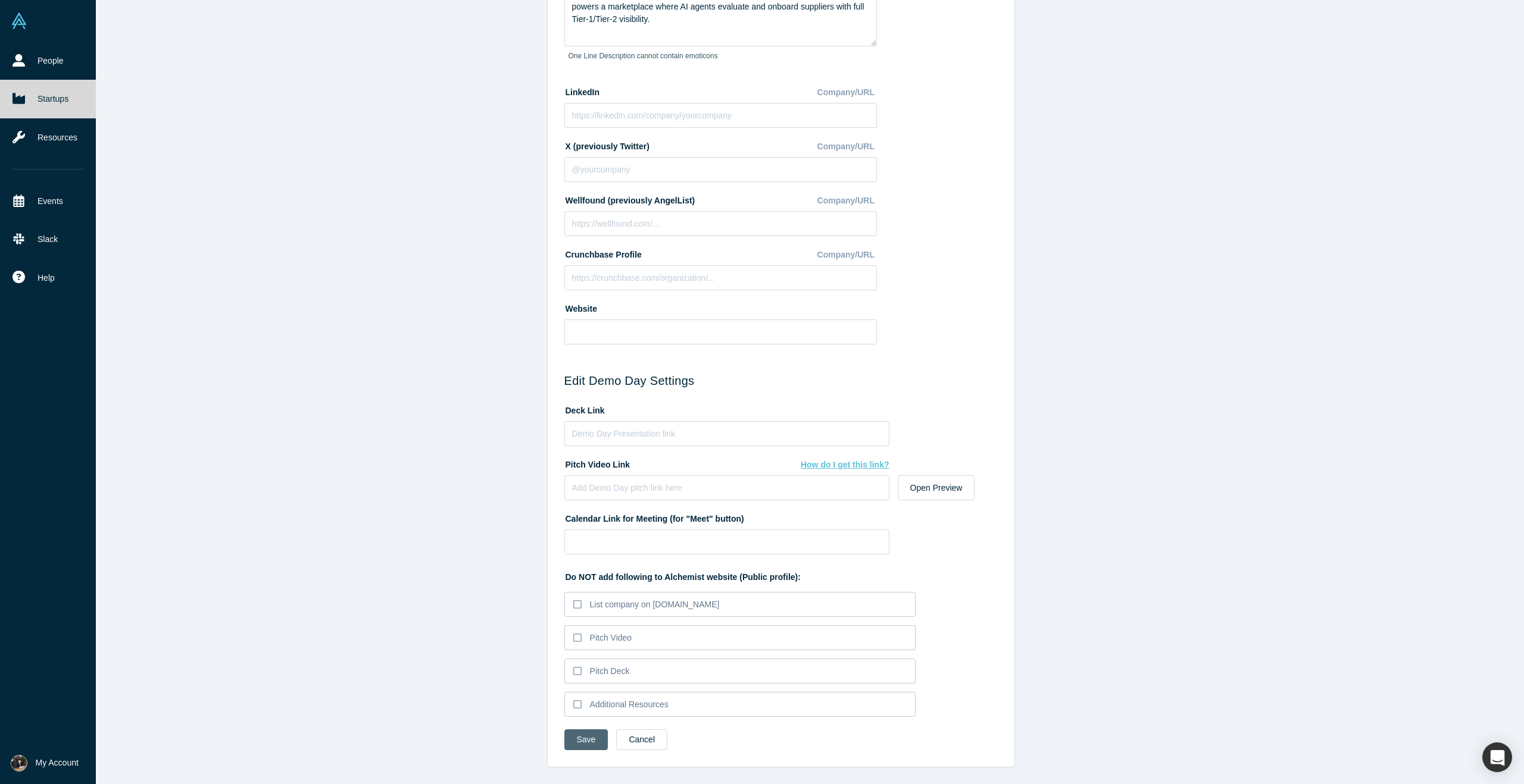
click at [583, 742] on button "Save" at bounding box center [587, 740] width 44 height 21
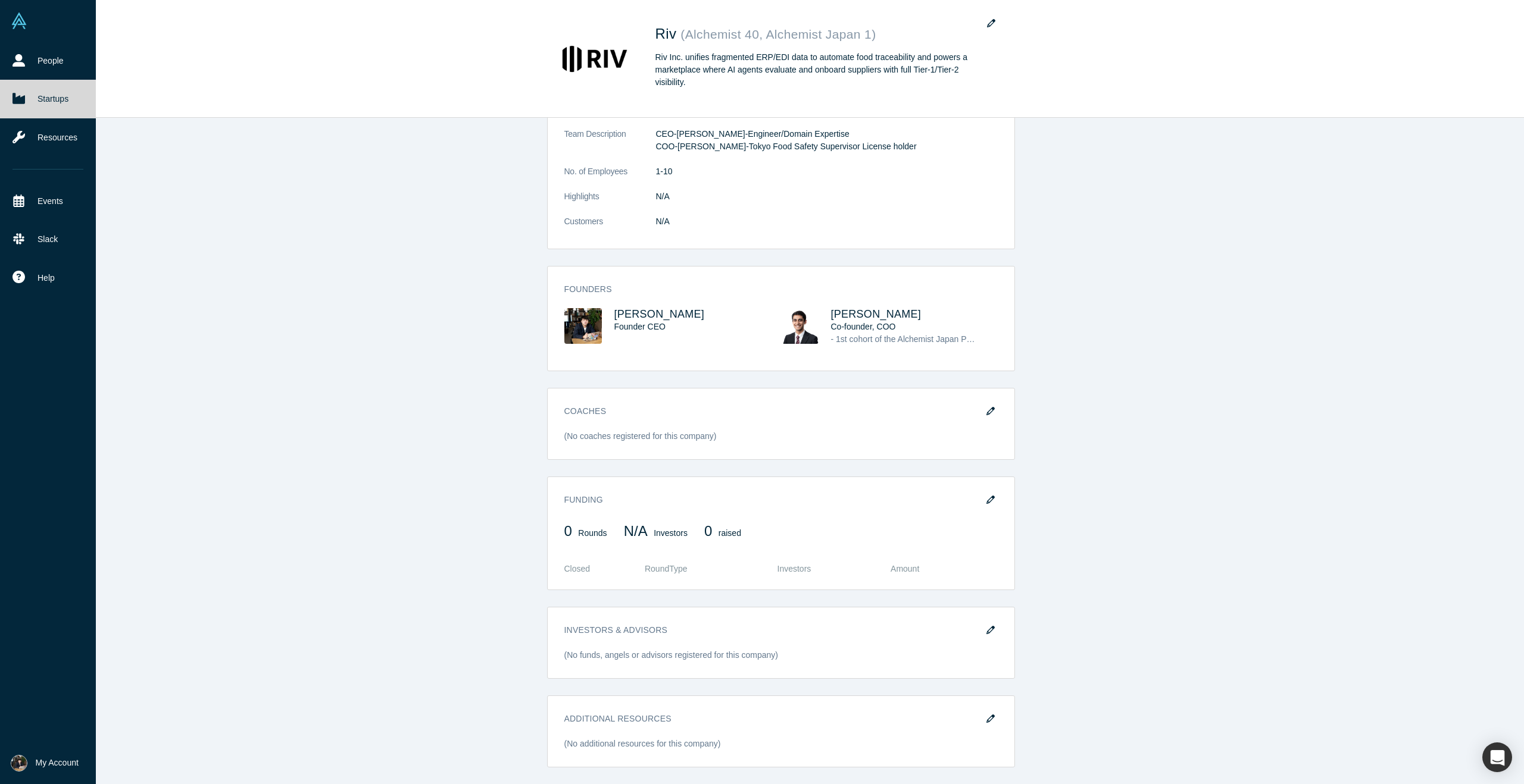
scroll to position [0, 0]
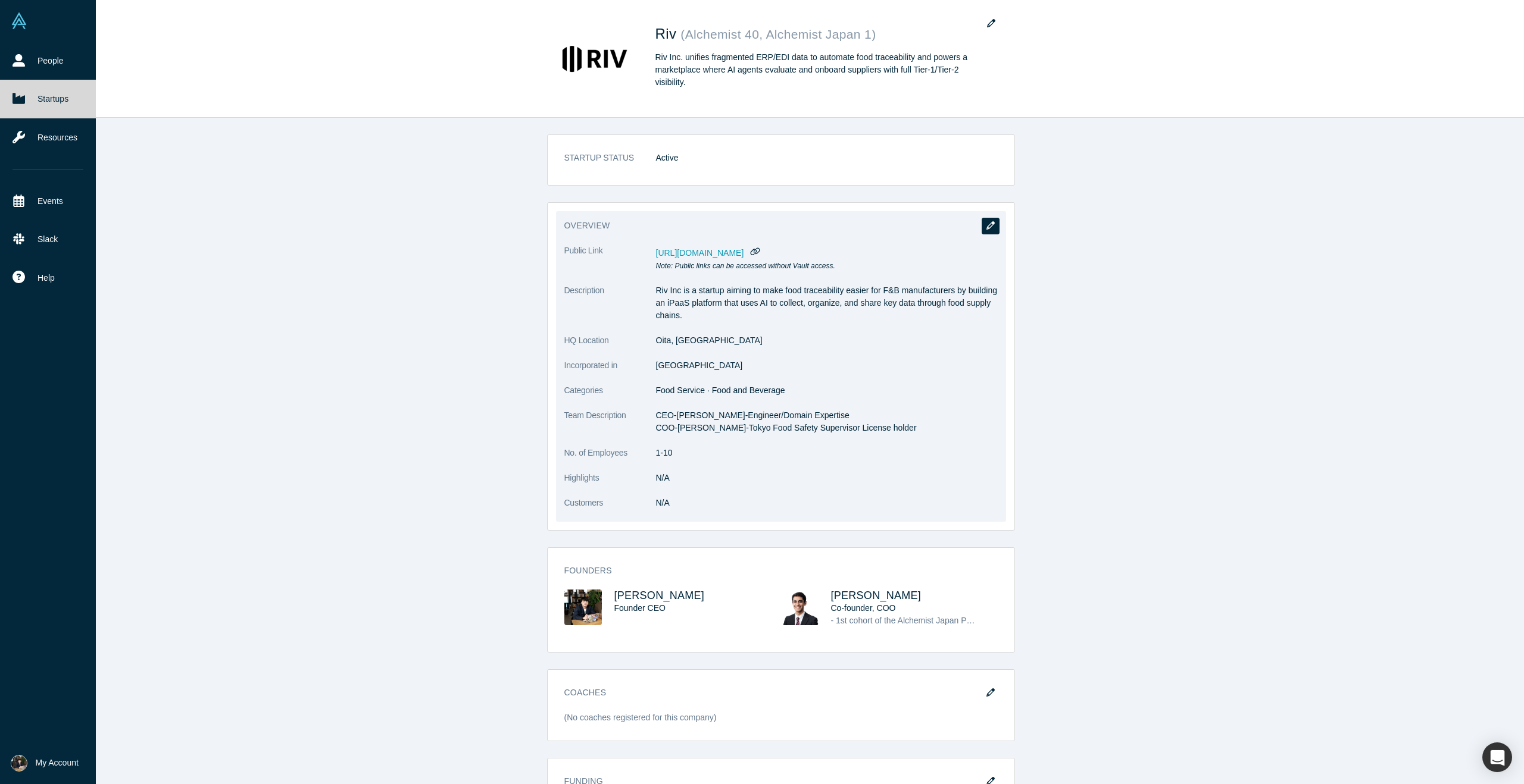
click at [989, 230] on button "button" at bounding box center [990, 225] width 18 height 16
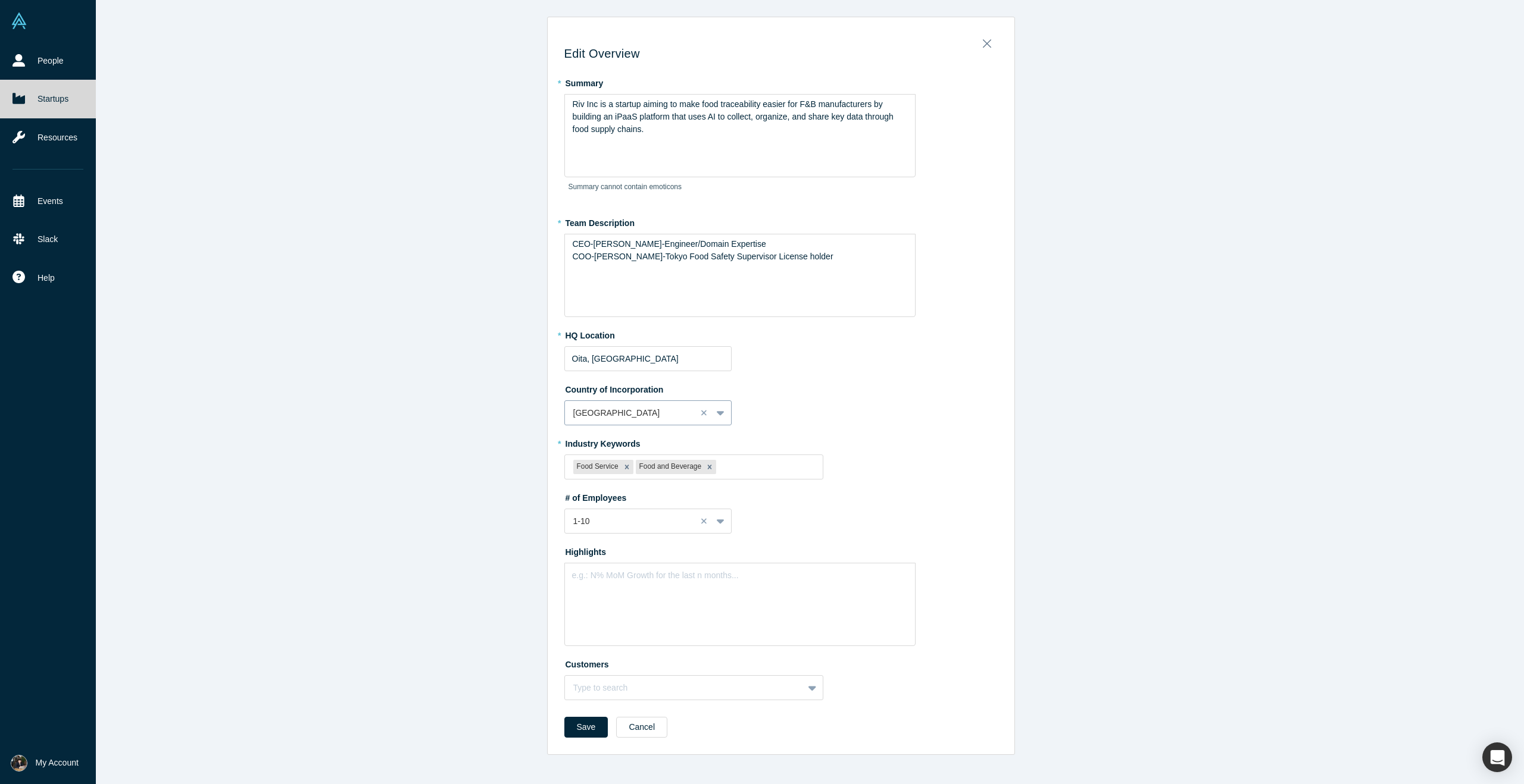
click at [660, 412] on div at bounding box center [630, 413] width 115 height 15
click at [850, 376] on fieldset "* Summary Riv Inc is a startup aiming to make food traceability easier for F&B …" at bounding box center [781, 391] width 433 height 636
click at [767, 466] on div at bounding box center [766, 467] width 96 height 15
type input "AI"
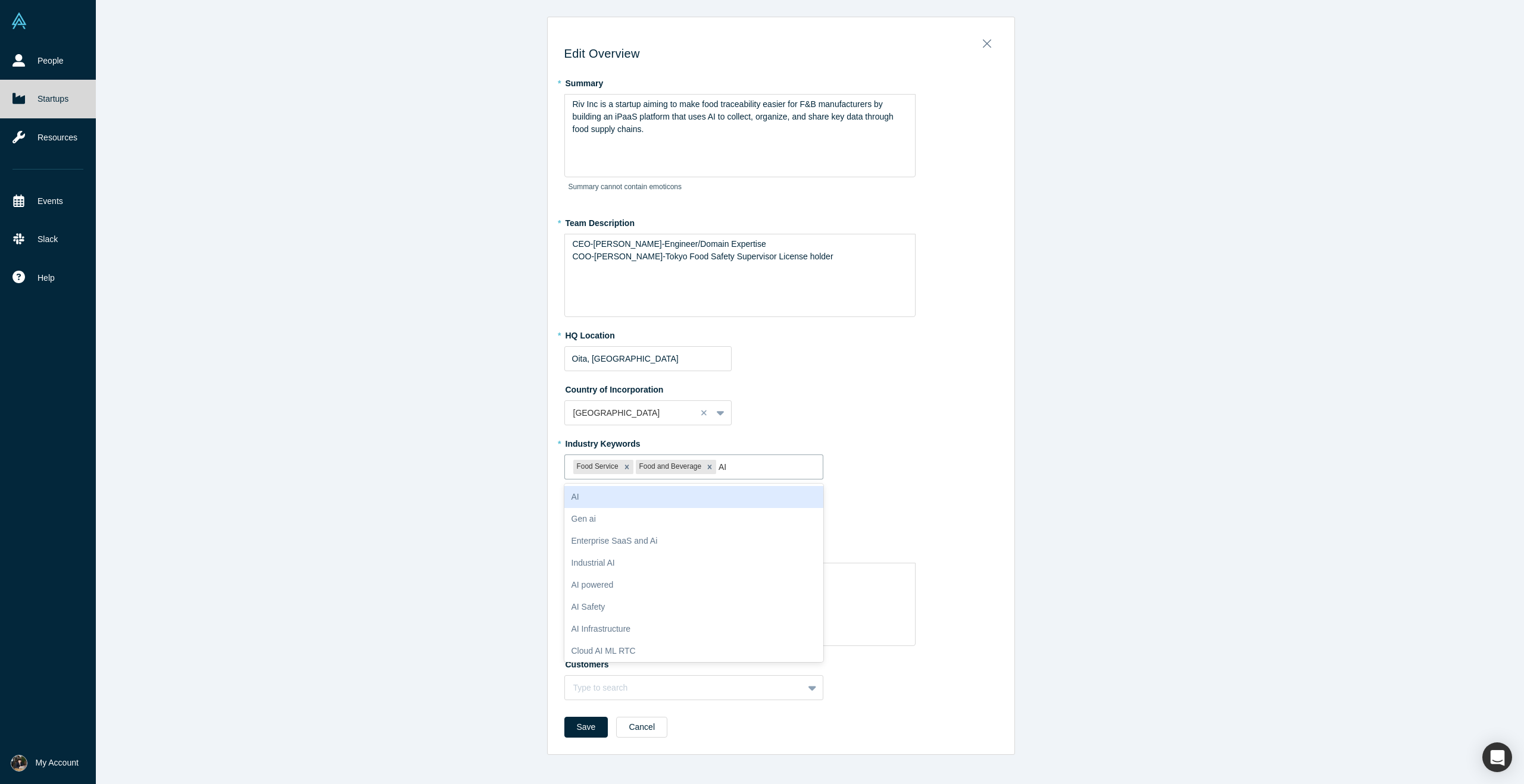
click at [687, 499] on div "AI" at bounding box center [694, 497] width 260 height 22
type input "data"
click at [666, 499] on div "Data" at bounding box center [694, 497] width 260 height 22
type input "data"
click at [718, 525] on div "Data Center" at bounding box center [694, 519] width 260 height 22
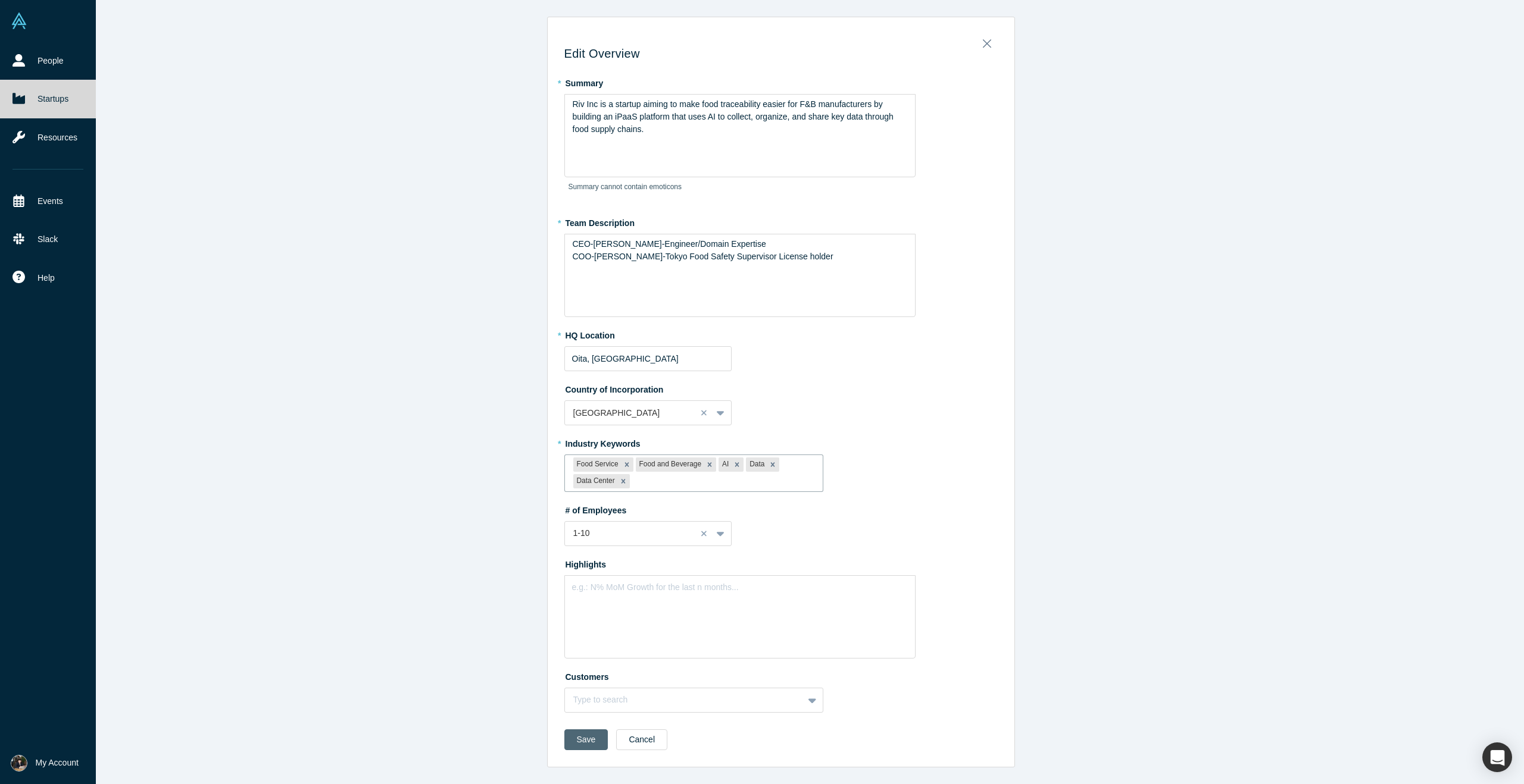
click at [590, 739] on button "Save" at bounding box center [587, 740] width 44 height 21
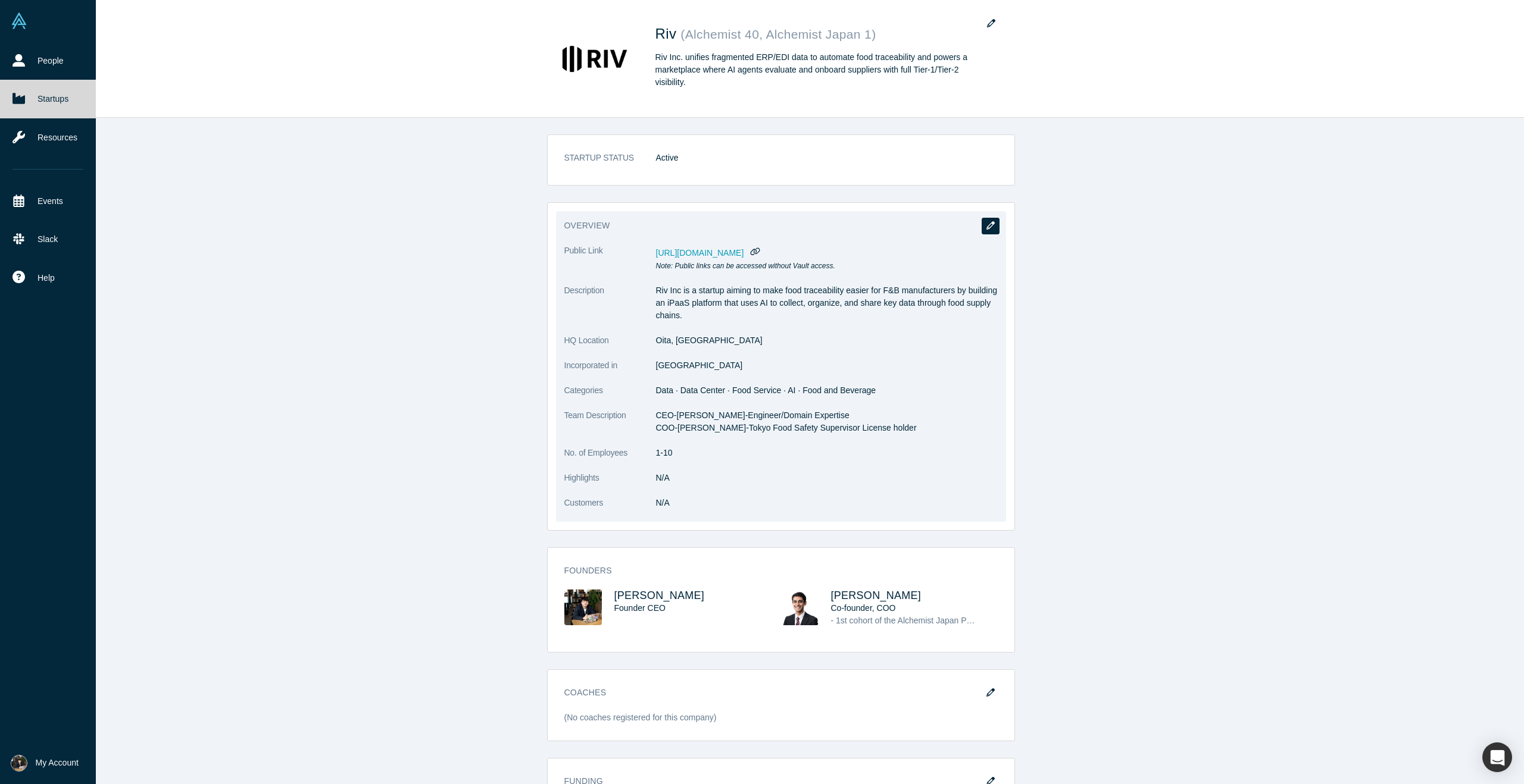
click at [994, 223] on icon "button" at bounding box center [990, 225] width 9 height 9
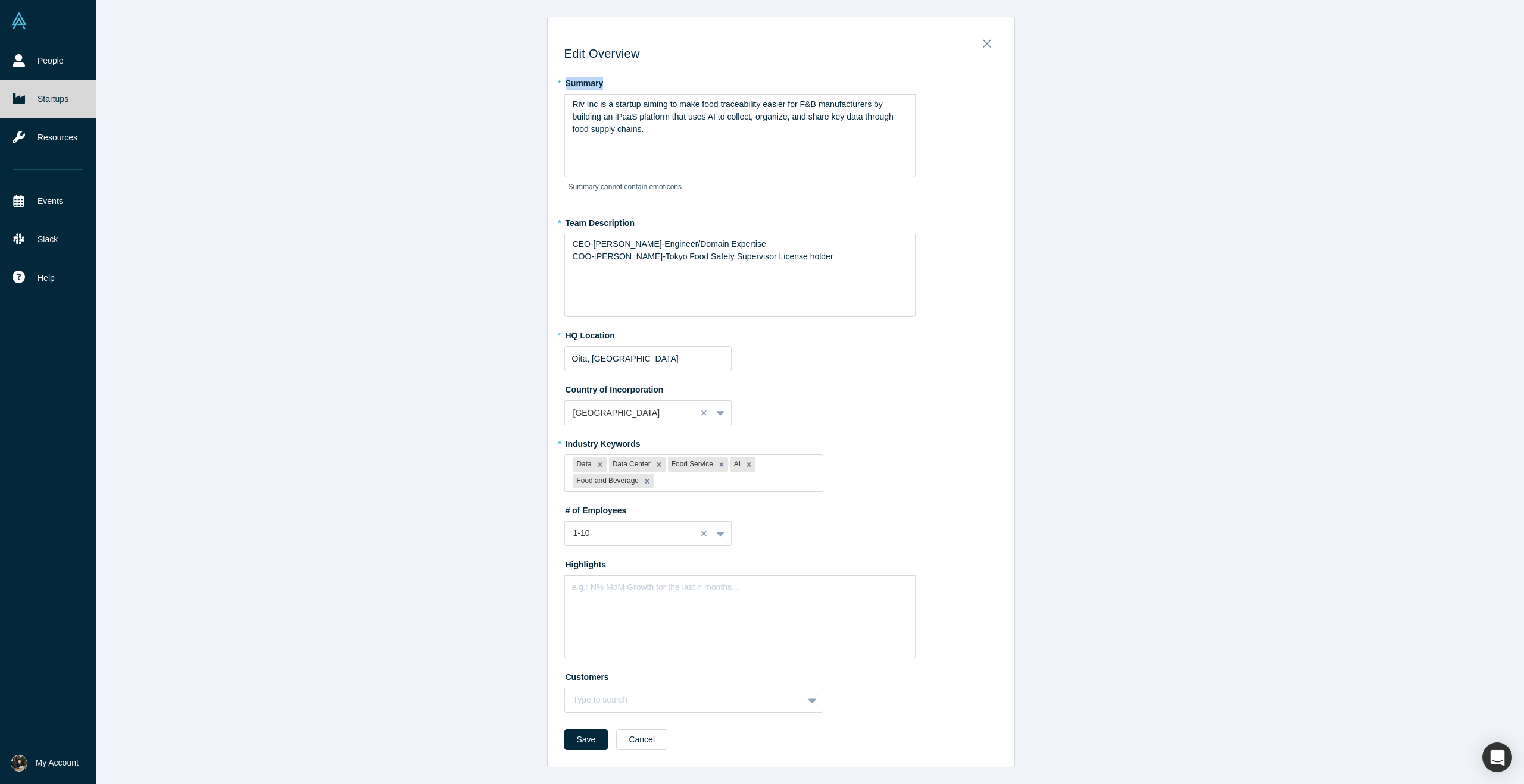
drag, startPoint x: 700, startPoint y: 144, endPoint x: 568, endPoint y: 87, distance: 143.8
click at [568, 87] on div "* Summary Riv Inc is a startup aiming to make food traceability easier for F&B …" at bounding box center [781, 139] width 433 height 132
click at [698, 137] on div "Riv Inc is a startup aiming to make food traceability easier for F&B manufactur…" at bounding box center [740, 136] width 351 height 83
drag, startPoint x: 698, startPoint y: 137, endPoint x: 599, endPoint y: 106, distance: 103.7
click at [599, 106] on div "Riv Inc is a startup aiming to make food traceability easier for F&B manufactur…" at bounding box center [740, 136] width 351 height 83
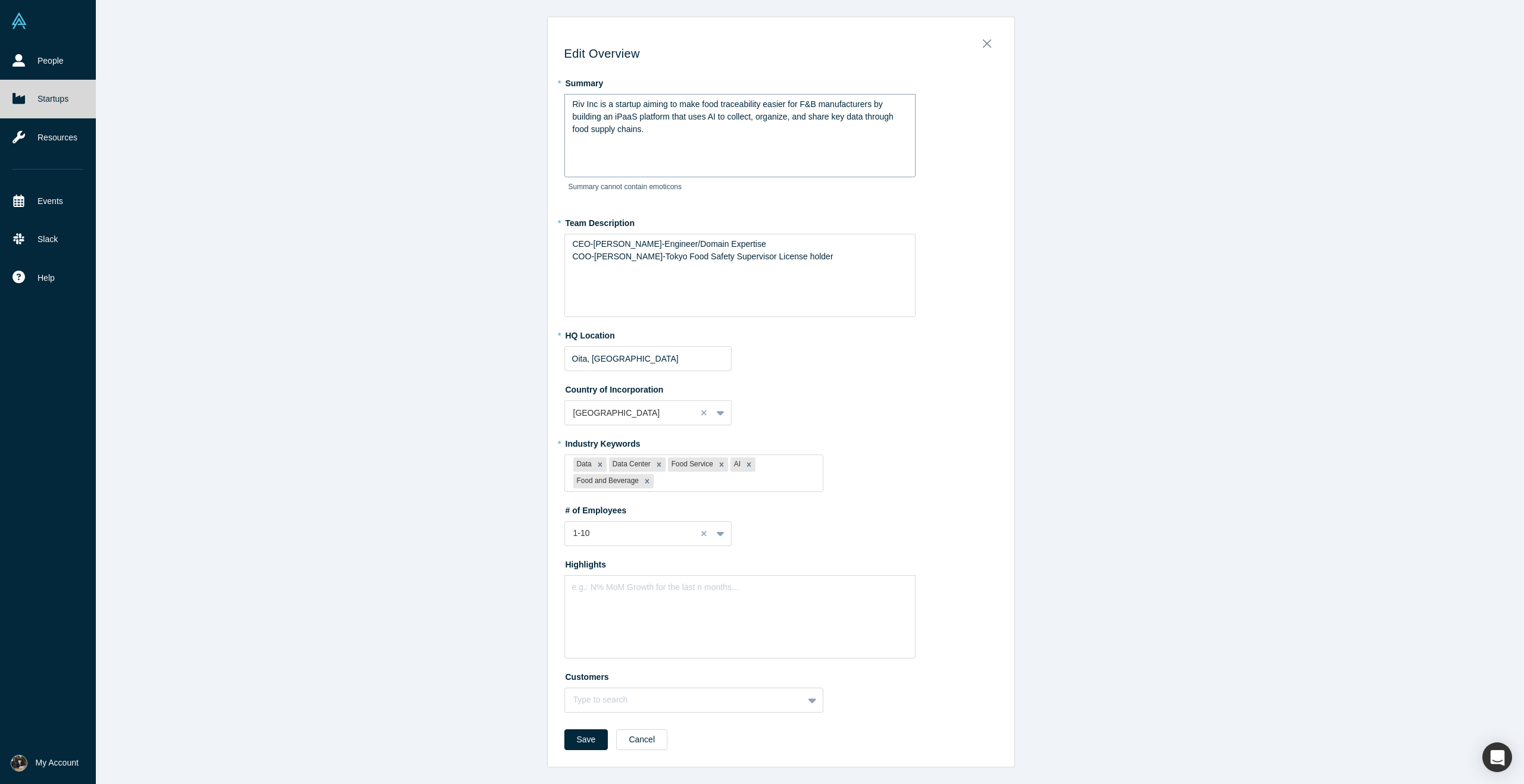
drag, startPoint x: 570, startPoint y: 102, endPoint x: 649, endPoint y: 129, distance: 83.5
click at [649, 129] on div "Riv Inc is a startup aiming to make food traceability easier for F&B manufactur…" at bounding box center [740, 136] width 351 height 83
click at [649, 129] on div "Riv Inc is a startup aiming to make food traceability easier for F&B manufactur…" at bounding box center [740, 117] width 335 height 38
click at [583, 731] on button "Save" at bounding box center [587, 740] width 44 height 21
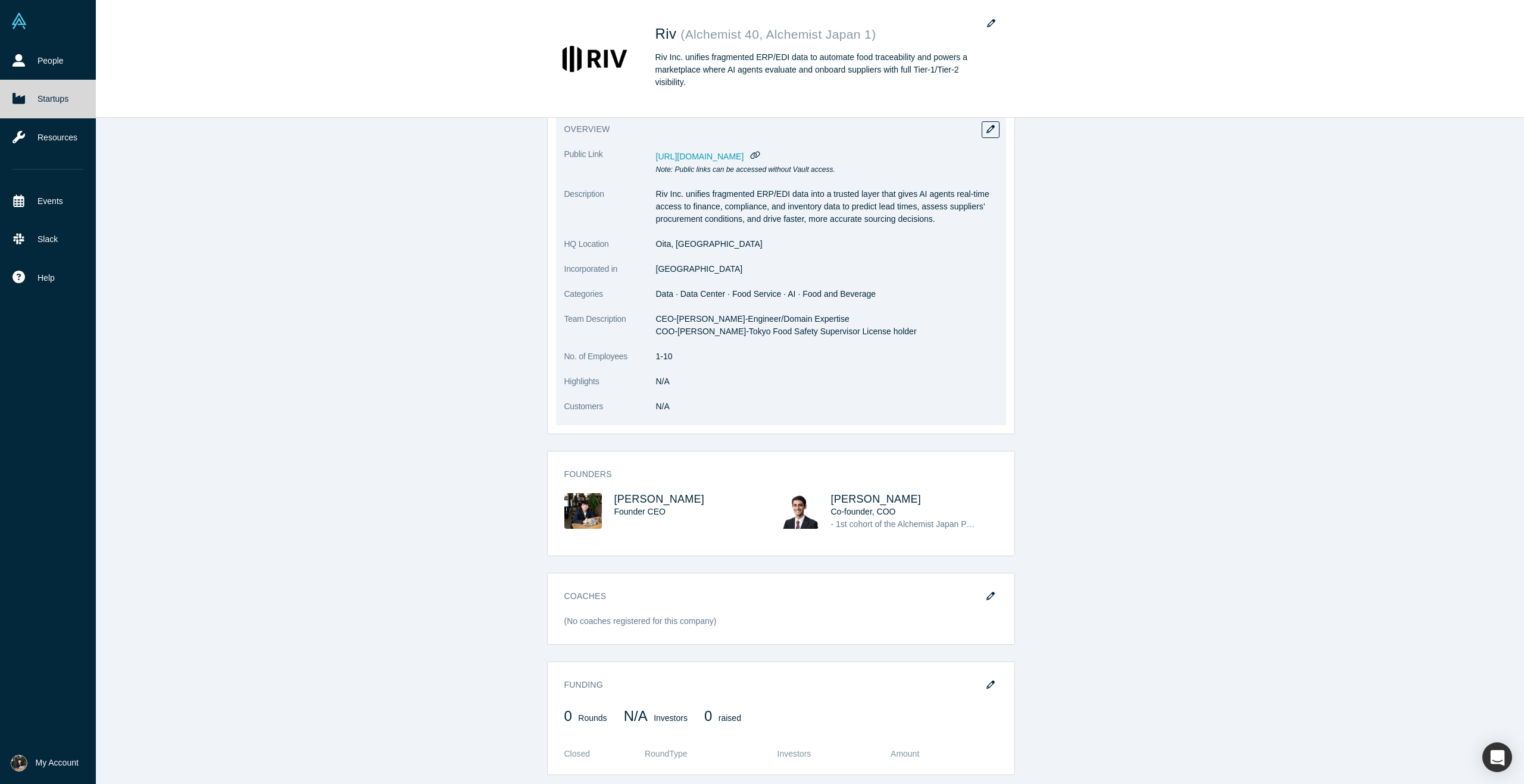
scroll to position [0, 0]
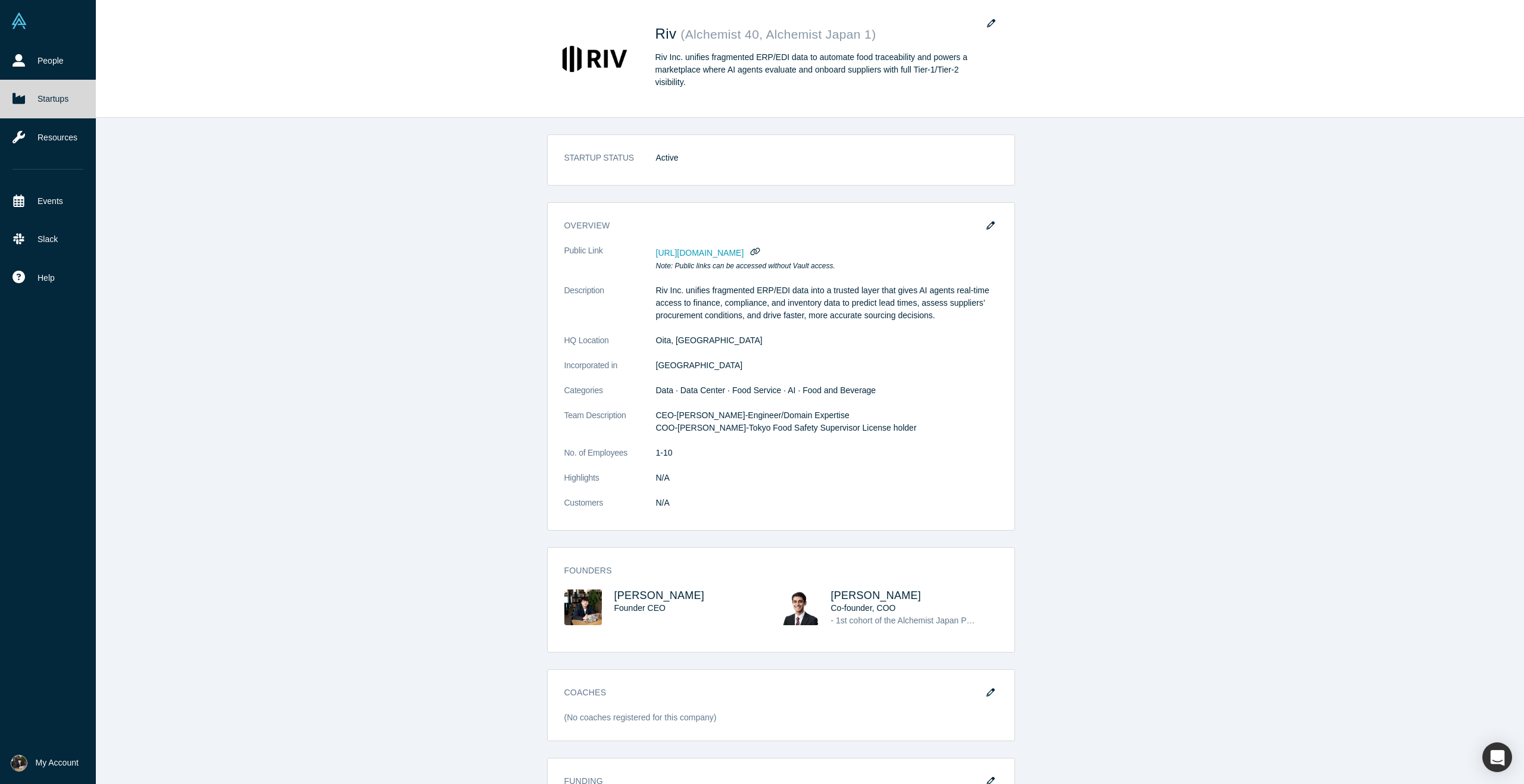
click at [48, 761] on span "My Account" at bounding box center [57, 763] width 43 height 13
click at [105, 705] on link "My Company" at bounding box center [99, 707] width 99 height 29
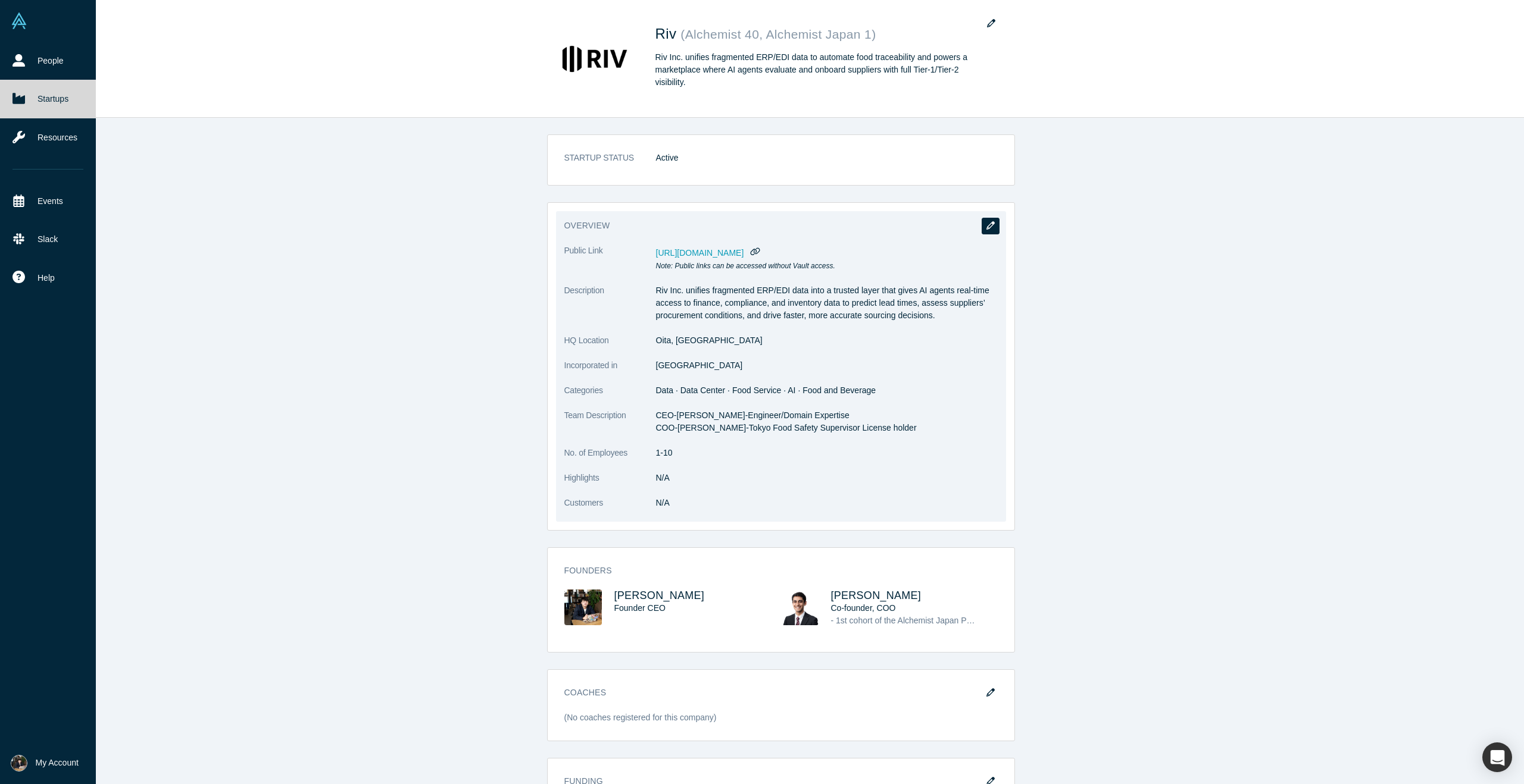
click at [991, 231] on button "button" at bounding box center [990, 225] width 18 height 16
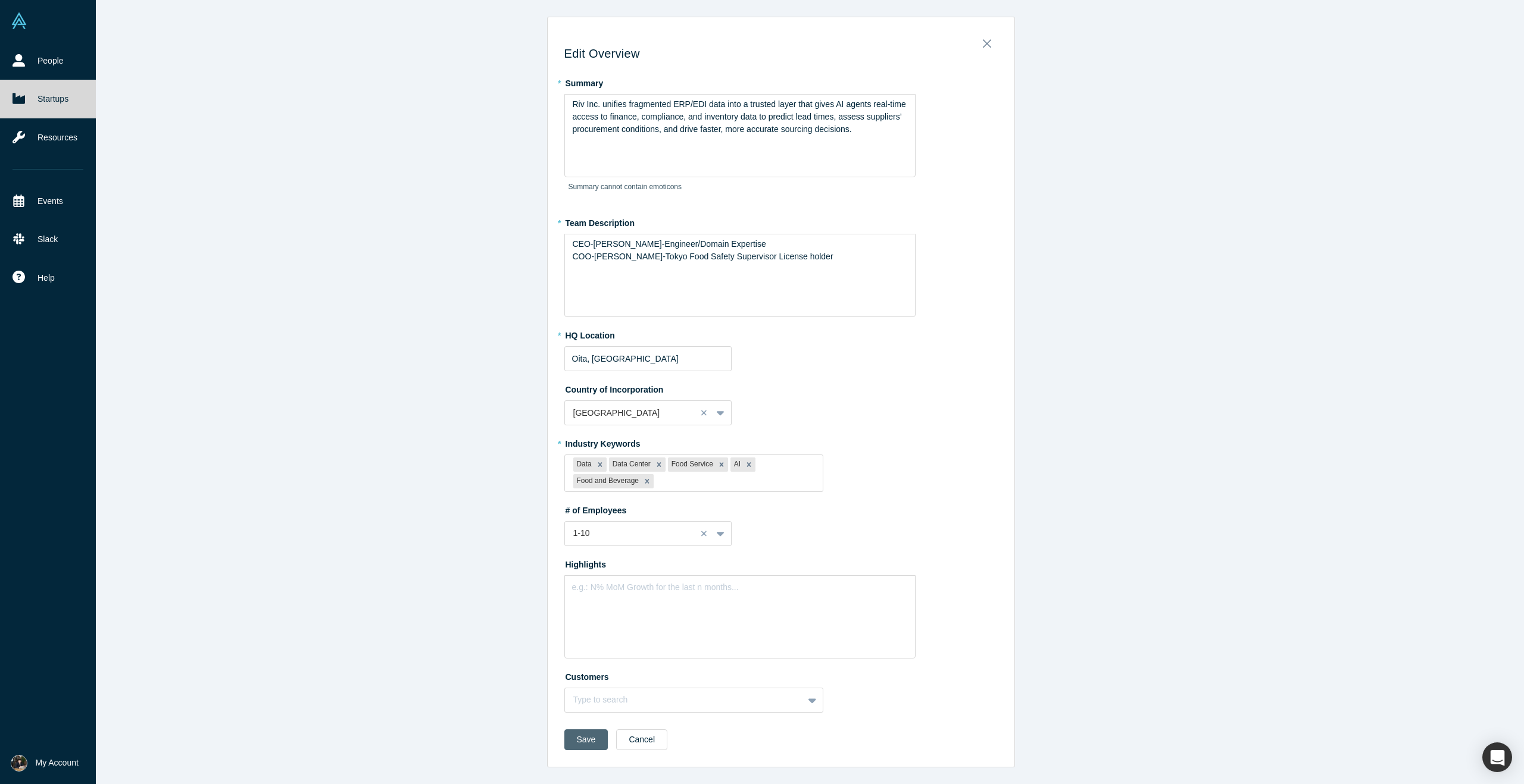
click at [587, 737] on button "Save" at bounding box center [587, 740] width 44 height 21
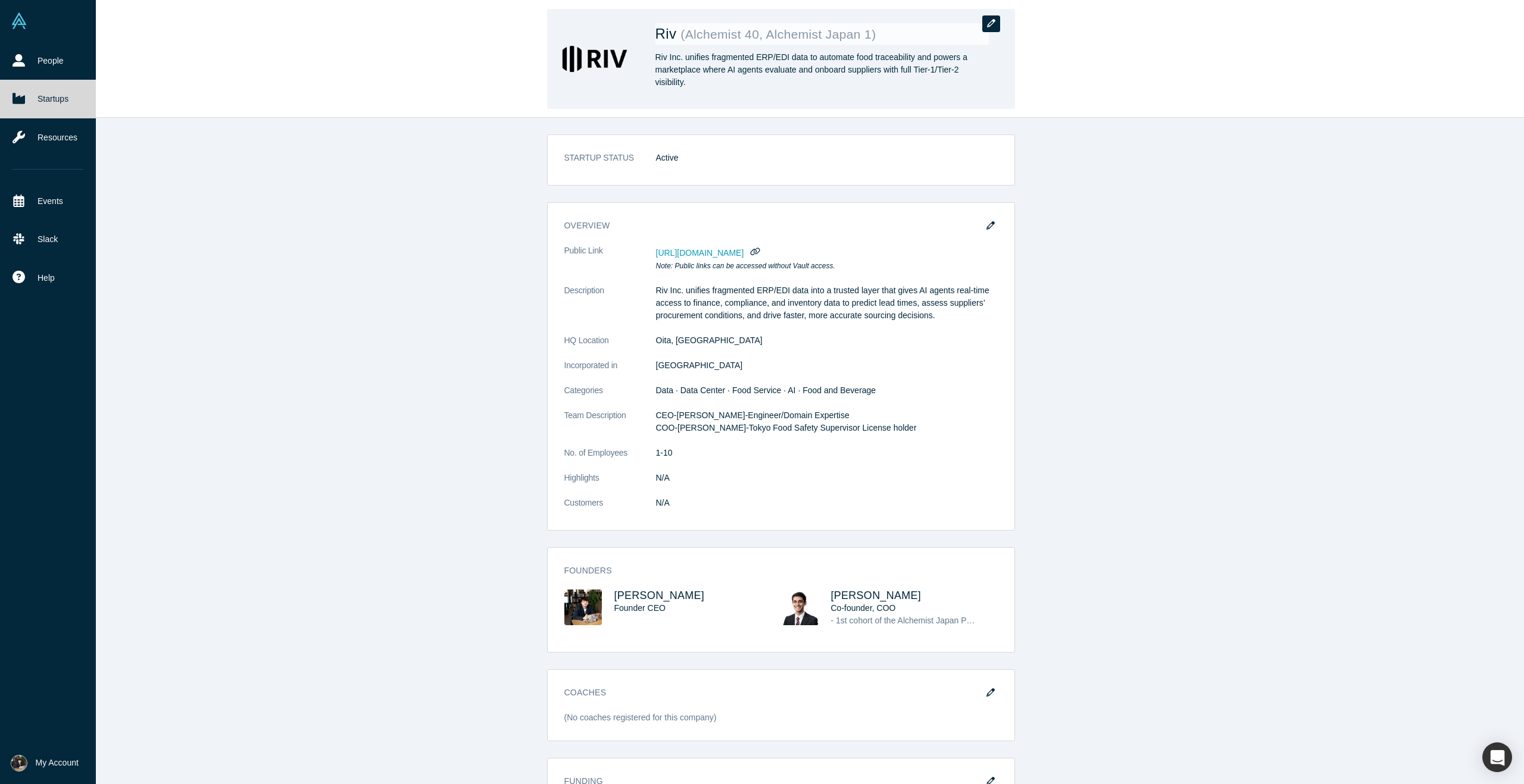
click at [996, 21] on button "button" at bounding box center [991, 24] width 18 height 16
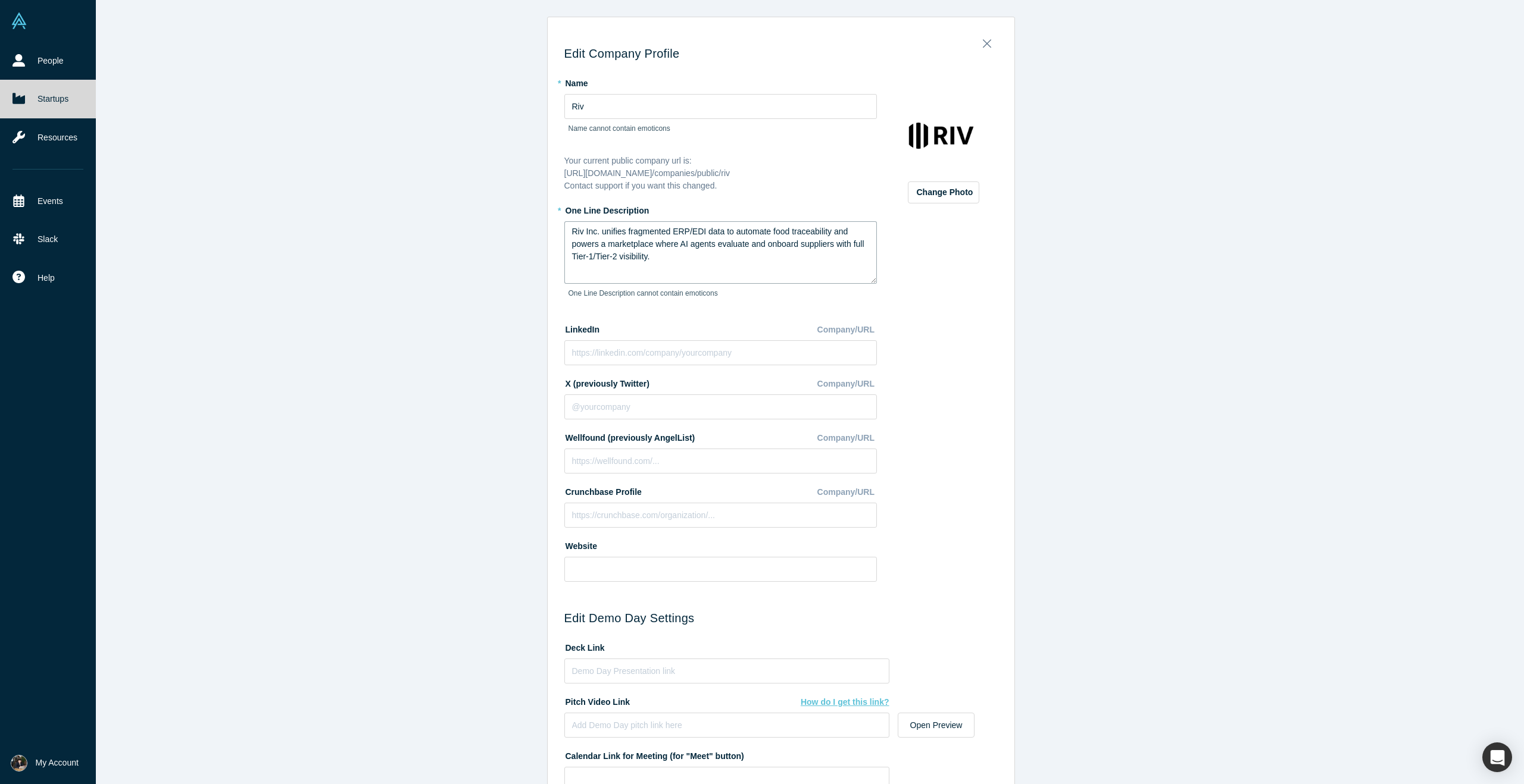
click at [678, 263] on textarea "Riv Inc. unifies fragmented ERP/EDI data to automate food traceability and powe…" at bounding box center [721, 253] width 312 height 63
drag, startPoint x: 678, startPoint y: 263, endPoint x: 569, endPoint y: 225, distance: 115.4
click at [569, 225] on textarea "Riv Inc. unifies fragmented ERP/EDI data to automate food traceability and powe…" at bounding box center [721, 253] width 312 height 63
paste textarea "into a trusted layer that gives AI agents real-time access to finance, complian…"
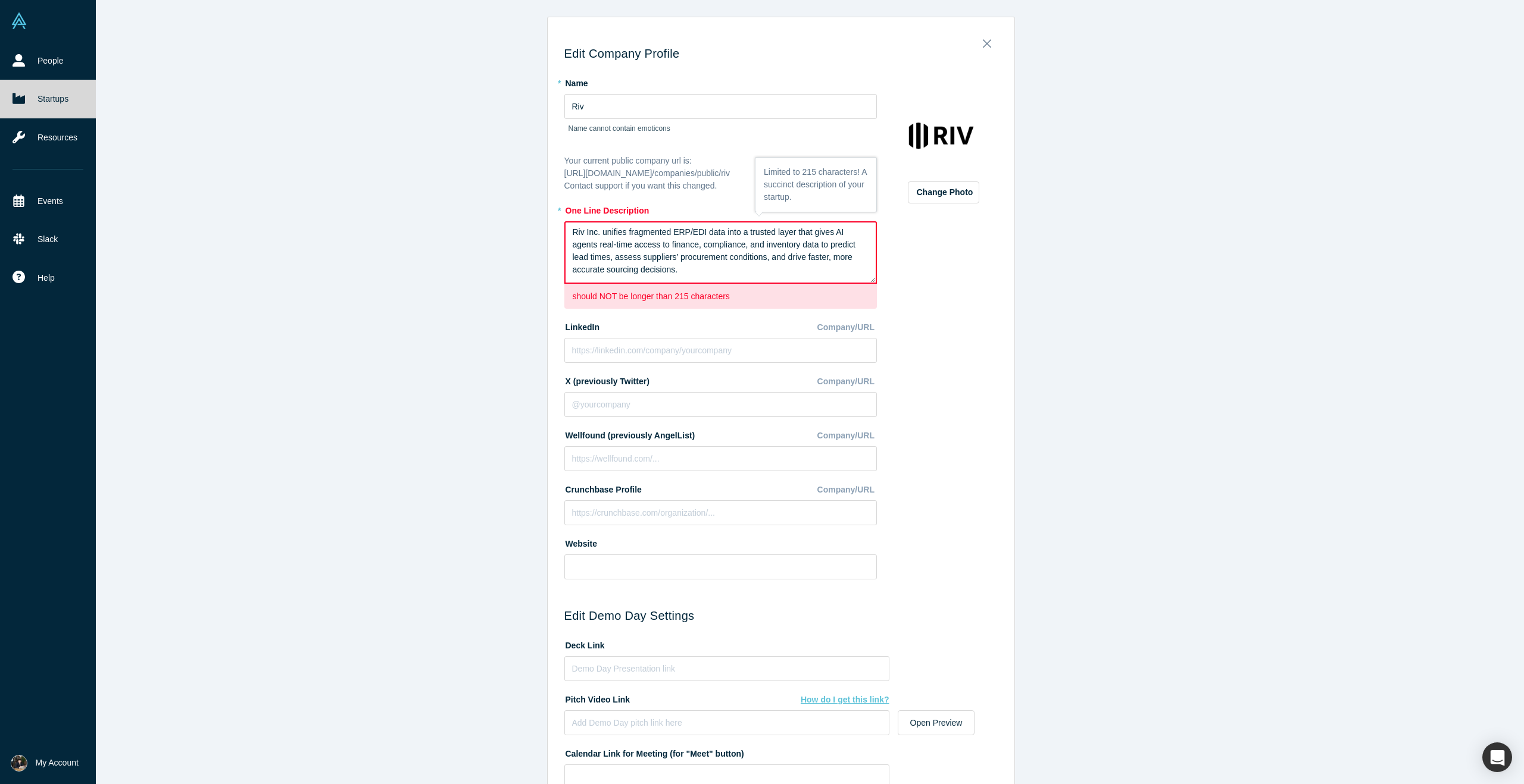
drag, startPoint x: 690, startPoint y: 272, endPoint x: 548, endPoint y: 230, distance: 148.1
click at [548, 230] on div "Edit Company Profile * Name Riv Name cannot contain emoticons Your current publ…" at bounding box center [781, 514] width 466 height 976
drag, startPoint x: 738, startPoint y: 259, endPoint x: 577, endPoint y: 228, distance: 164.0
click at [577, 228] on textarea "Riv Inc. unifies fragmented ERP/EDI data into a trusted layer that gives AI age…" at bounding box center [721, 253] width 312 height 63
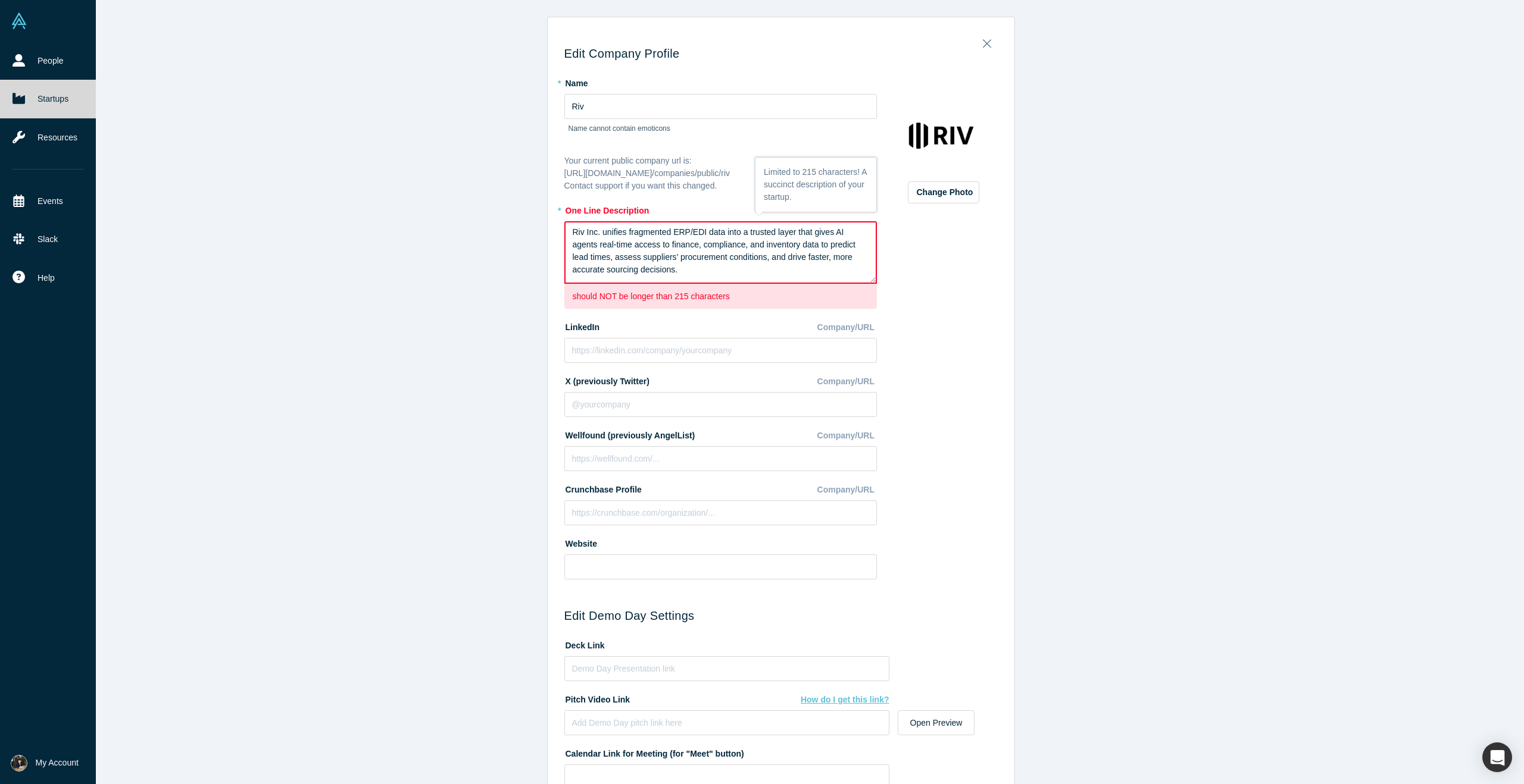
drag, startPoint x: 572, startPoint y: 228, endPoint x: 703, endPoint y: 278, distance: 140.2
click at [703, 278] on textarea "Riv Inc. unifies fragmented ERP/EDI data into a trusted layer that gives AI age…" at bounding box center [721, 253] width 312 height 63
drag, startPoint x: 691, startPoint y: 276, endPoint x: 570, endPoint y: 231, distance: 129.1
click at [570, 231] on textarea "Riv Inc. unifies fragmented ERP/EDI data into a trusted layer that gives AI age…" at bounding box center [721, 253] width 312 height 63
paste textarea ", enabling lead time prediction, supplier assessment, and"
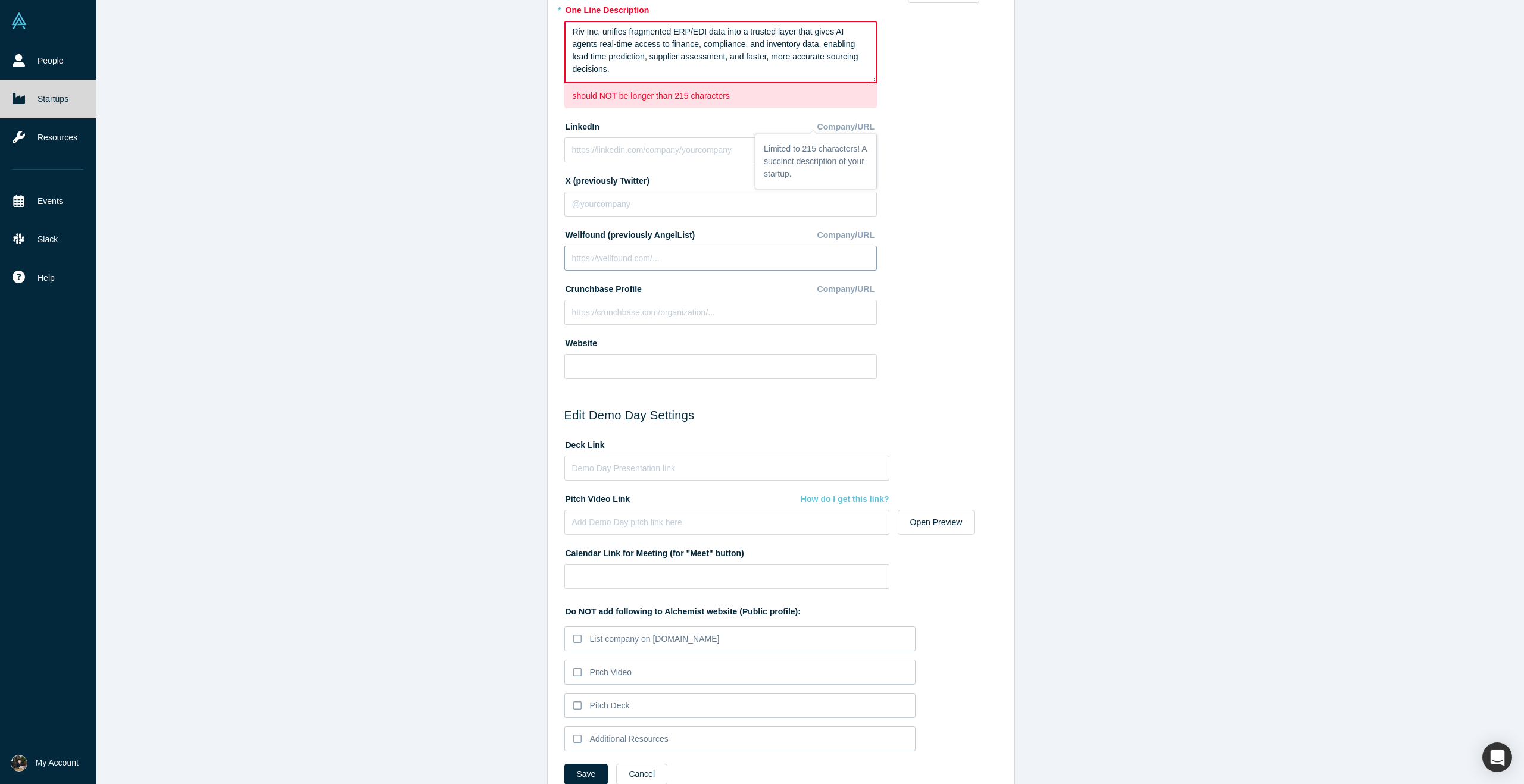
scroll to position [235, 0]
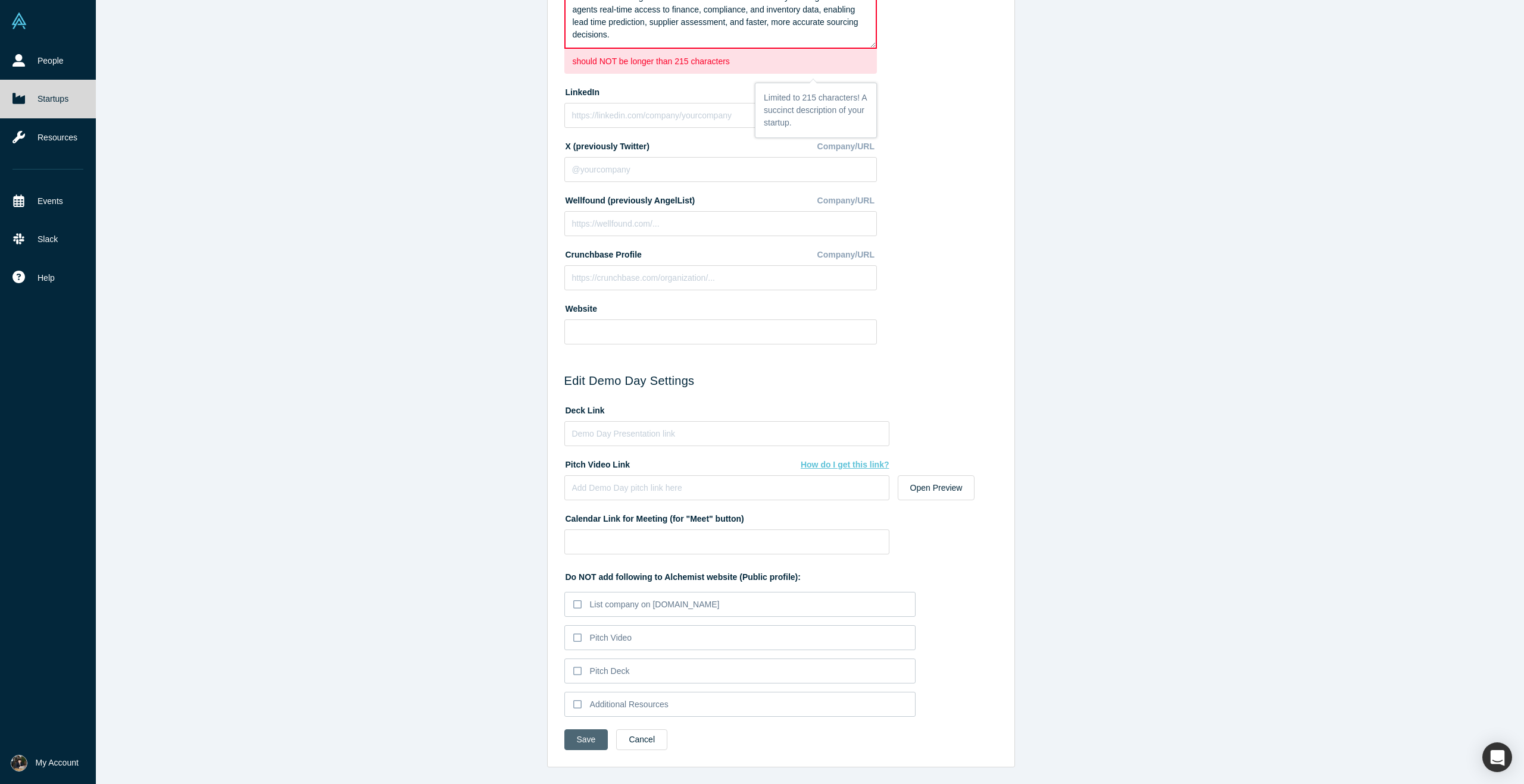
click at [599, 735] on button "Save" at bounding box center [587, 740] width 44 height 21
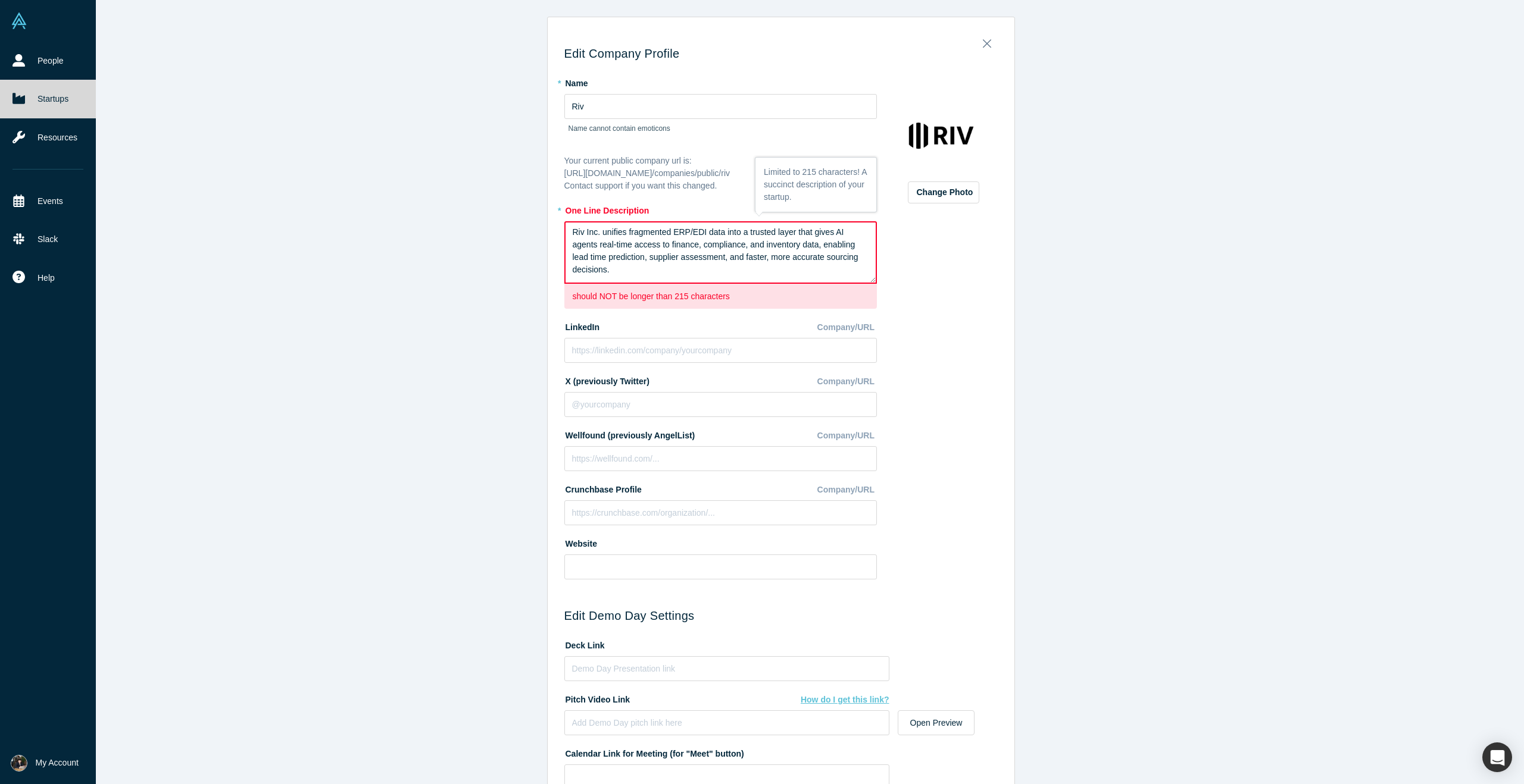
drag, startPoint x: 631, startPoint y: 267, endPoint x: 555, endPoint y: 218, distance: 90.4
click at [555, 218] on div "Edit Company Profile * Name Riv Name cannot contain emoticons Your current publ…" at bounding box center [781, 514] width 466 height 976
click at [649, 272] on textarea "Riv Inc. unifies fragmented ERP/EDI data into a trusted layer that gives AI age…" at bounding box center [721, 253] width 312 height 63
drag, startPoint x: 649, startPoint y: 272, endPoint x: 568, endPoint y: 221, distance: 95.7
click at [568, 221] on textarea "Riv Inc. unifies fragmented ERP/EDI data into a trusted layer that gives AI age…" at bounding box center [721, 253] width 312 height 63
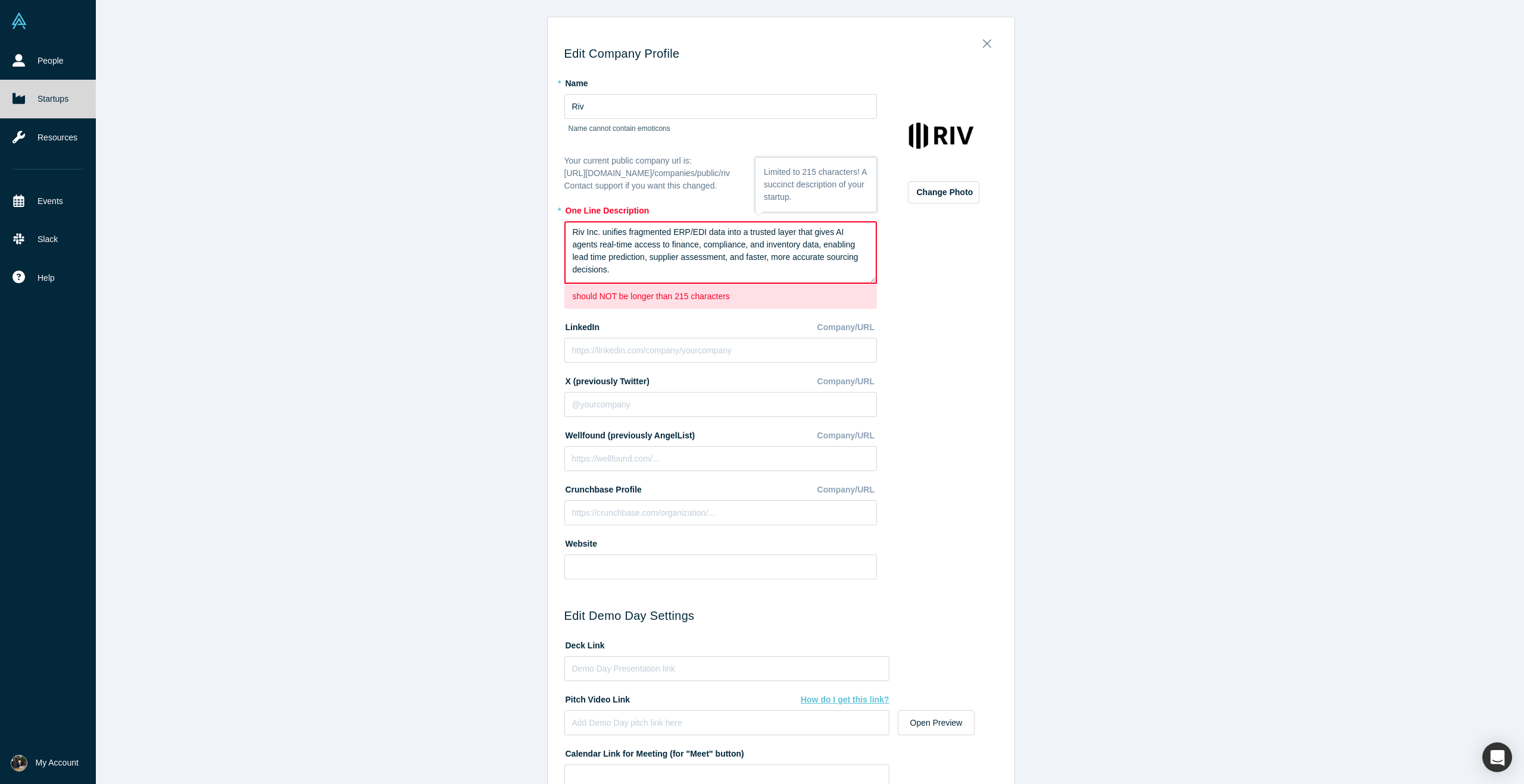
paste textarea "giving AI agents real-time finance, compliance, and inventory insights to predi…"
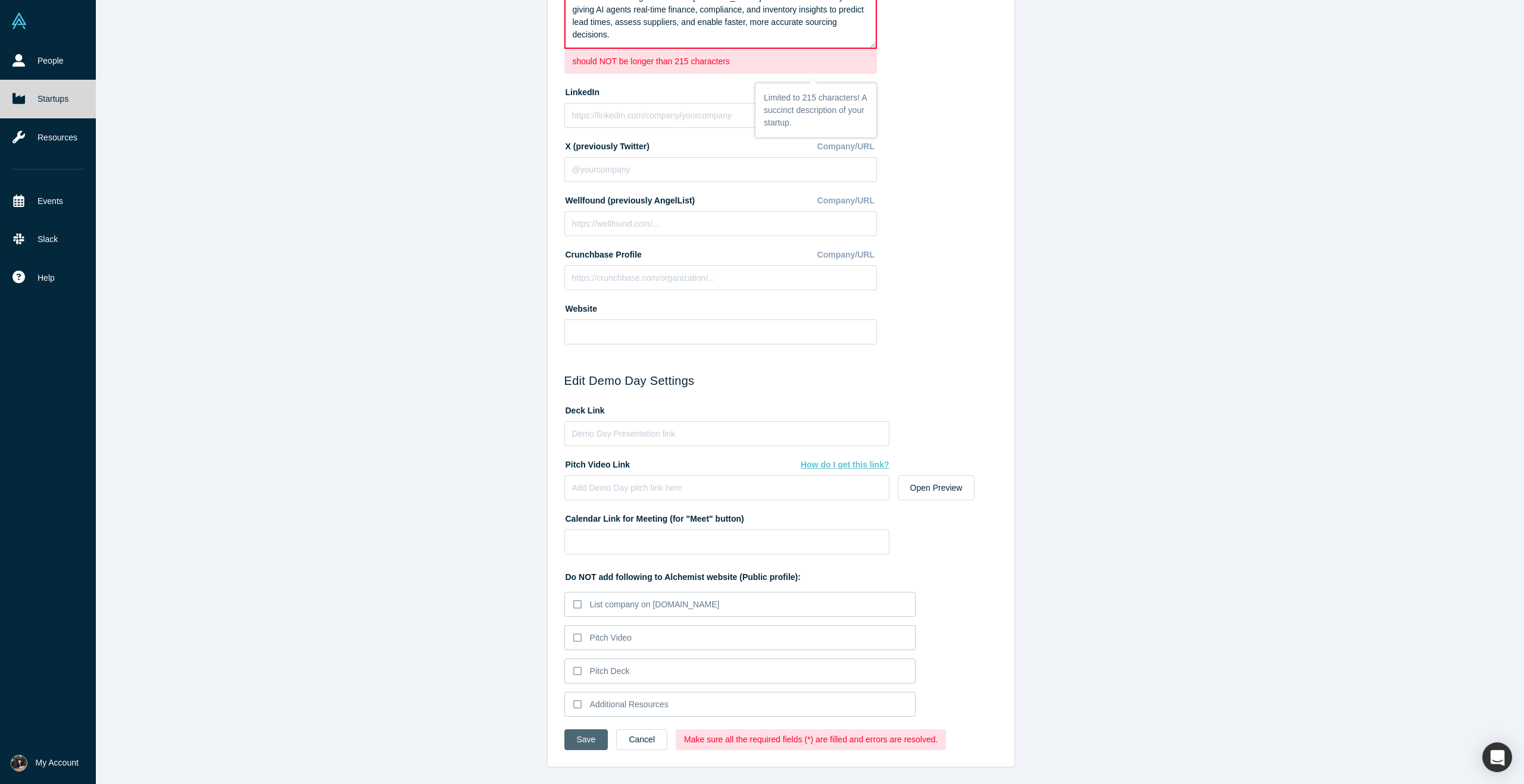
type textarea "Riv Inc. unifies fragmented ERP/[PERSON_NAME] data into a trusted layer giving …"
click at [592, 739] on button "Save" at bounding box center [587, 740] width 44 height 21
click at [583, 735] on button "Save" at bounding box center [587, 740] width 44 height 21
click at [639, 740] on button "Cancel" at bounding box center [641, 740] width 51 height 21
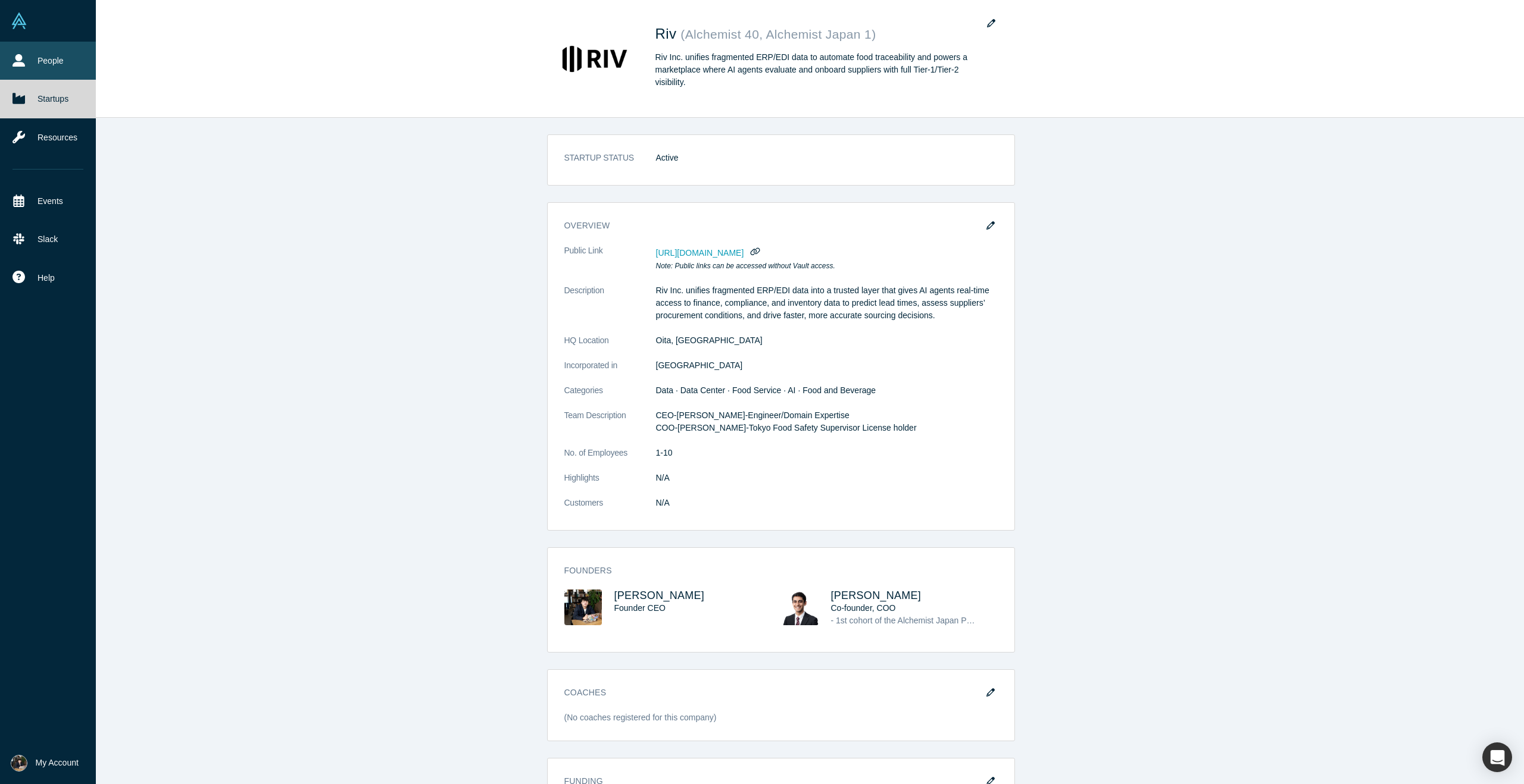
click at [14, 64] on icon at bounding box center [19, 60] width 13 height 13
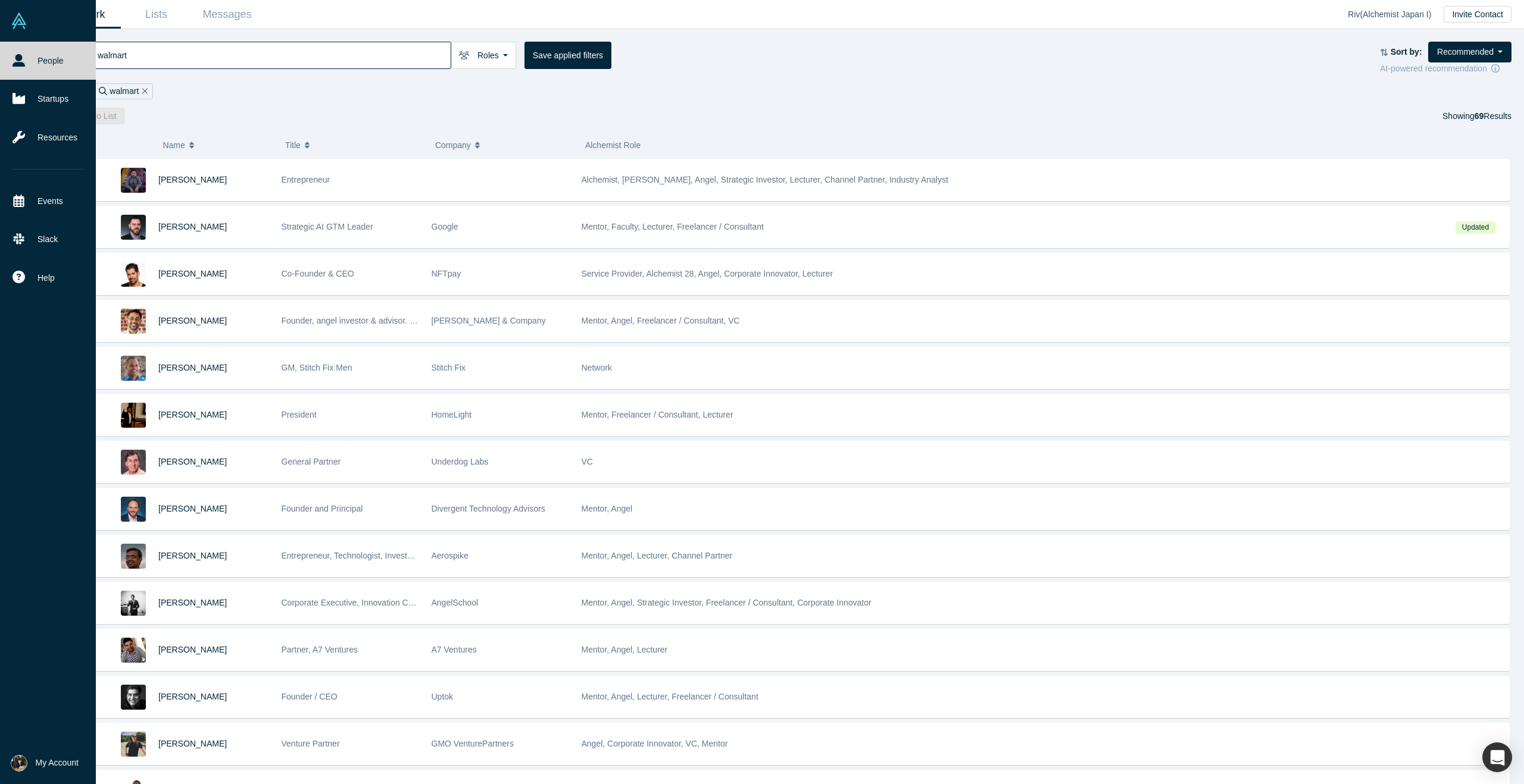
click at [22, 21] on img at bounding box center [19, 20] width 16 height 16
